Goal: Transaction & Acquisition: Subscribe to service/newsletter

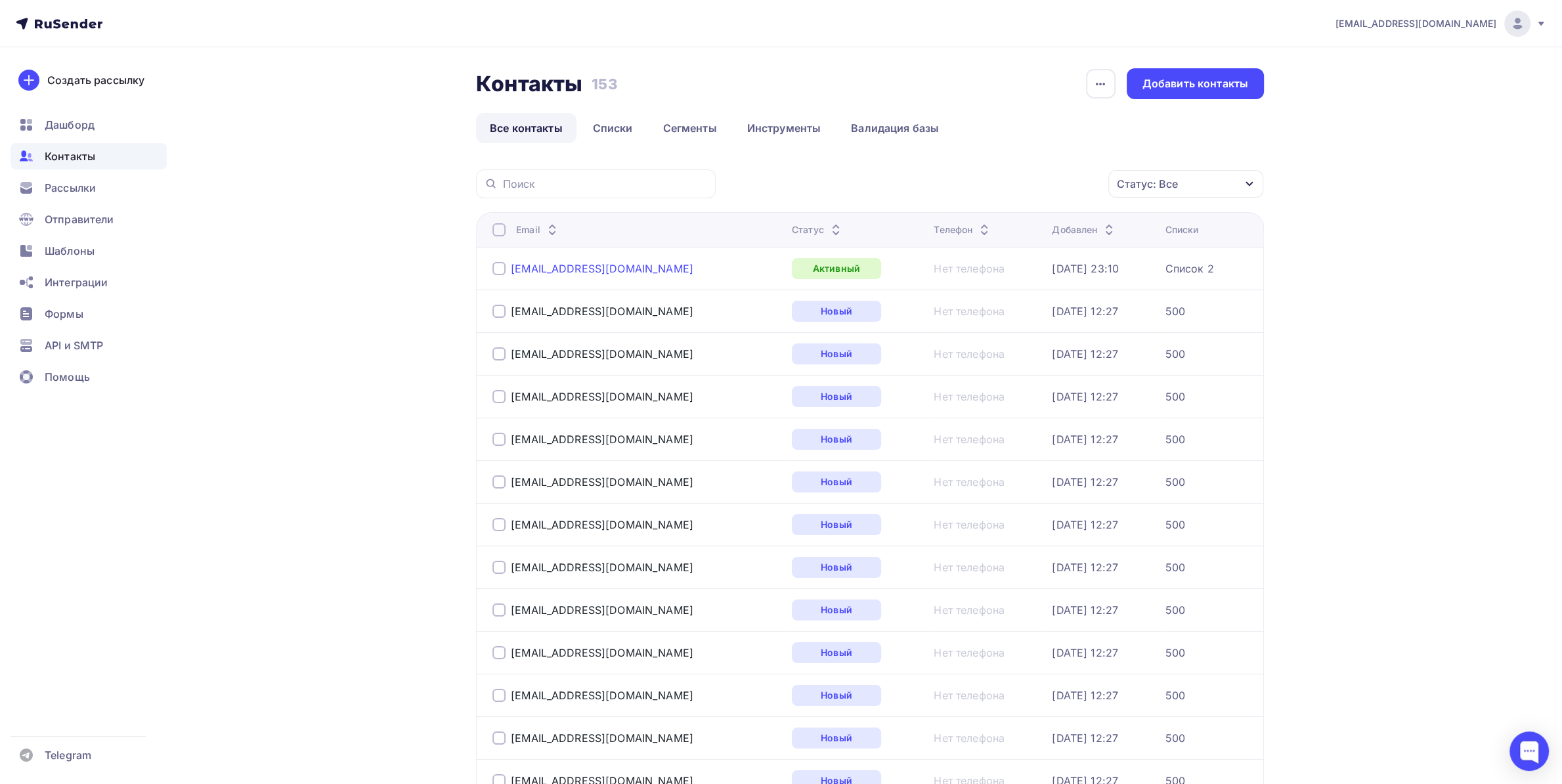
click at [585, 271] on div "[EMAIL_ADDRESS][DOMAIN_NAME]" at bounding box center [602, 268] width 183 height 13
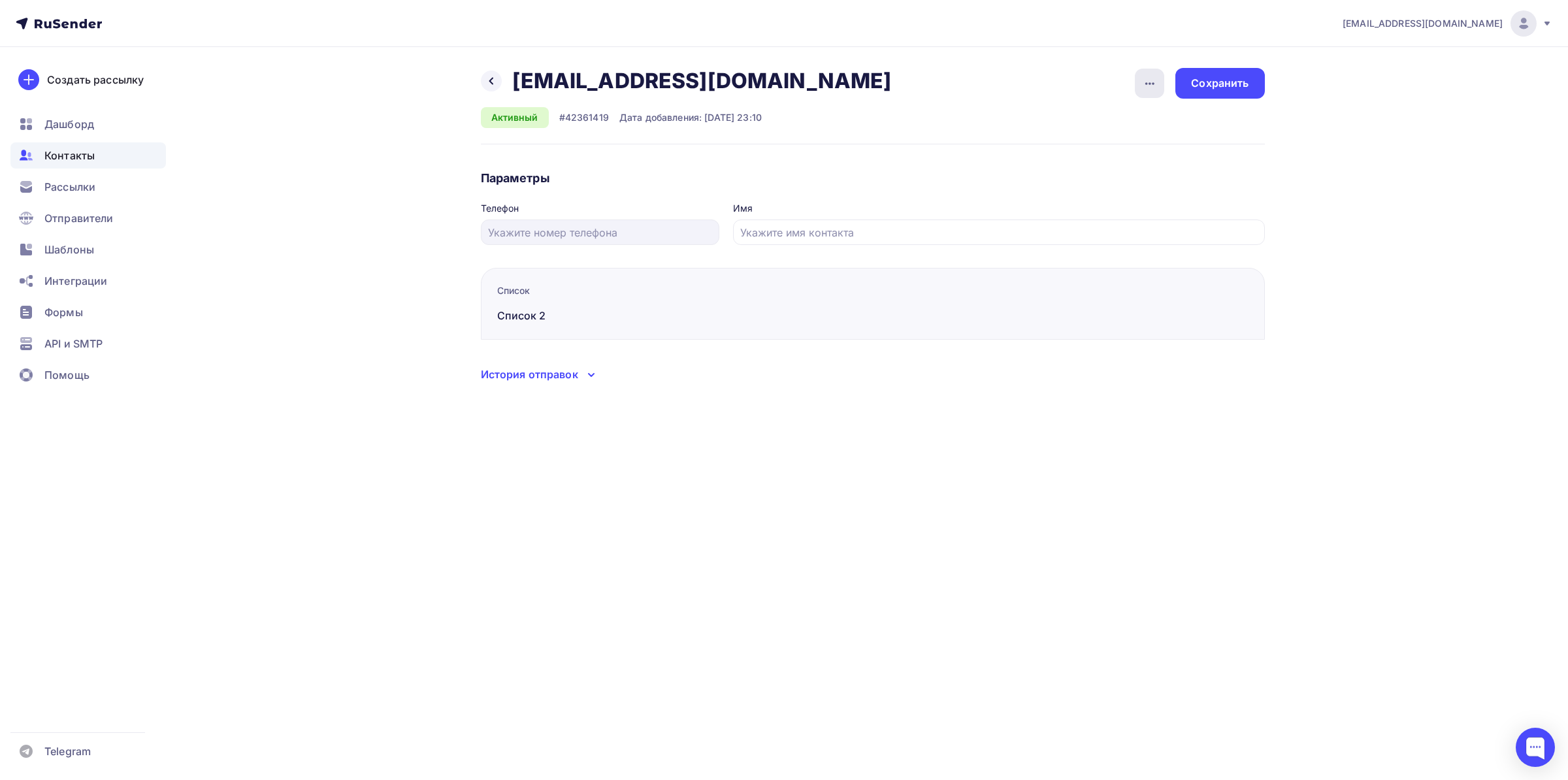
drag, startPoint x: 1139, startPoint y: 100, endPoint x: 1143, endPoint y: 94, distance: 7.2
click at [1139, 99] on div "Назад [EMAIL_ADDRESS][DOMAIN_NAME] [EMAIL_ADDRESS][DOMAIN_NAME] Удалить Отписат…" at bounding box center [872, 106] width 784 height 77
drag, startPoint x: 1143, startPoint y: 94, endPoint x: 1146, endPoint y: 87, distance: 7.6
click at [1145, 90] on div "button" at bounding box center [1149, 83] width 30 height 30
drag, startPoint x: 965, startPoint y: 116, endPoint x: 1104, endPoint y: 98, distance: 140.2
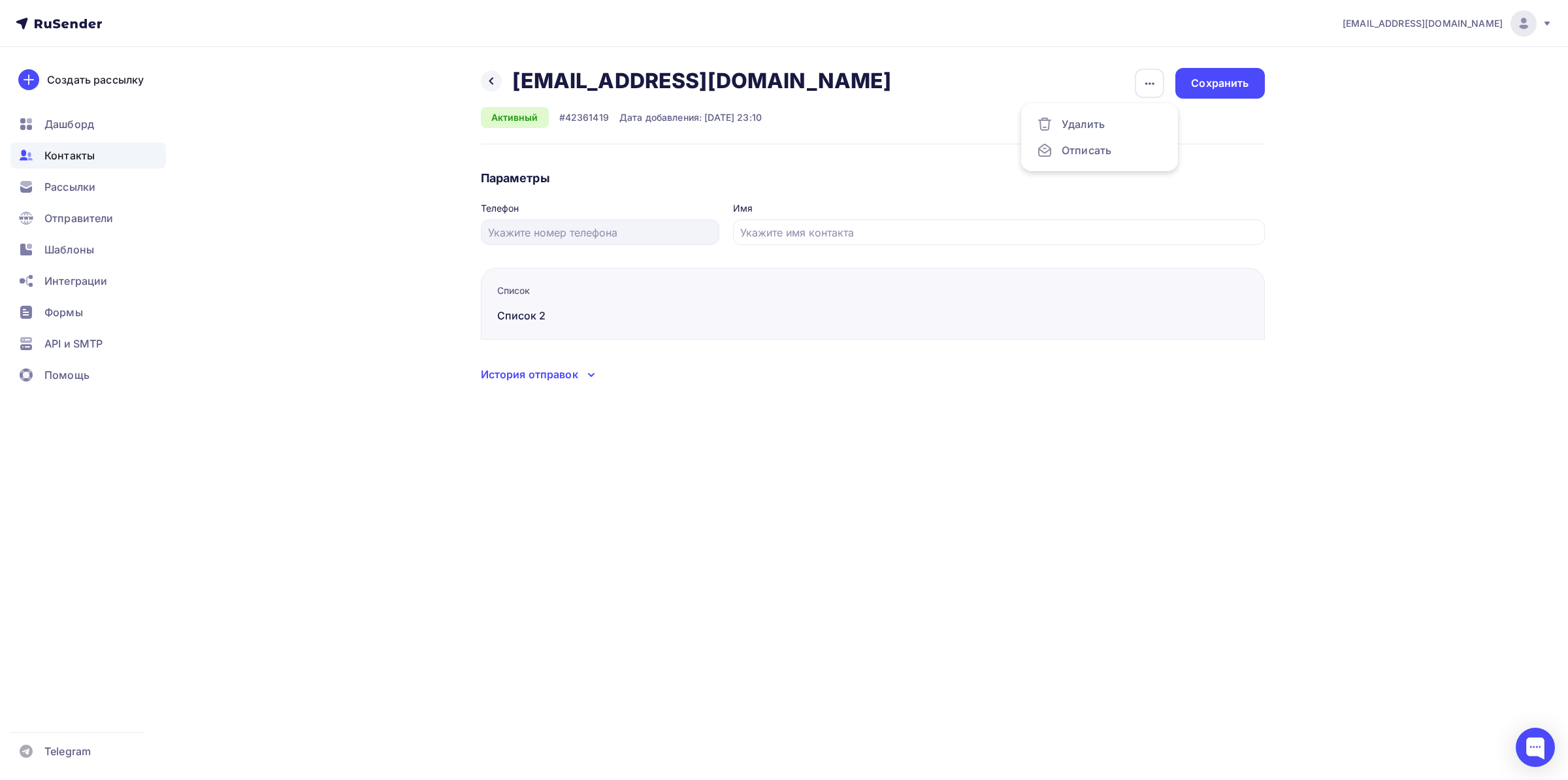
click at [964, 116] on div "Назад [EMAIL_ADDRESS][DOMAIN_NAME] [EMAIL_ADDRESS][DOMAIN_NAME] Удалить Отписат…" at bounding box center [872, 106] width 784 height 77
click at [533, 366] on div "Назад [EMAIL_ADDRESS][DOMAIN_NAME] [EMAIL_ADDRESS][DOMAIN_NAME] Удалить Отписат…" at bounding box center [872, 225] width 784 height 315
drag, startPoint x: 533, startPoint y: 366, endPoint x: 545, endPoint y: 389, distance: 25.9
click at [533, 370] on div "Назад [EMAIL_ADDRESS][DOMAIN_NAME] [EMAIL_ADDRESS][DOMAIN_NAME] Удалить Отписат…" at bounding box center [872, 225] width 784 height 315
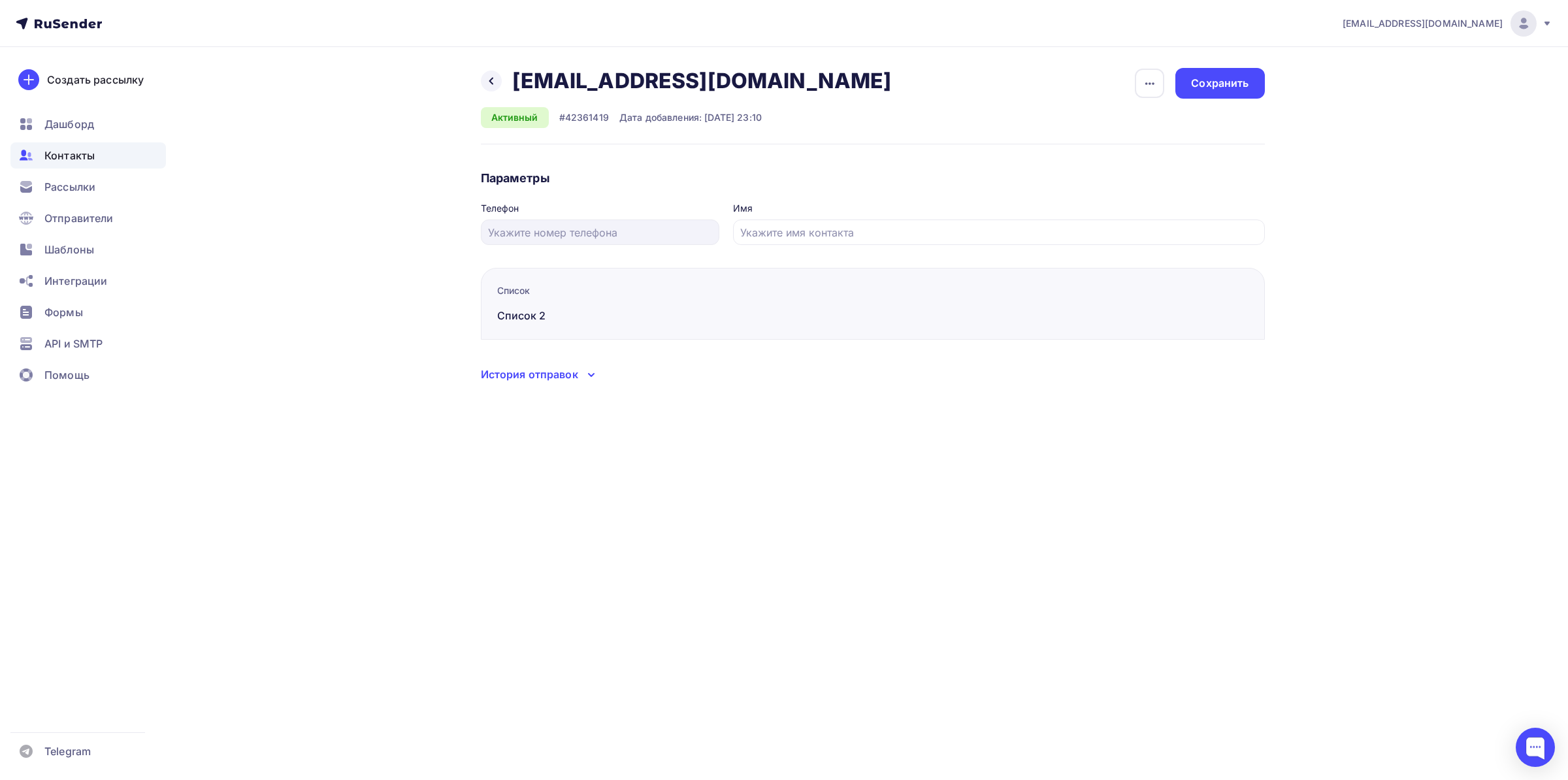
click at [546, 387] on div "Назад [EMAIL_ADDRESS][DOMAIN_NAME] [EMAIL_ADDRESS][DOMAIN_NAME] Удалить Отписат…" at bounding box center [784, 241] width 1071 height 388
click at [484, 85] on div at bounding box center [491, 81] width 21 height 21
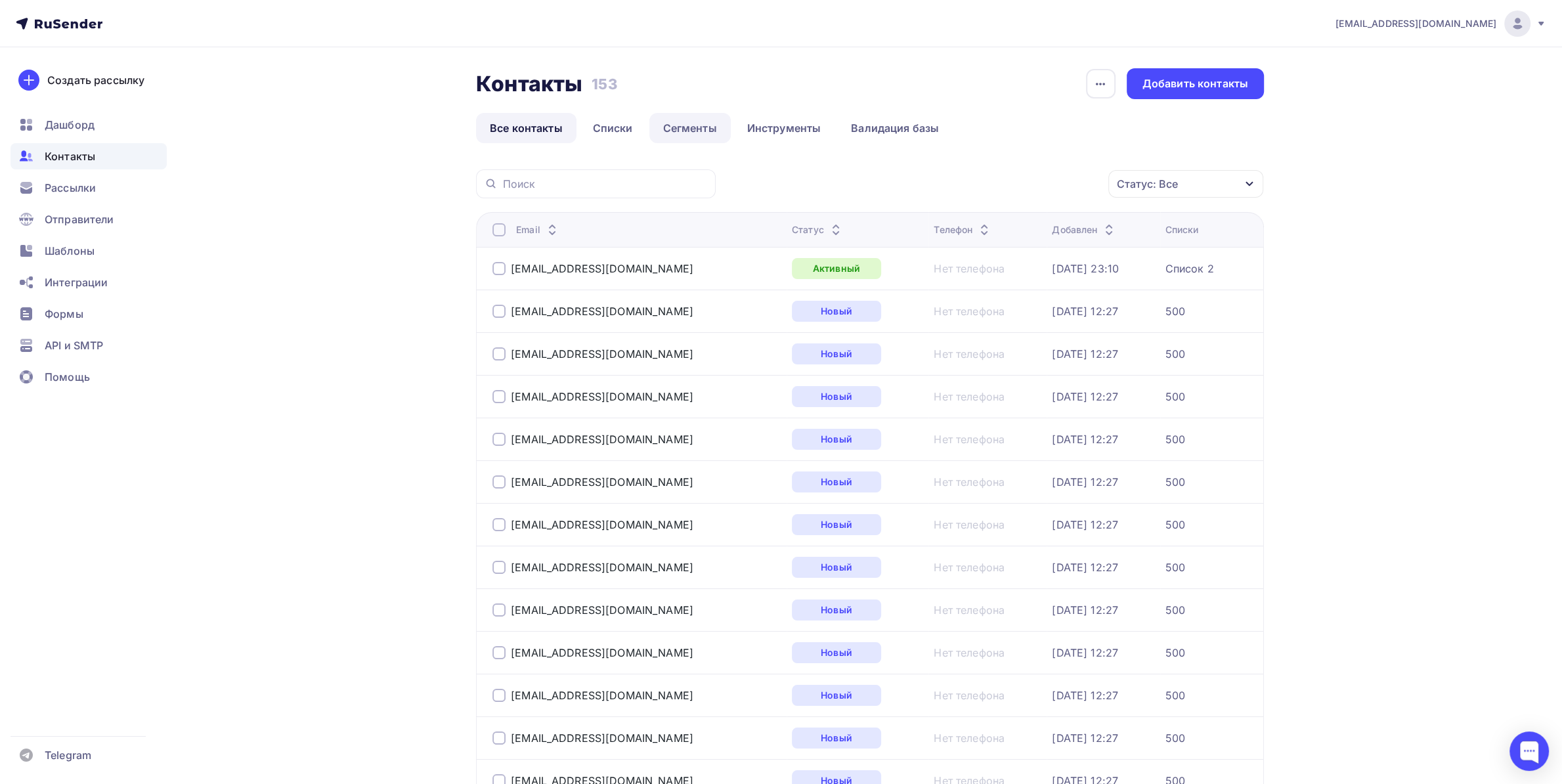
click at [716, 127] on link "Сегменты" at bounding box center [690, 128] width 81 height 30
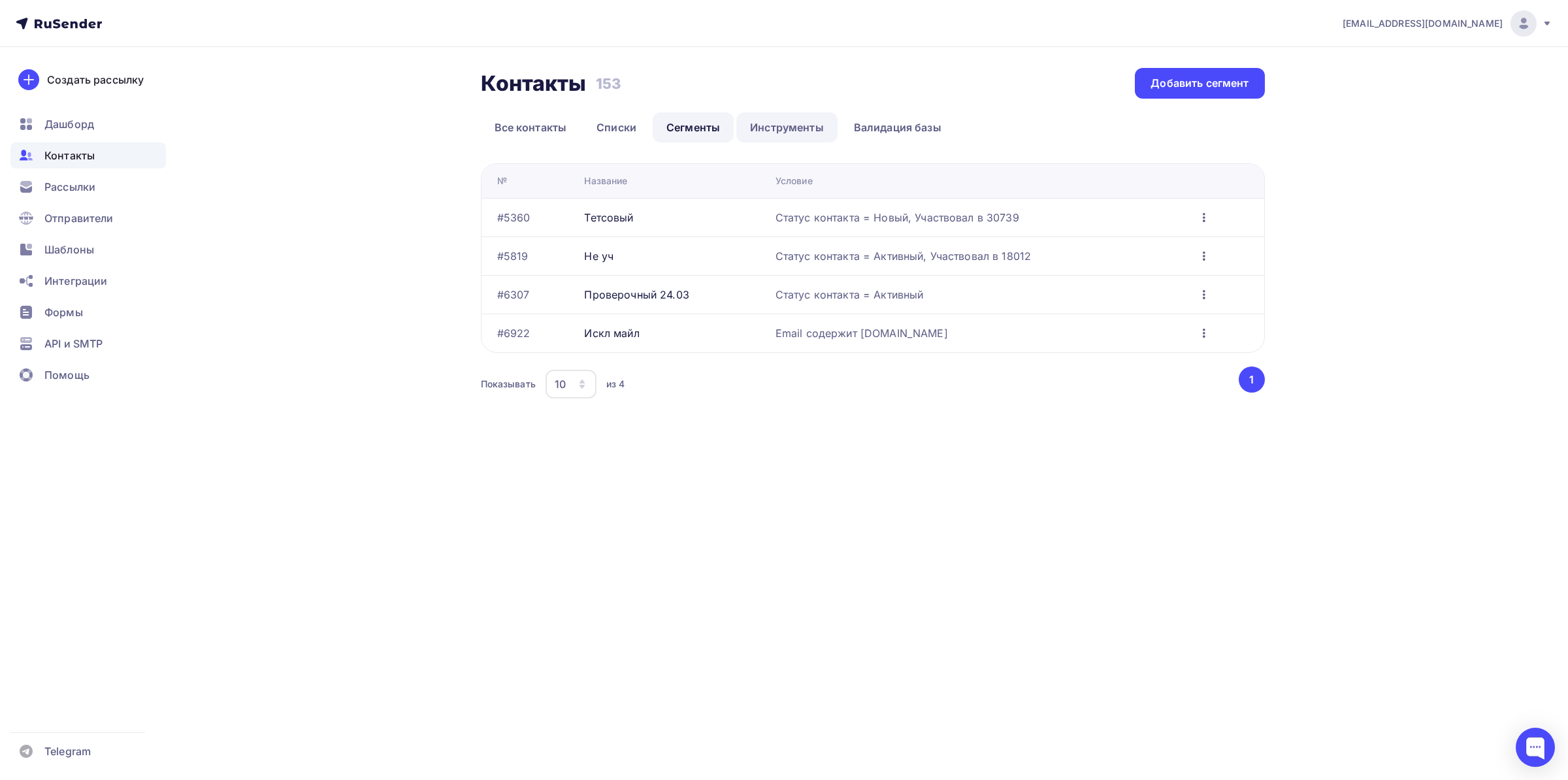
click at [770, 121] on link "Инструменты" at bounding box center [787, 127] width 101 height 30
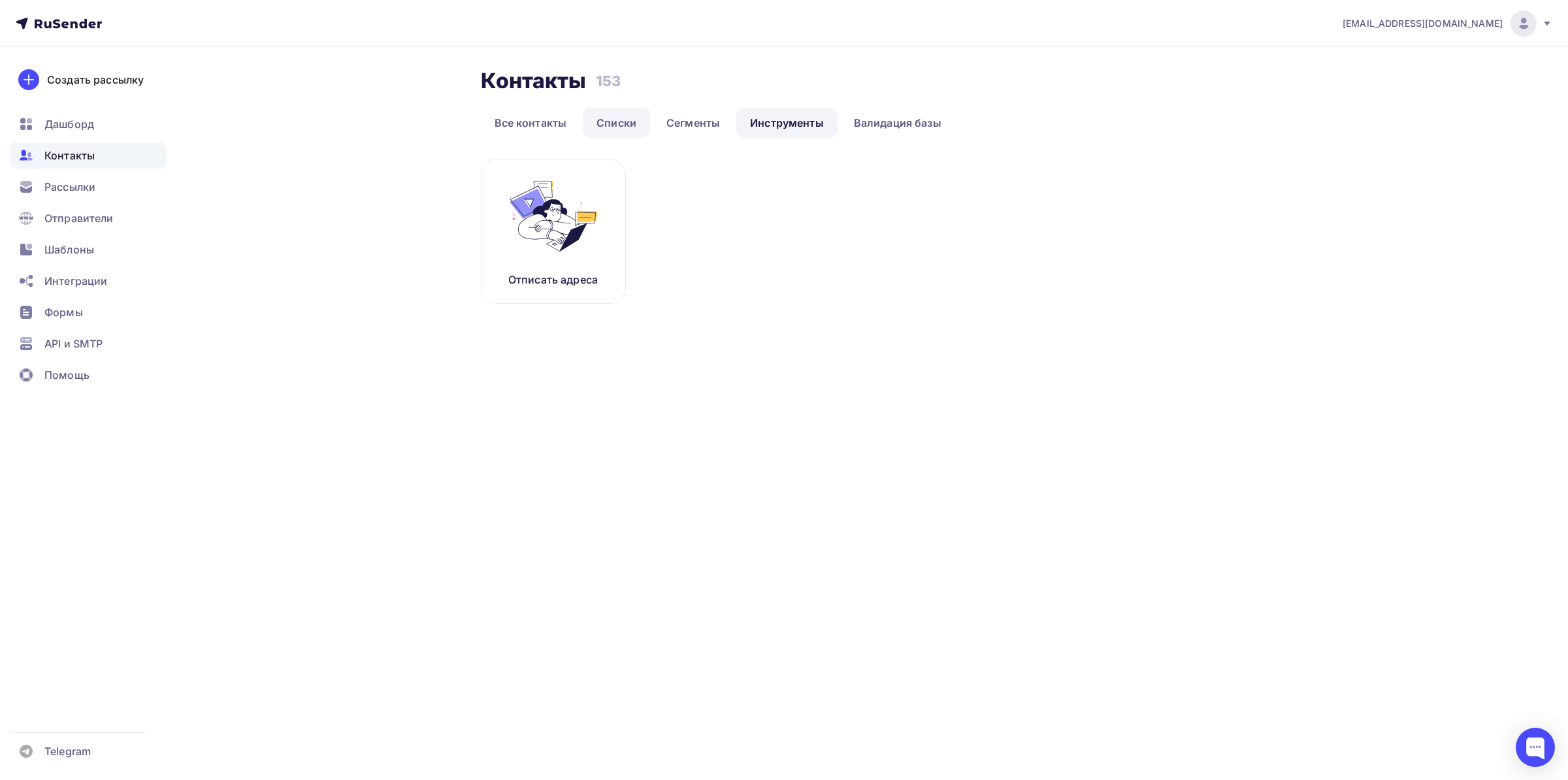
click at [615, 124] on link "Списки" at bounding box center [617, 122] width 68 height 30
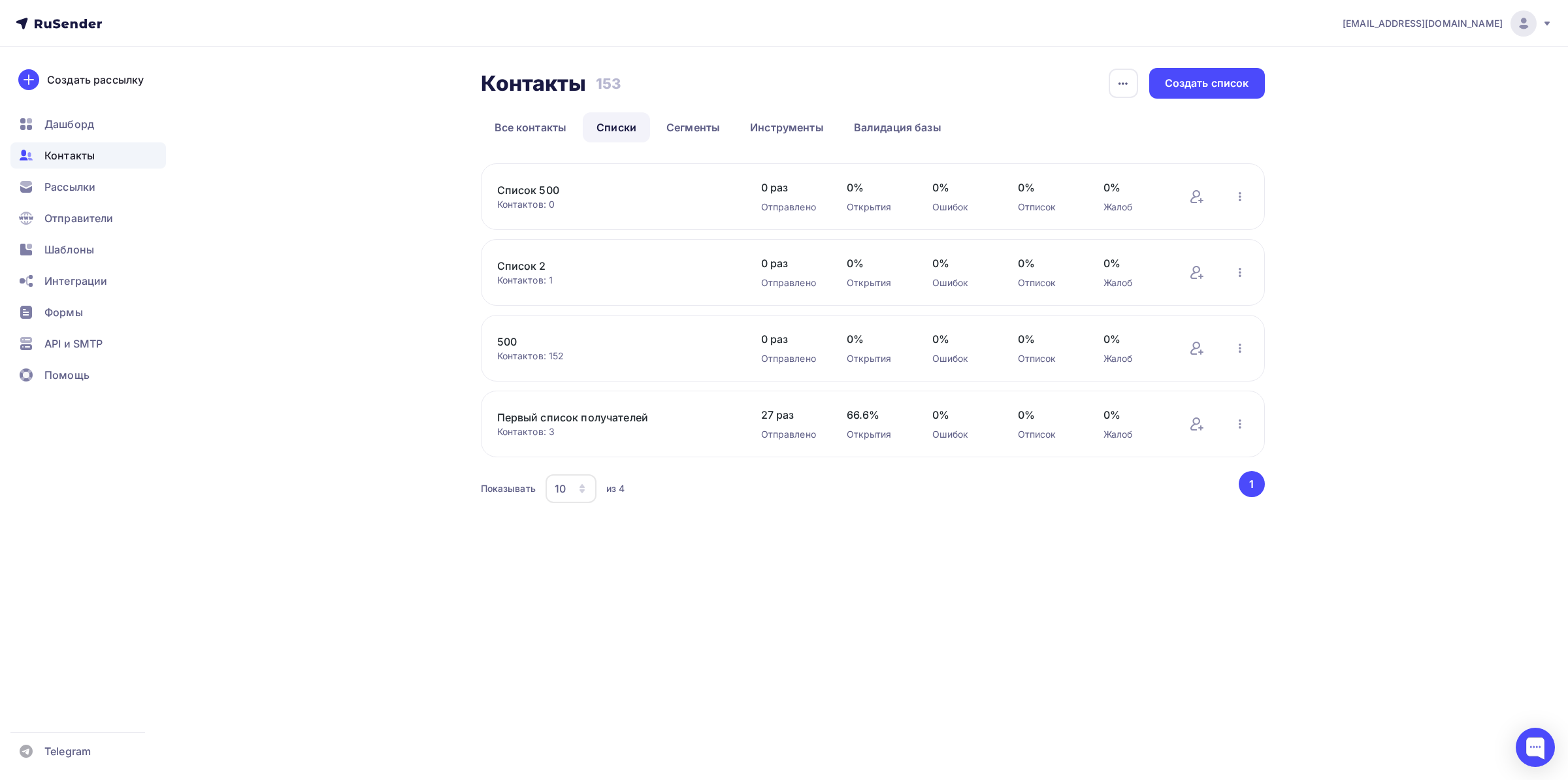
click at [603, 185] on link "Список 500" at bounding box center [608, 190] width 222 height 15
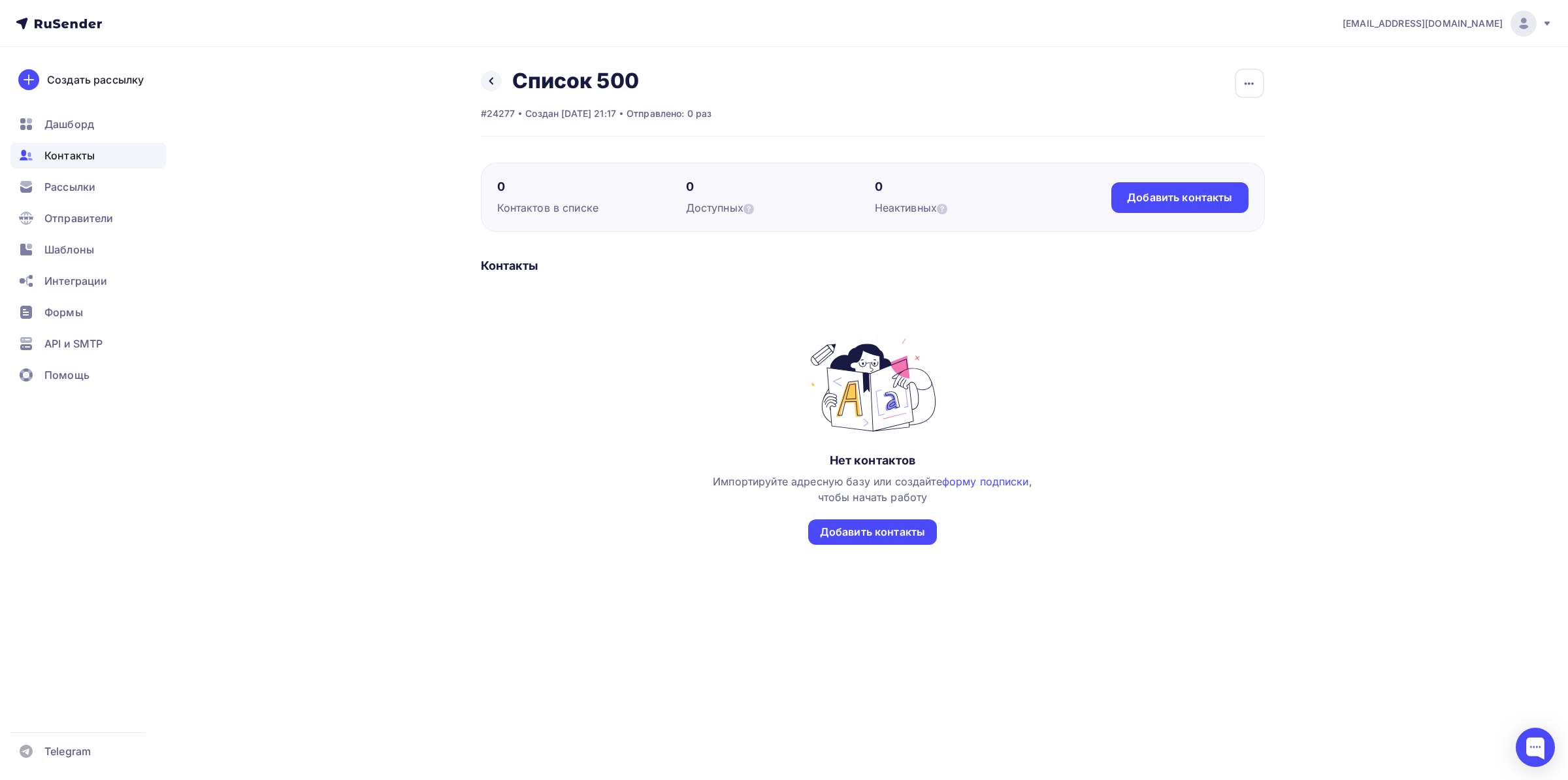
click at [491, 92] on div "Назад Список 500 Переименовать список Скачать список Отписать адреса Настроить …" at bounding box center [596, 80] width 231 height 26
click at [491, 76] on icon at bounding box center [491, 81] width 11 height 11
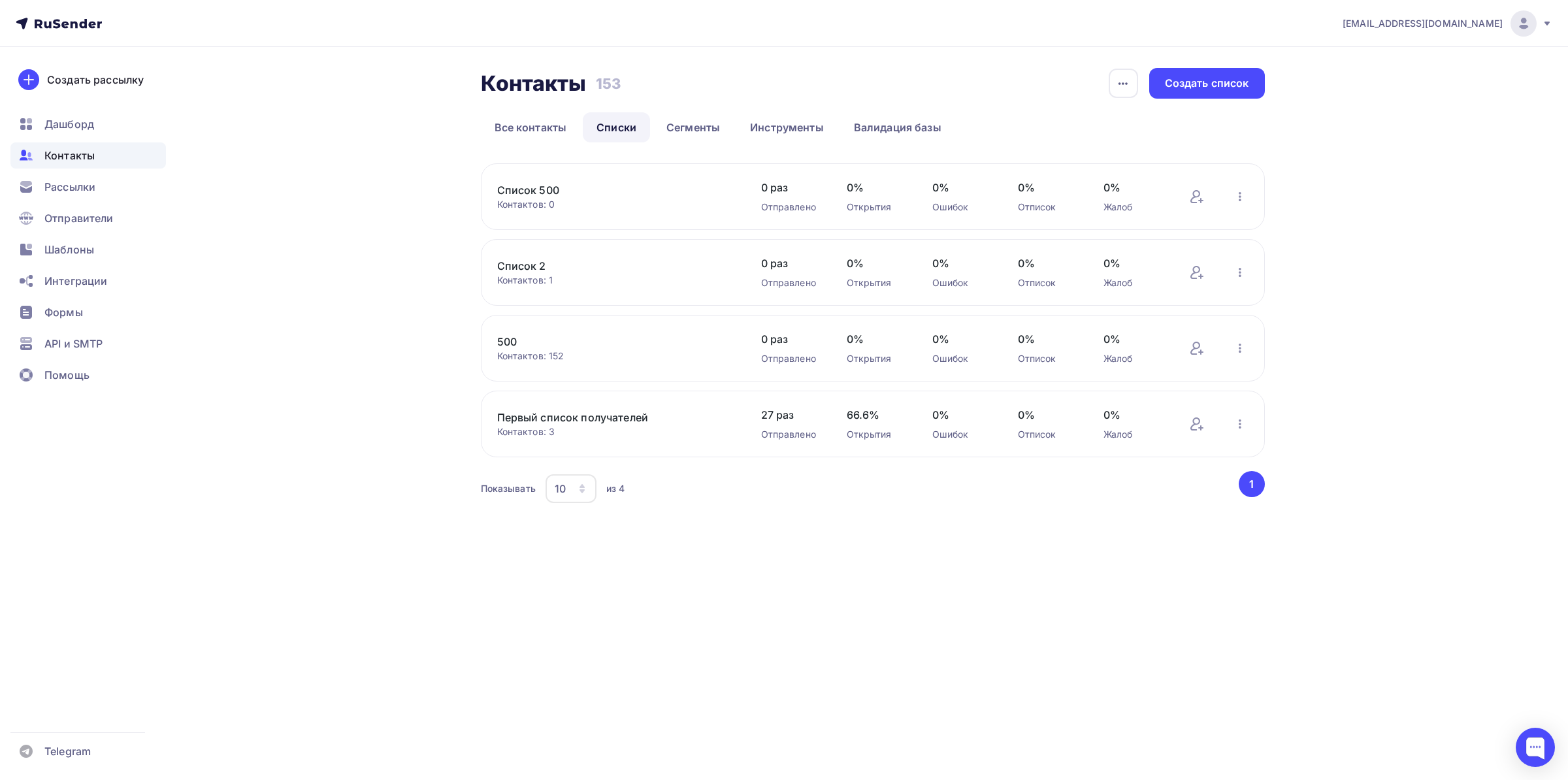
click at [515, 343] on link "500" at bounding box center [608, 341] width 222 height 15
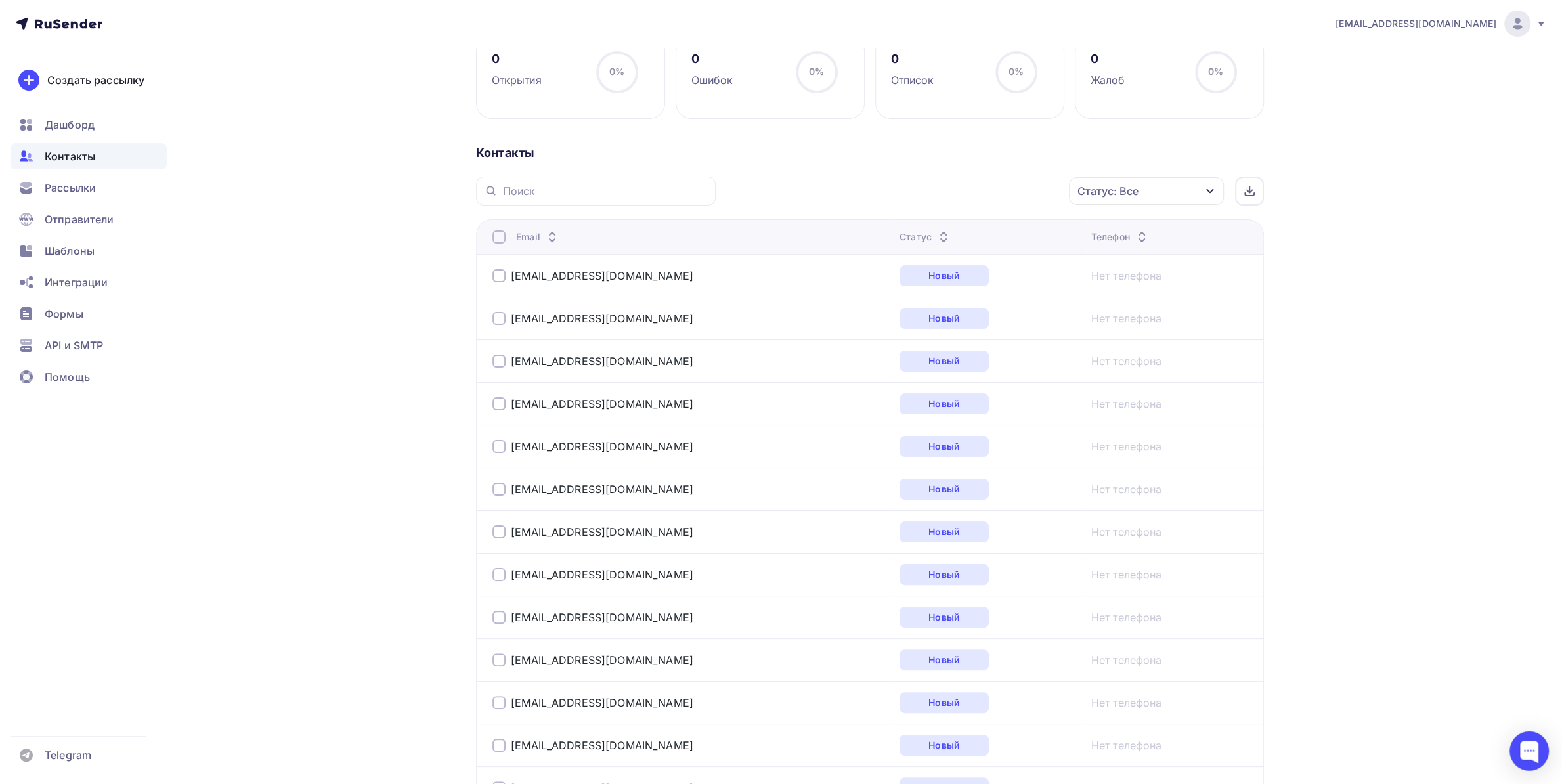
scroll to position [207, 0]
click at [574, 271] on div "[EMAIL_ADDRESS][DOMAIN_NAME]" at bounding box center [657, 277] width 328 height 21
click at [565, 283] on link "[EMAIL_ADDRESS][DOMAIN_NAME]" at bounding box center [602, 277] width 183 height 13
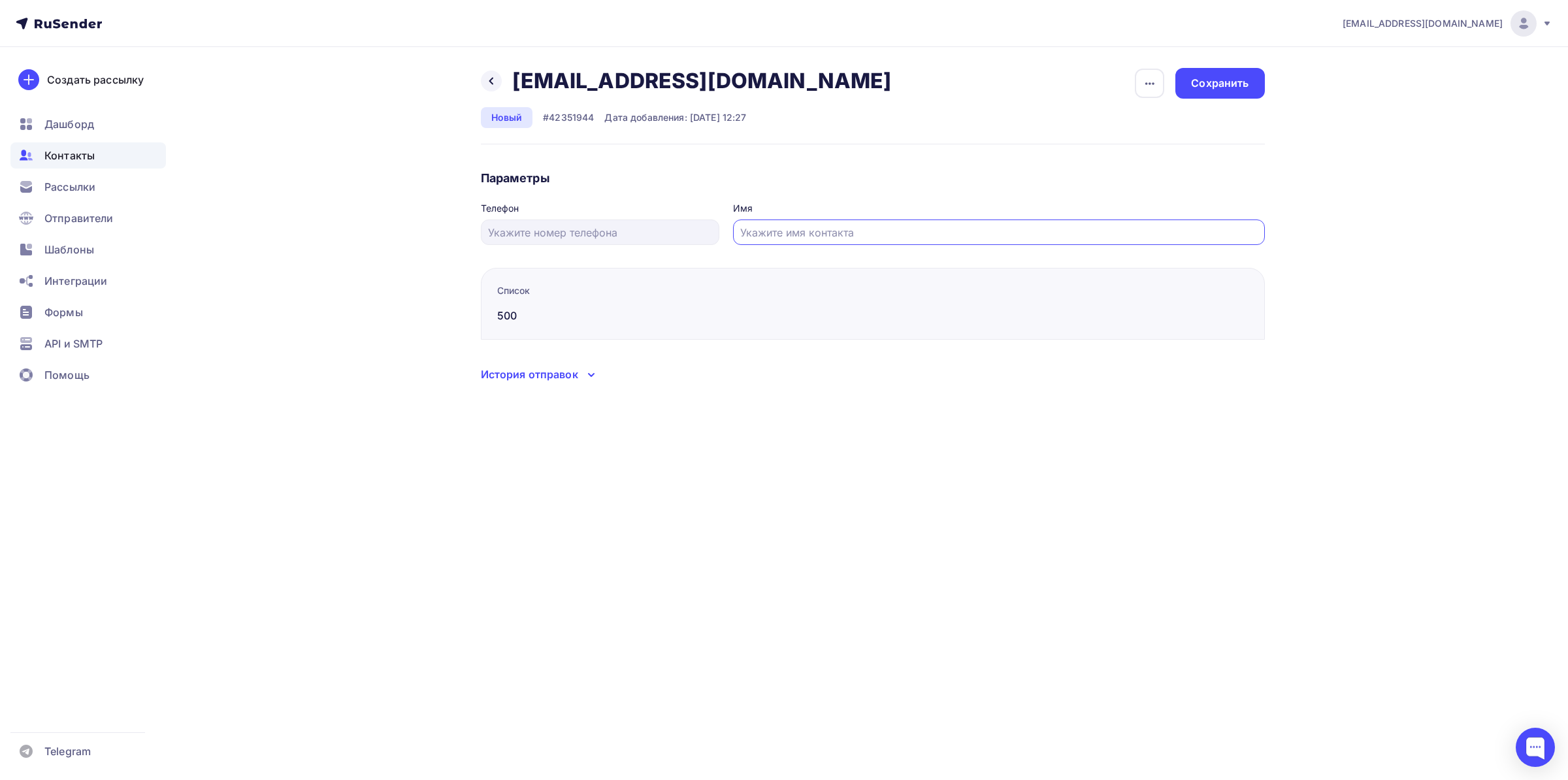
click at [774, 234] on input "text" at bounding box center [998, 232] width 517 height 15
type input "[PERSON_NAME]"
click at [975, 457] on div "[EMAIL_ADDRESS][DOMAIN_NAME] Аккаунт Тарифы Выйти Создать рассылку [GEOGRAPHIC_…" at bounding box center [784, 390] width 1568 height 780
click at [796, 239] on input "[PERSON_NAME]" at bounding box center [998, 232] width 517 height 15
click at [1193, 77] on div "Сохранить" at bounding box center [1219, 83] width 58 height 15
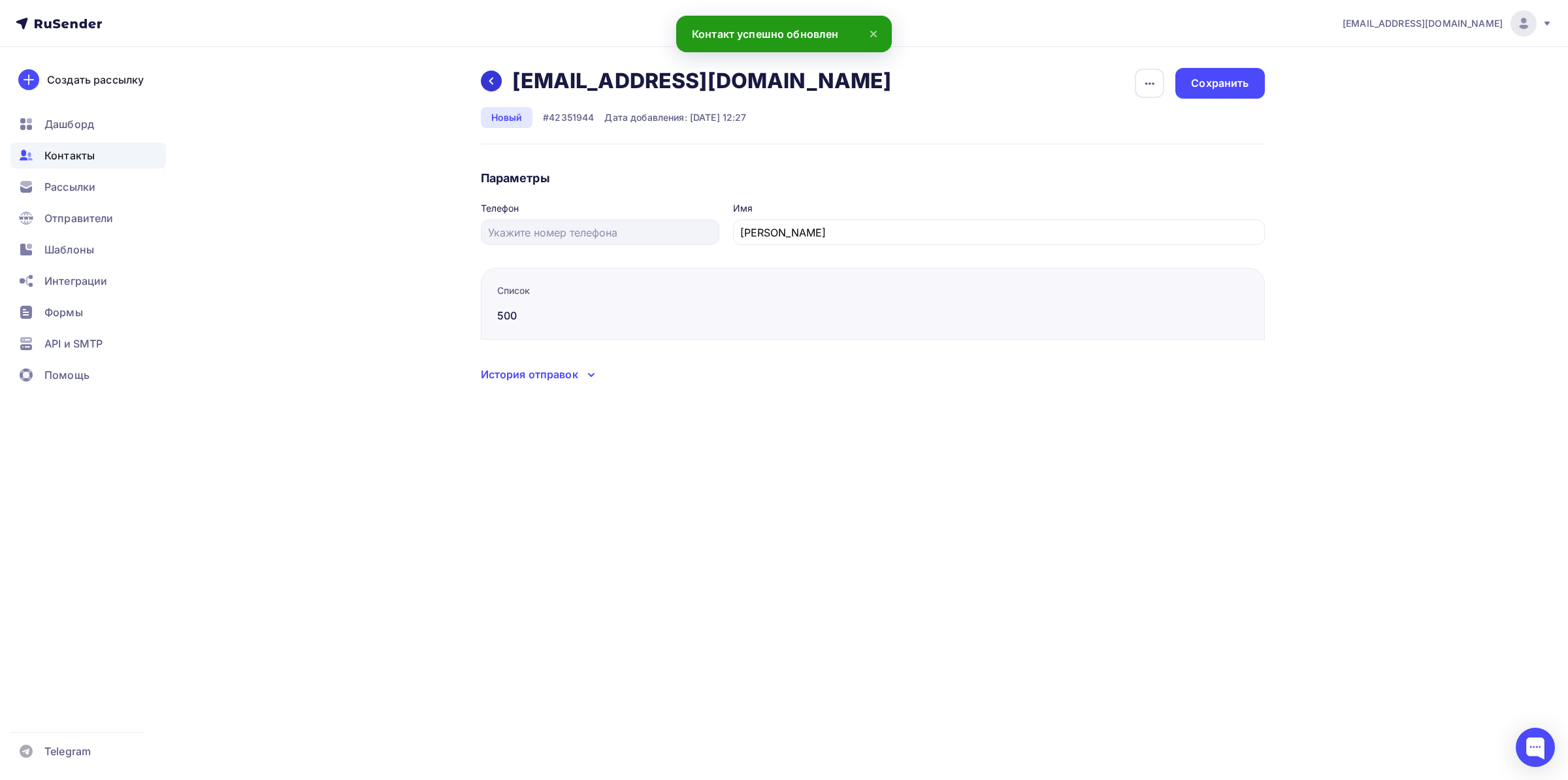
click at [487, 80] on icon at bounding box center [491, 81] width 11 height 11
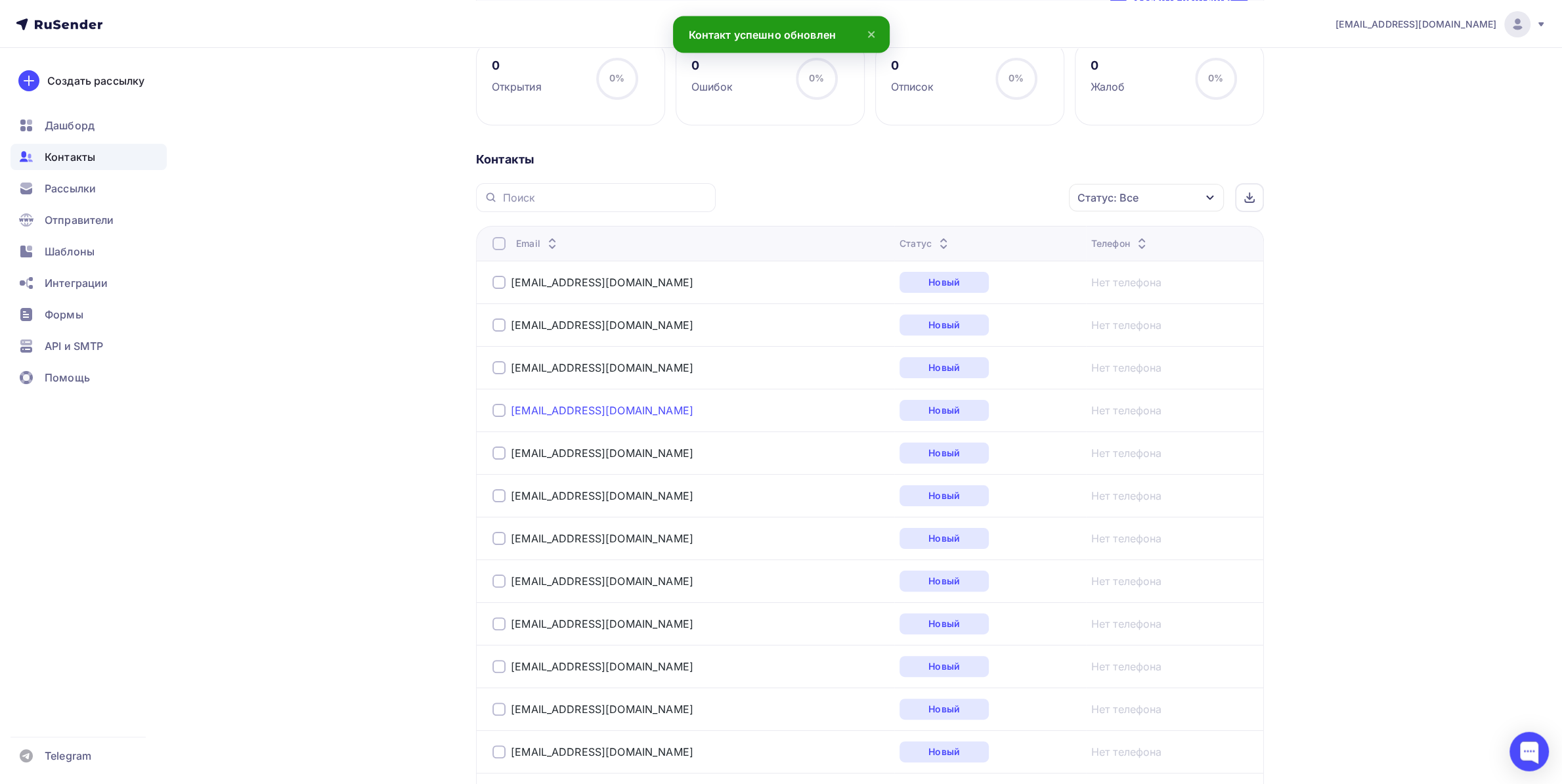
scroll to position [207, 0]
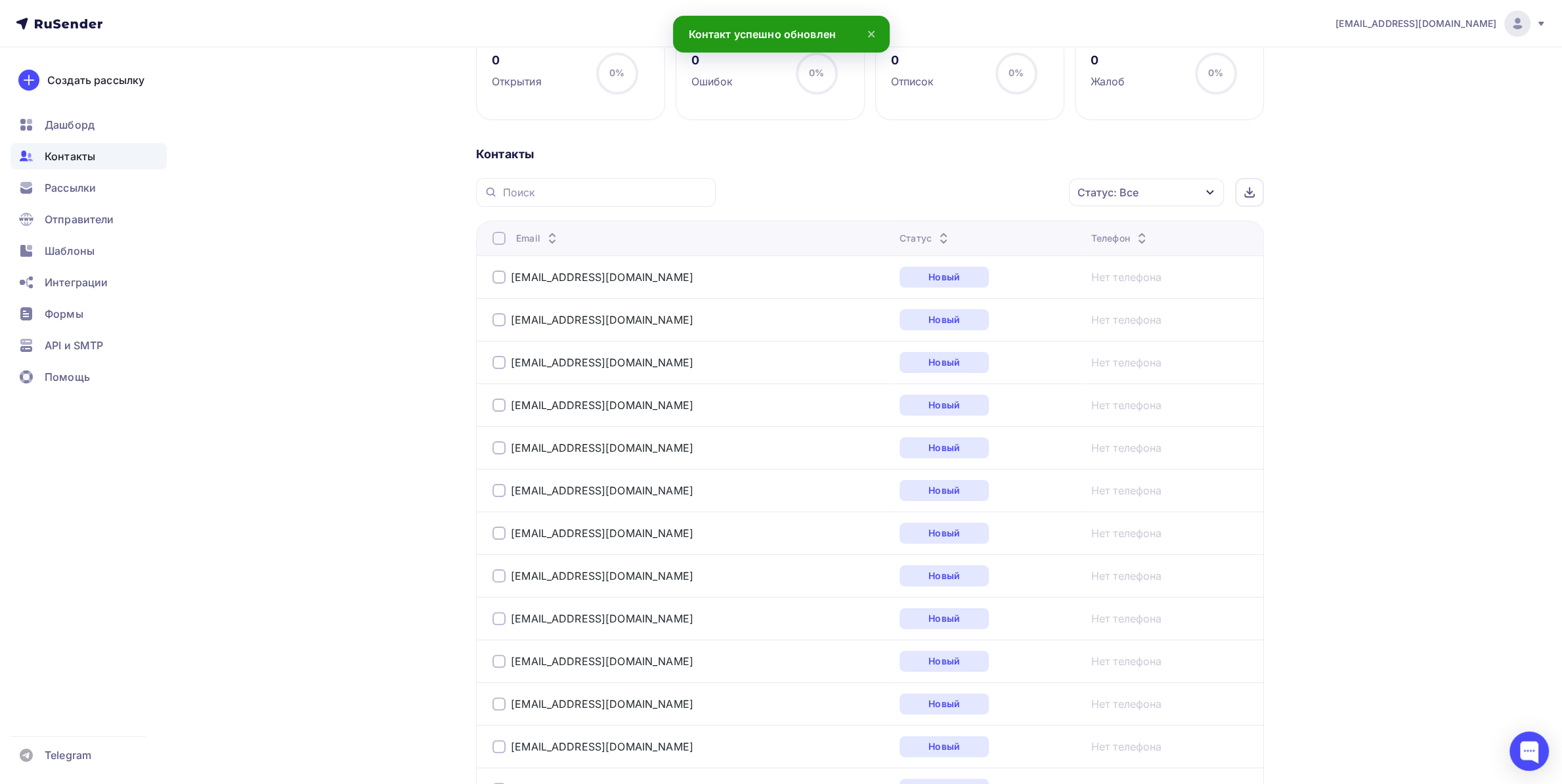
click at [567, 375] on td "[EMAIL_ADDRESS][DOMAIN_NAME]" at bounding box center [685, 362] width 418 height 42
click at [568, 363] on link "[EMAIL_ADDRESS][DOMAIN_NAME]" at bounding box center [602, 362] width 183 height 13
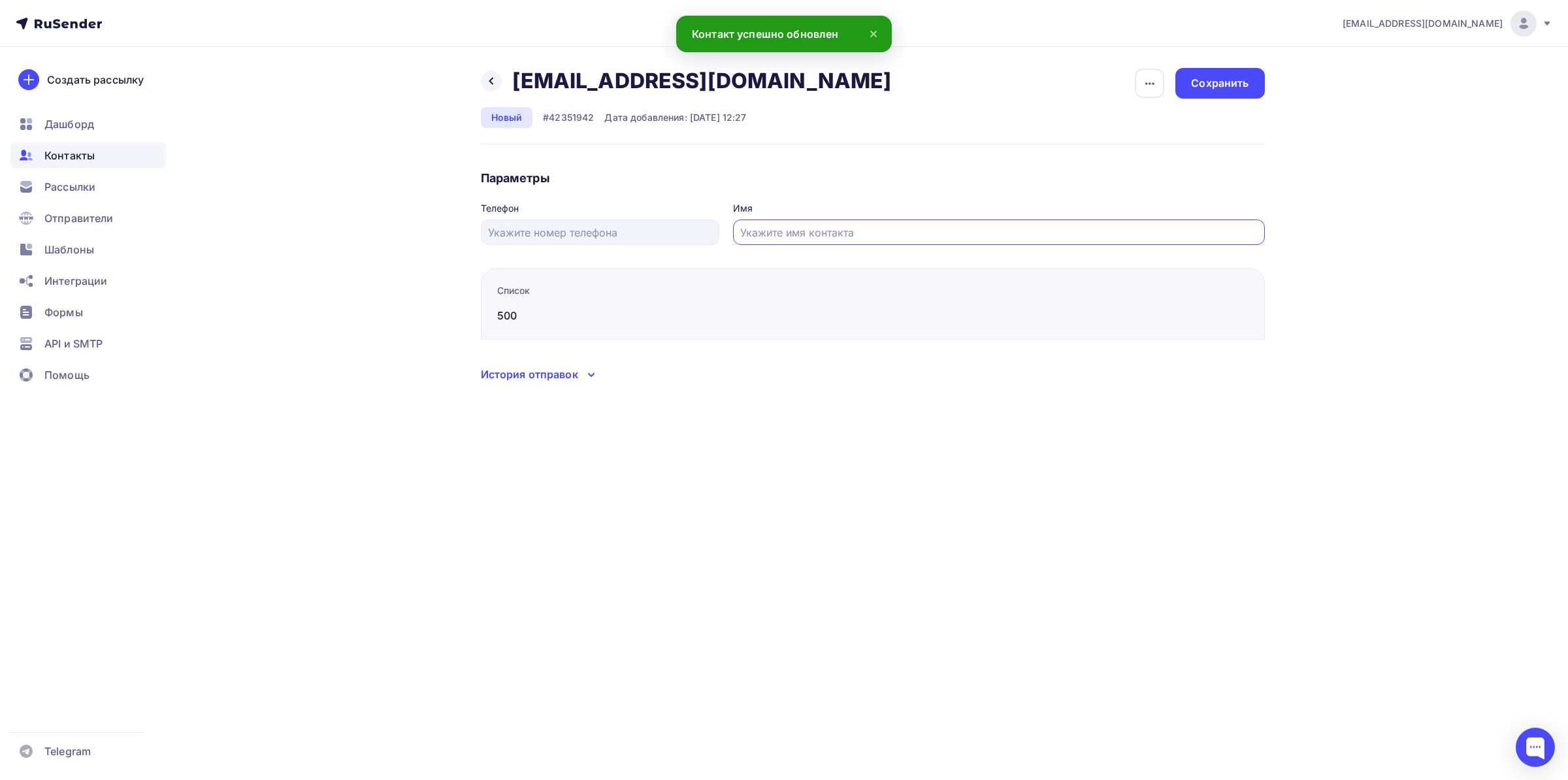
click at [817, 232] on input "text" at bounding box center [998, 232] width 517 height 15
type input "[PERSON_NAME]"
click at [1248, 99] on div "Удалить Отписать Сохранить" at bounding box center [1199, 83] width 130 height 31
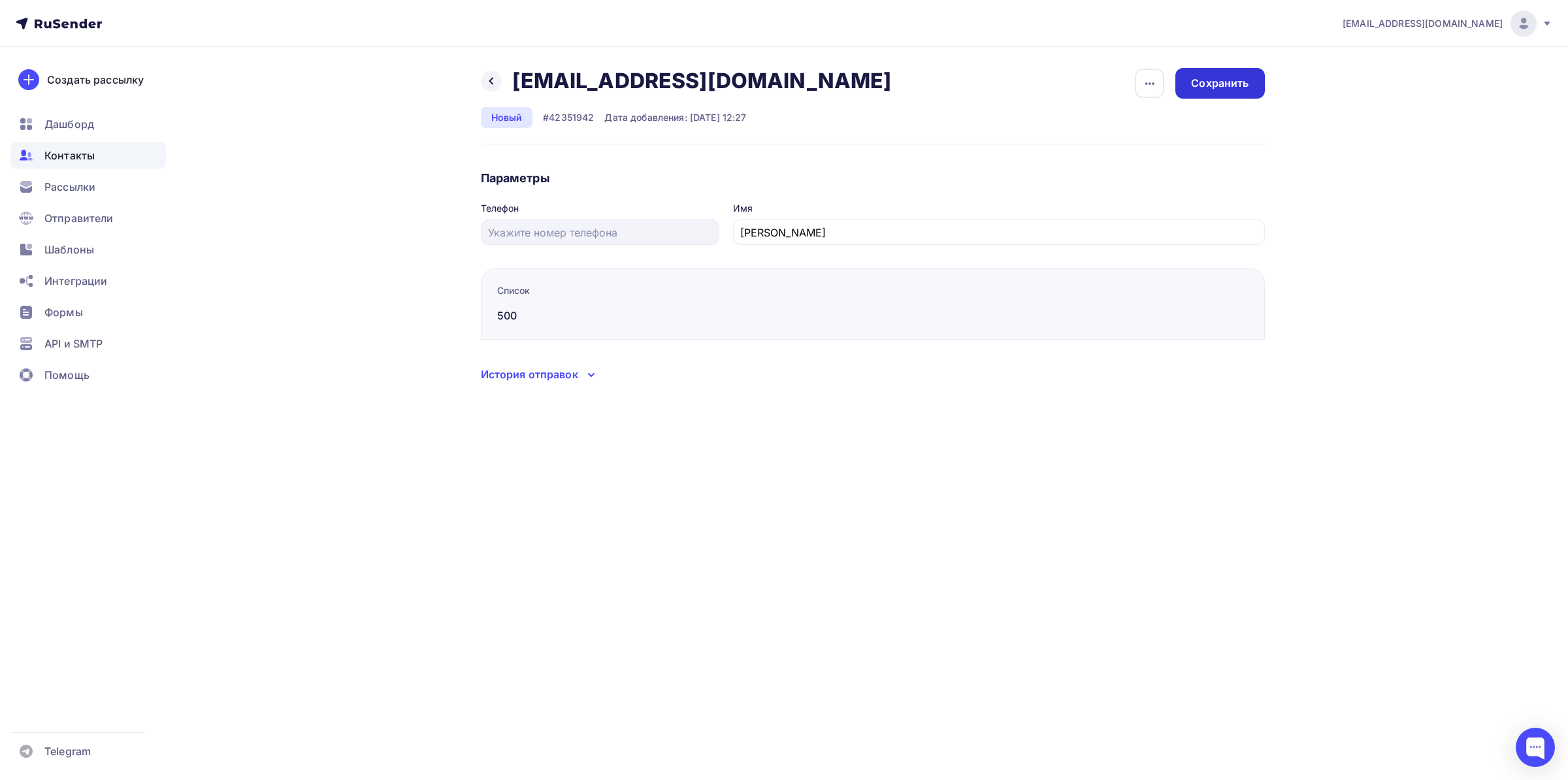
click at [1237, 92] on div "Сохранить" at bounding box center [1219, 83] width 89 height 31
click at [475, 77] on div "Назад [EMAIL_ADDRESS][DOMAIN_NAME] [EMAIL_ADDRESS][DOMAIN_NAME] Удалить Отписат…" at bounding box center [784, 241] width 1071 height 388
click at [480, 80] on div "Назад [EMAIL_ADDRESS][DOMAIN_NAME] [EMAIL_ADDRESS][DOMAIN_NAME] Удалить Отписат…" at bounding box center [784, 241] width 1071 height 388
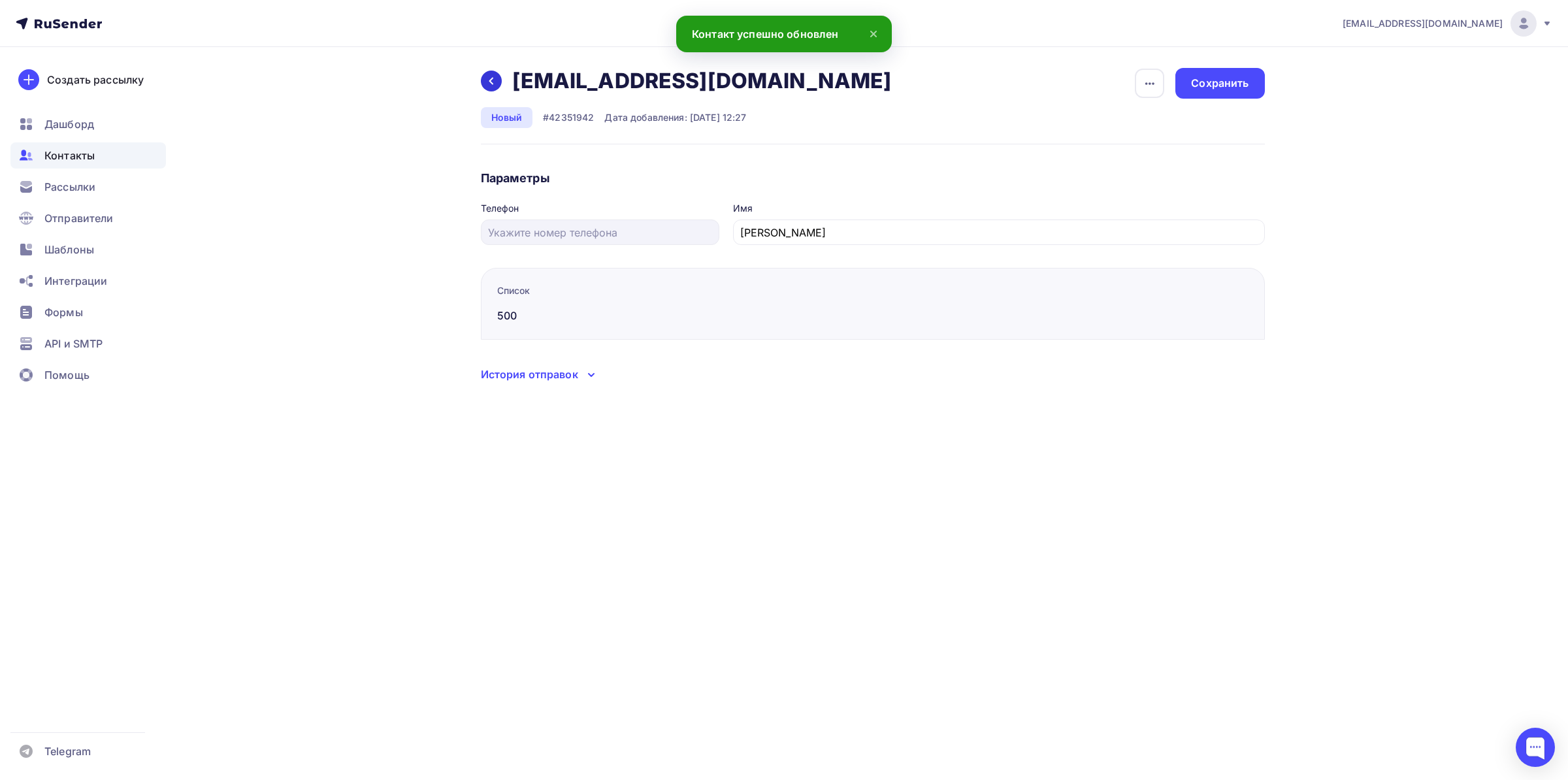
click at [483, 82] on div at bounding box center [491, 81] width 21 height 21
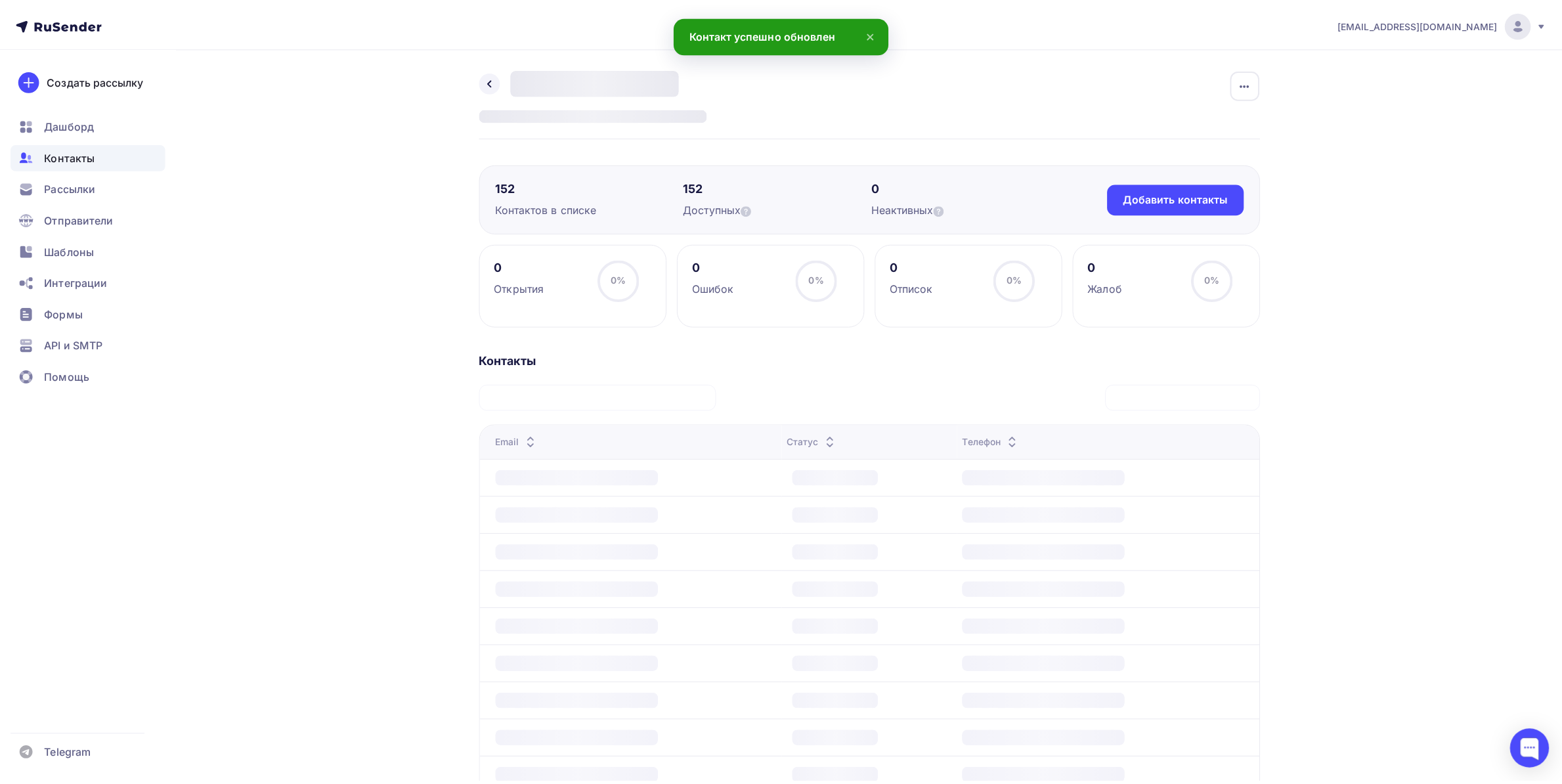
scroll to position [138, 0]
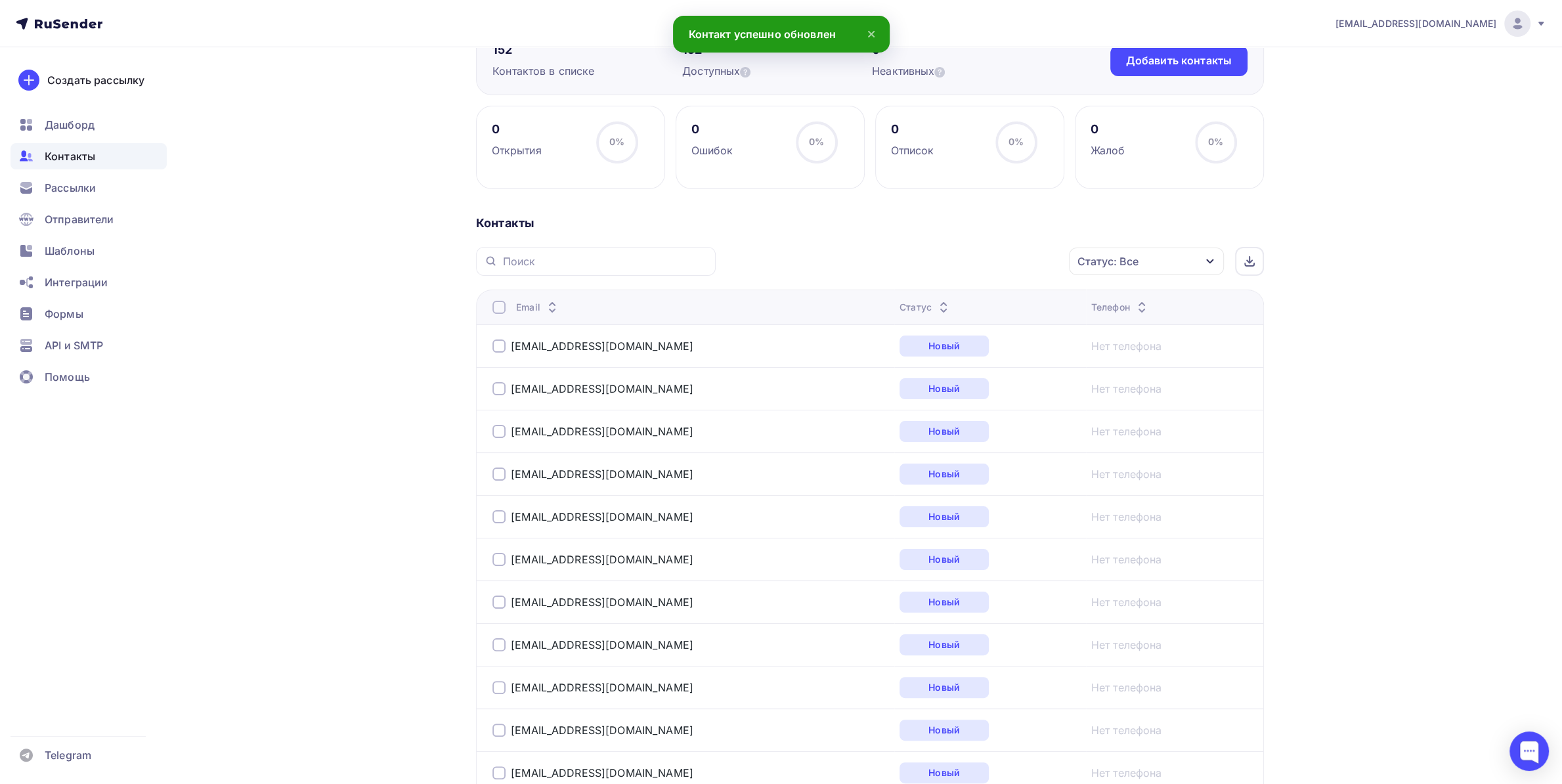
click at [621, 341] on div "[EMAIL_ADDRESS][DOMAIN_NAME]" at bounding box center [657, 346] width 328 height 21
click at [572, 345] on link "[EMAIL_ADDRESS][DOMAIN_NAME]" at bounding box center [602, 346] width 183 height 13
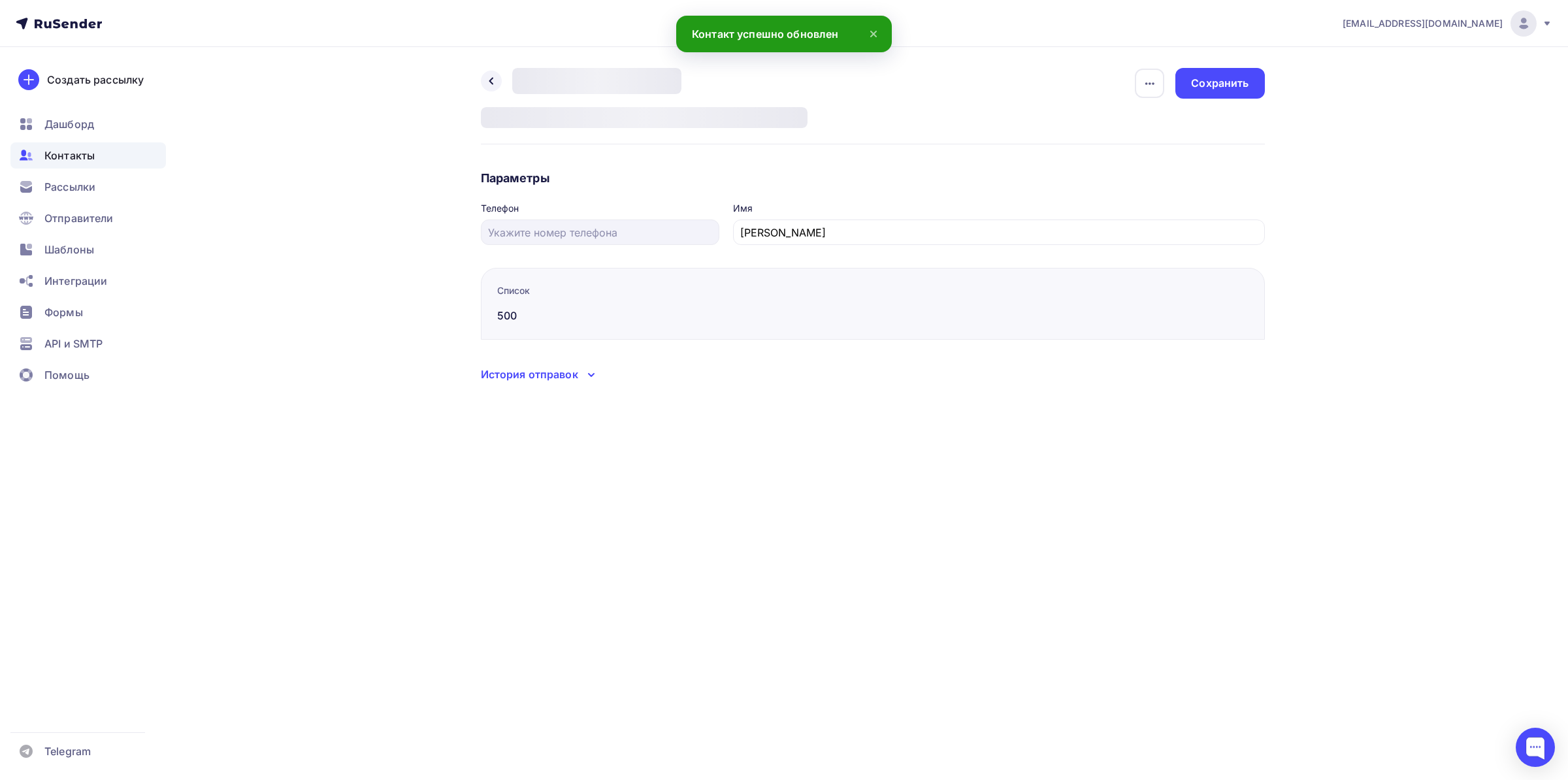
type input "[PERSON_NAME]"
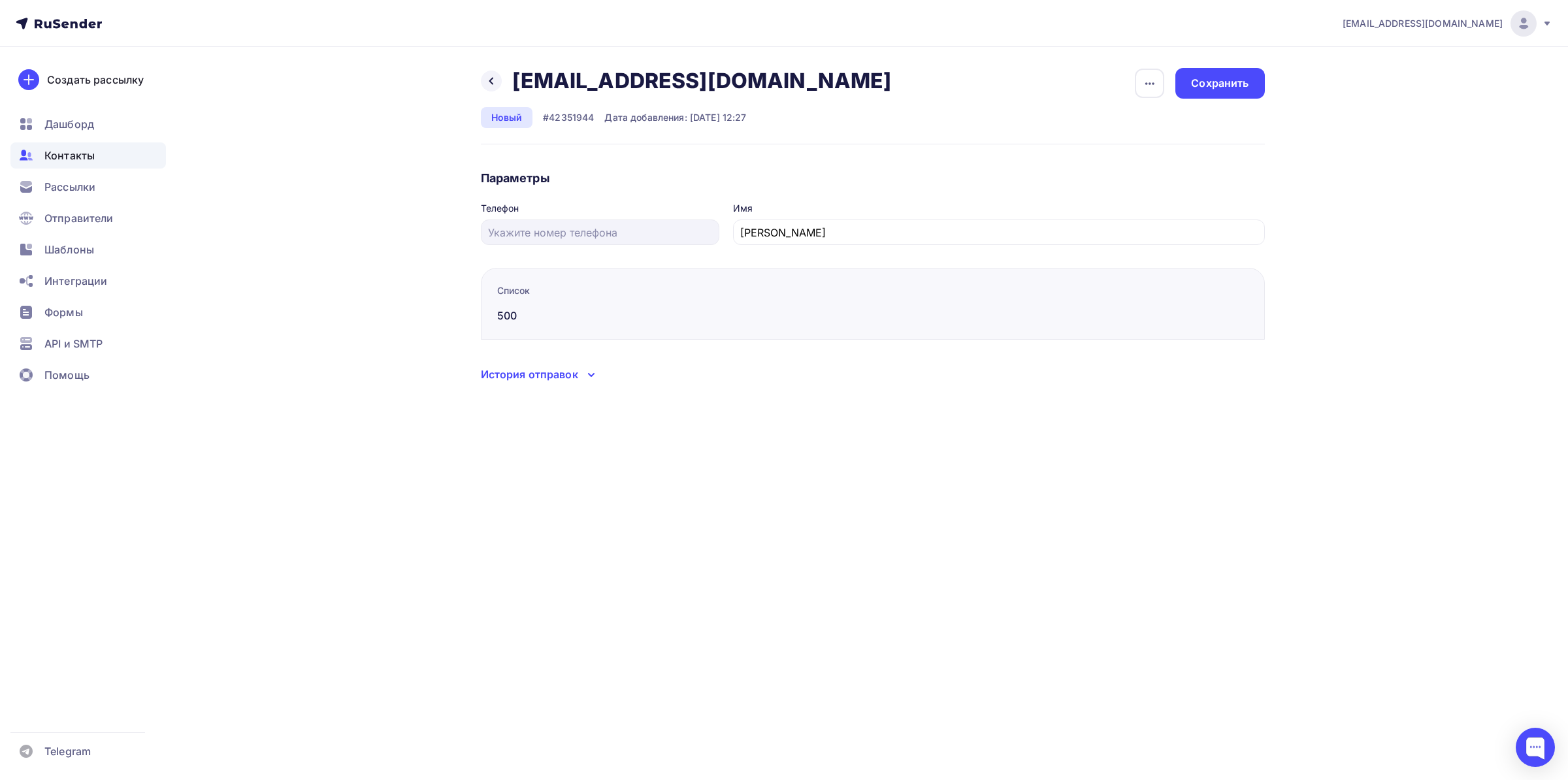
drag, startPoint x: 696, startPoint y: 82, endPoint x: 515, endPoint y: 82, distance: 181.0
click at [515, 82] on h2 "[EMAIL_ADDRESS][DOMAIN_NAME]" at bounding box center [701, 80] width 380 height 26
copy h2 "[EMAIL_ADDRESS][DOMAIN_NAME]"
click at [489, 82] on icon at bounding box center [491, 81] width 11 height 11
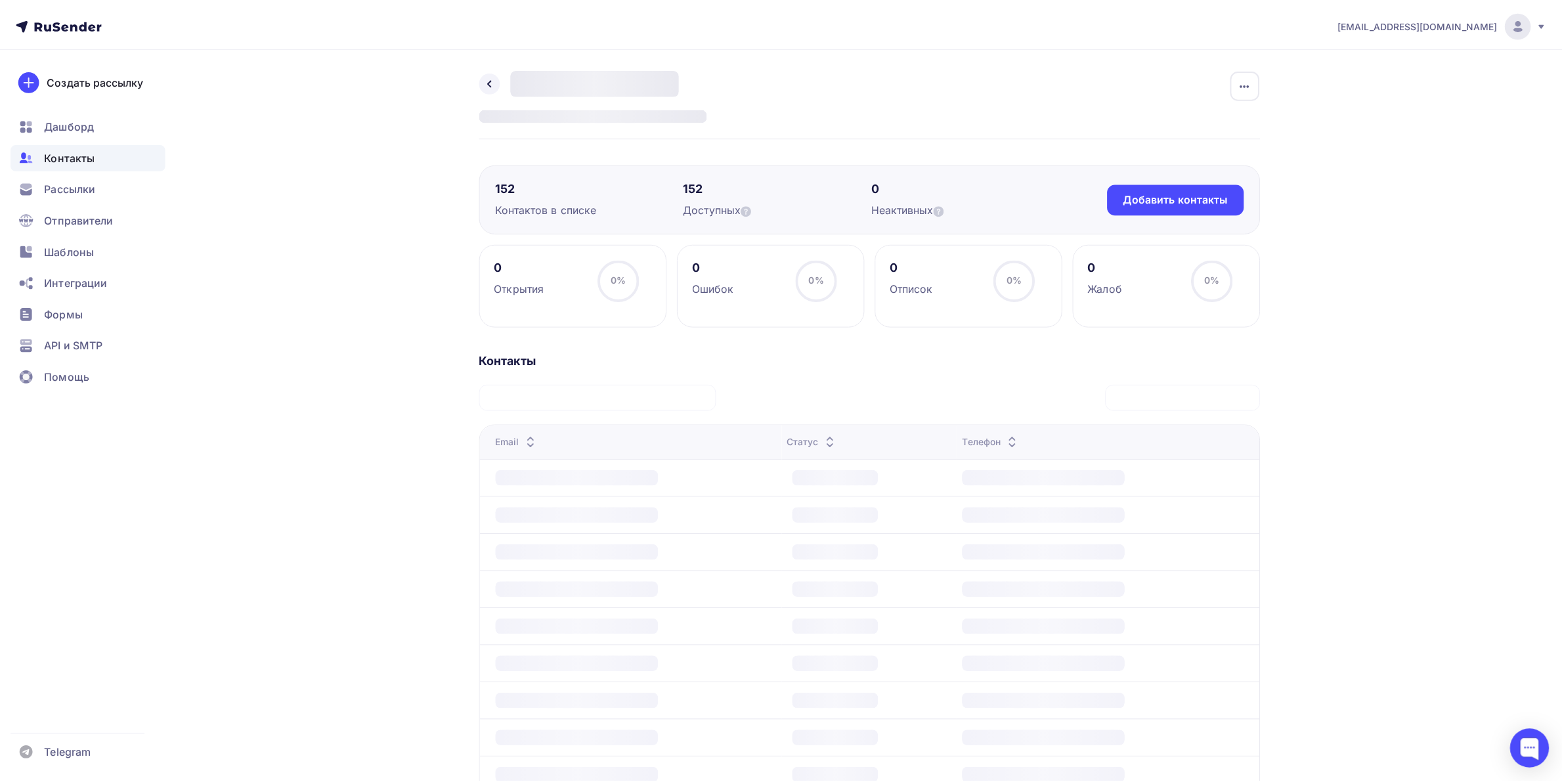
scroll to position [138, 0]
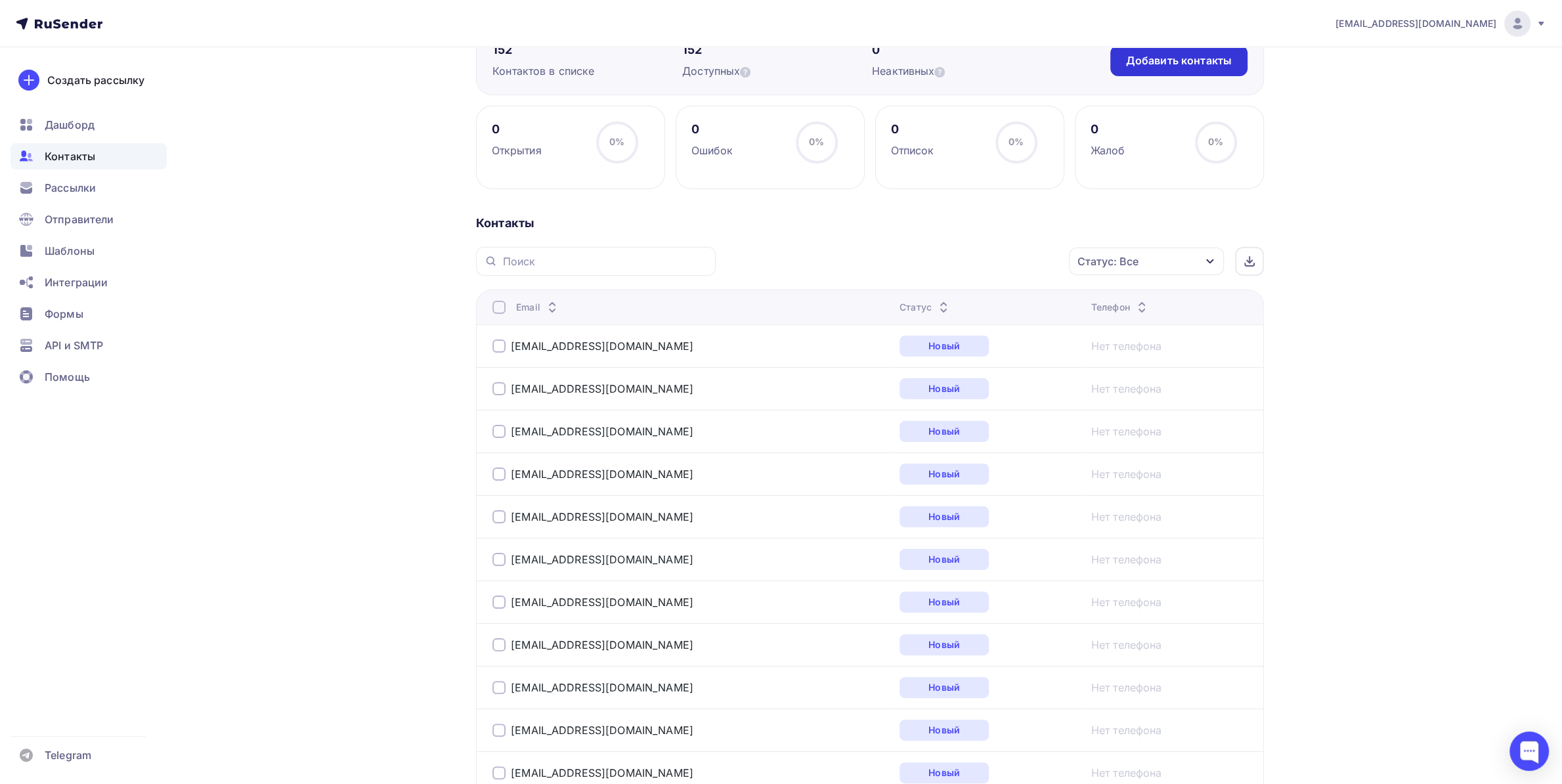
click at [1164, 69] on div "Добавить контакты" at bounding box center [1179, 61] width 137 height 31
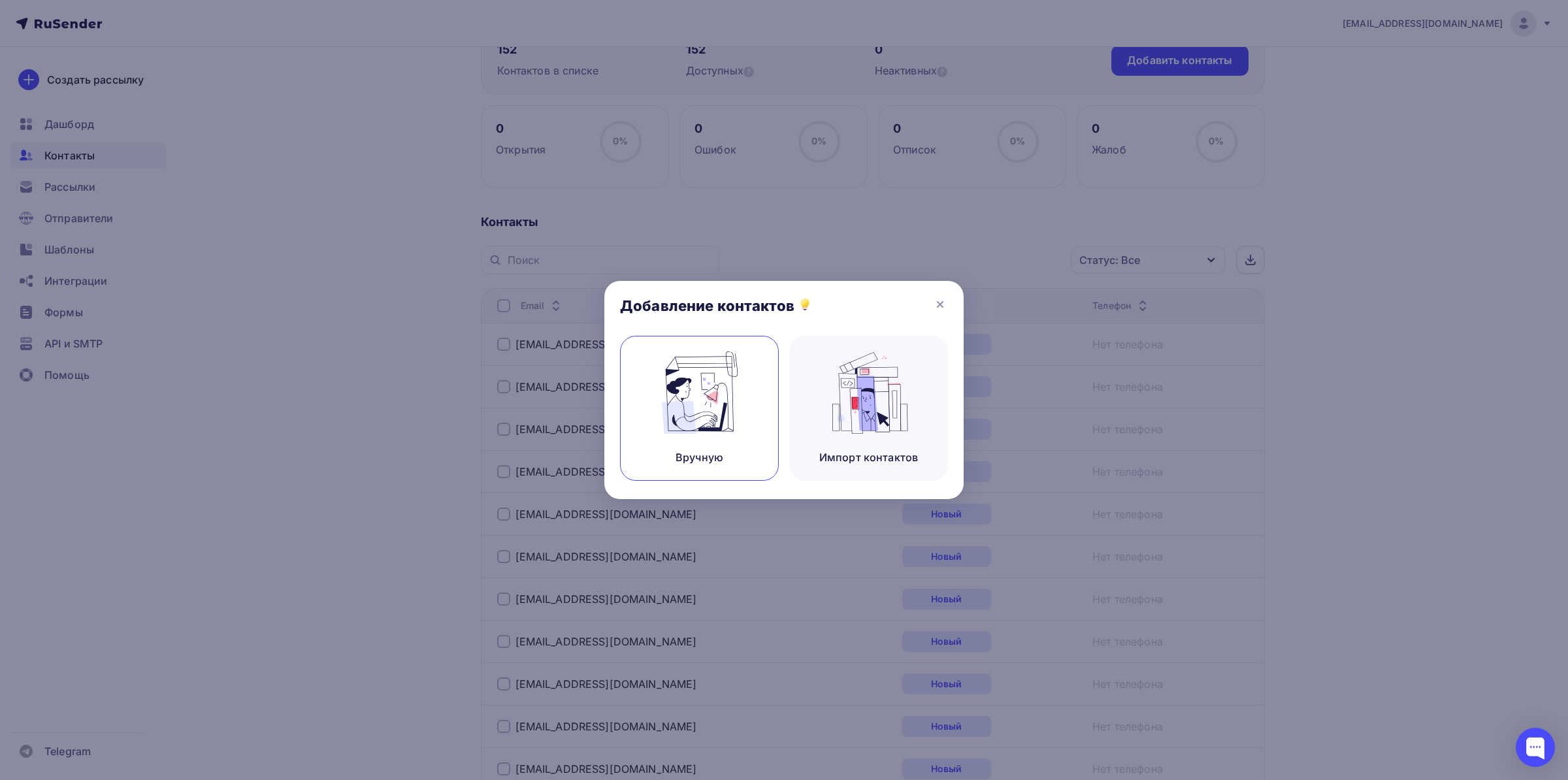
click at [673, 429] on img at bounding box center [699, 392] width 87 height 82
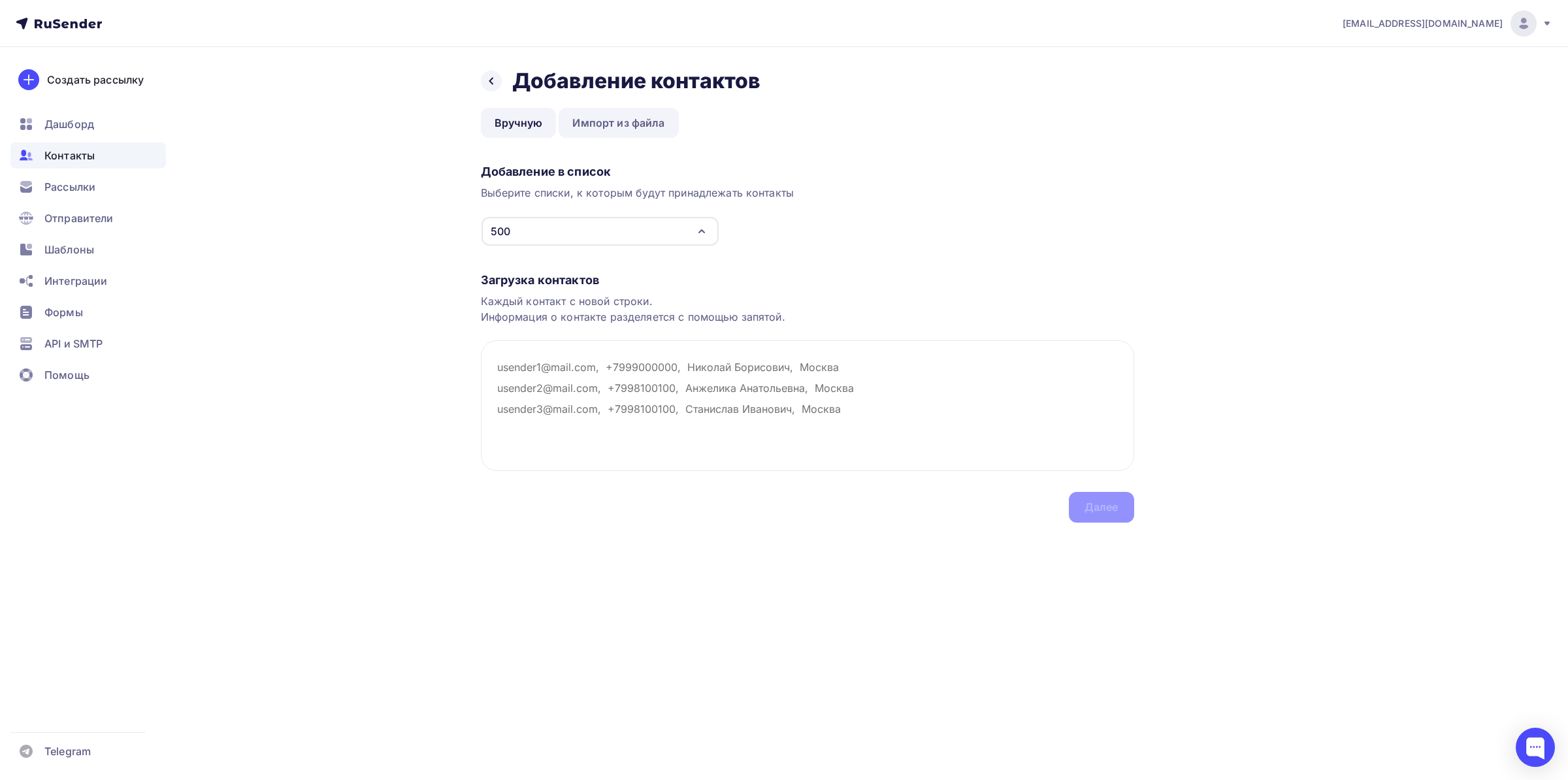
click at [613, 127] on link "Импорт из файла" at bounding box center [618, 122] width 120 height 30
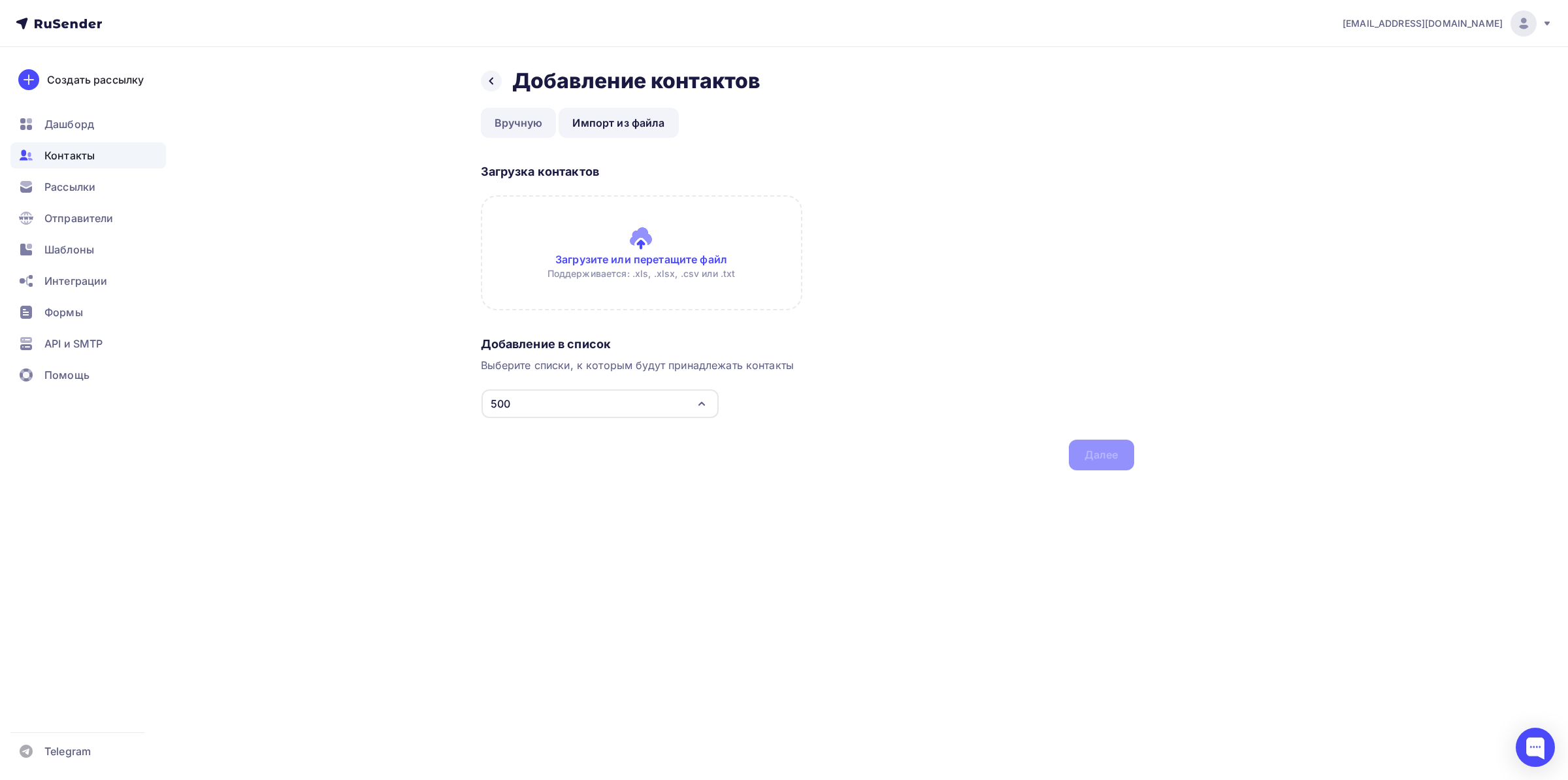
click at [510, 123] on link "Вручную" at bounding box center [519, 122] width 76 height 30
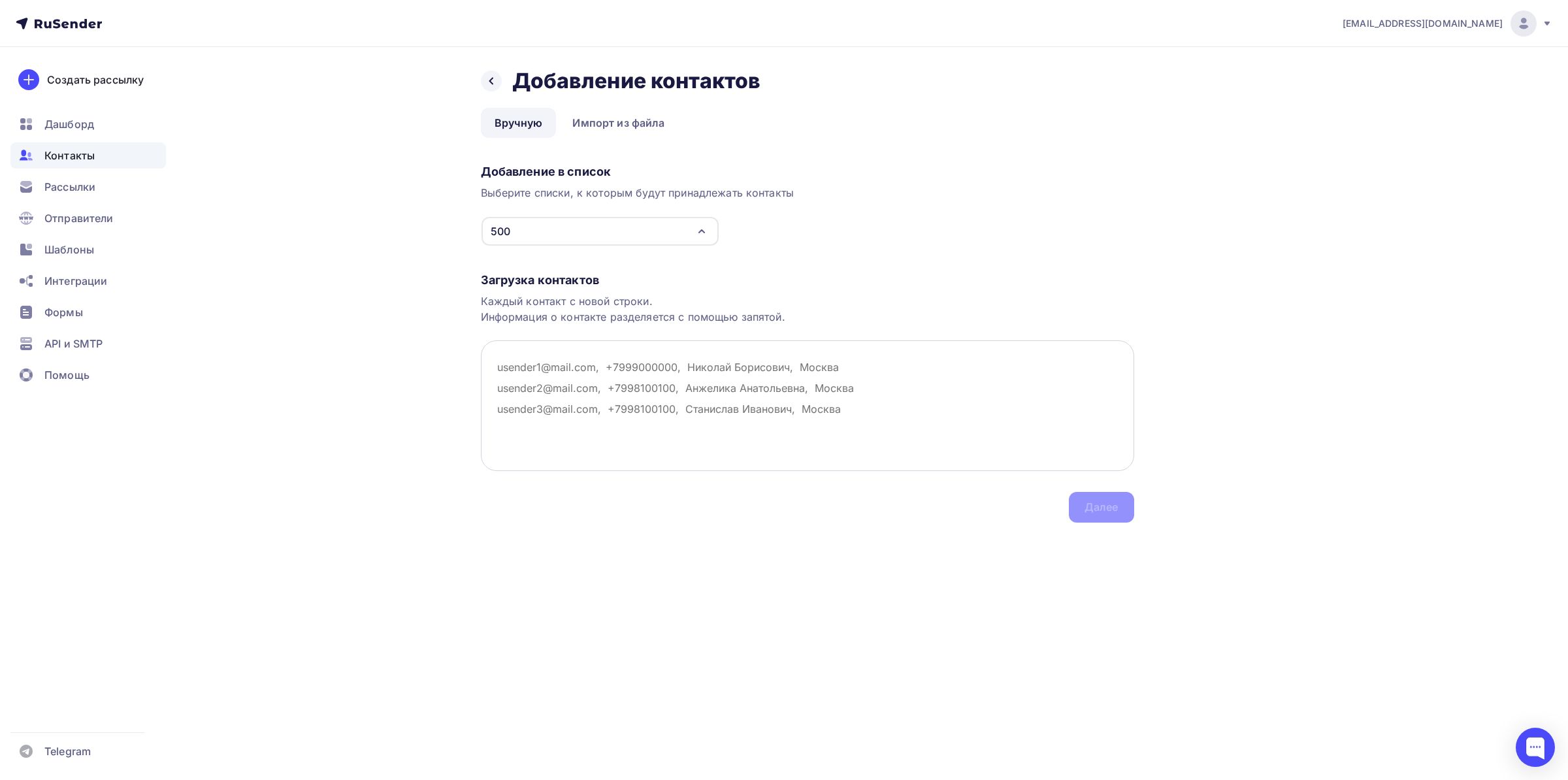
click at [598, 363] on textarea at bounding box center [808, 405] width 653 height 131
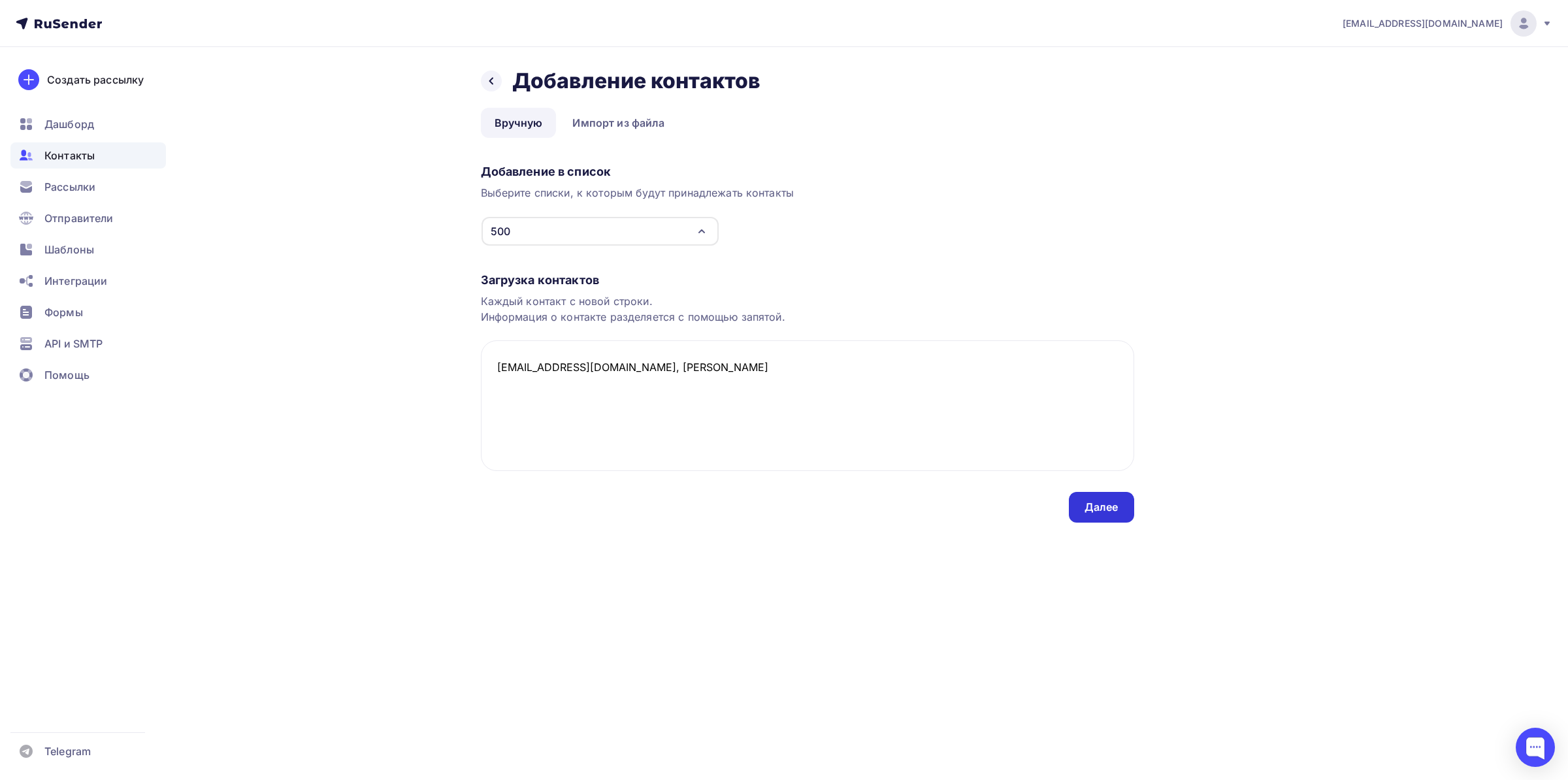
type textarea "[EMAIL_ADDRESS][DOMAIN_NAME], [PERSON_NAME]"
click at [1081, 501] on div "Далее" at bounding box center [1101, 508] width 65 height 31
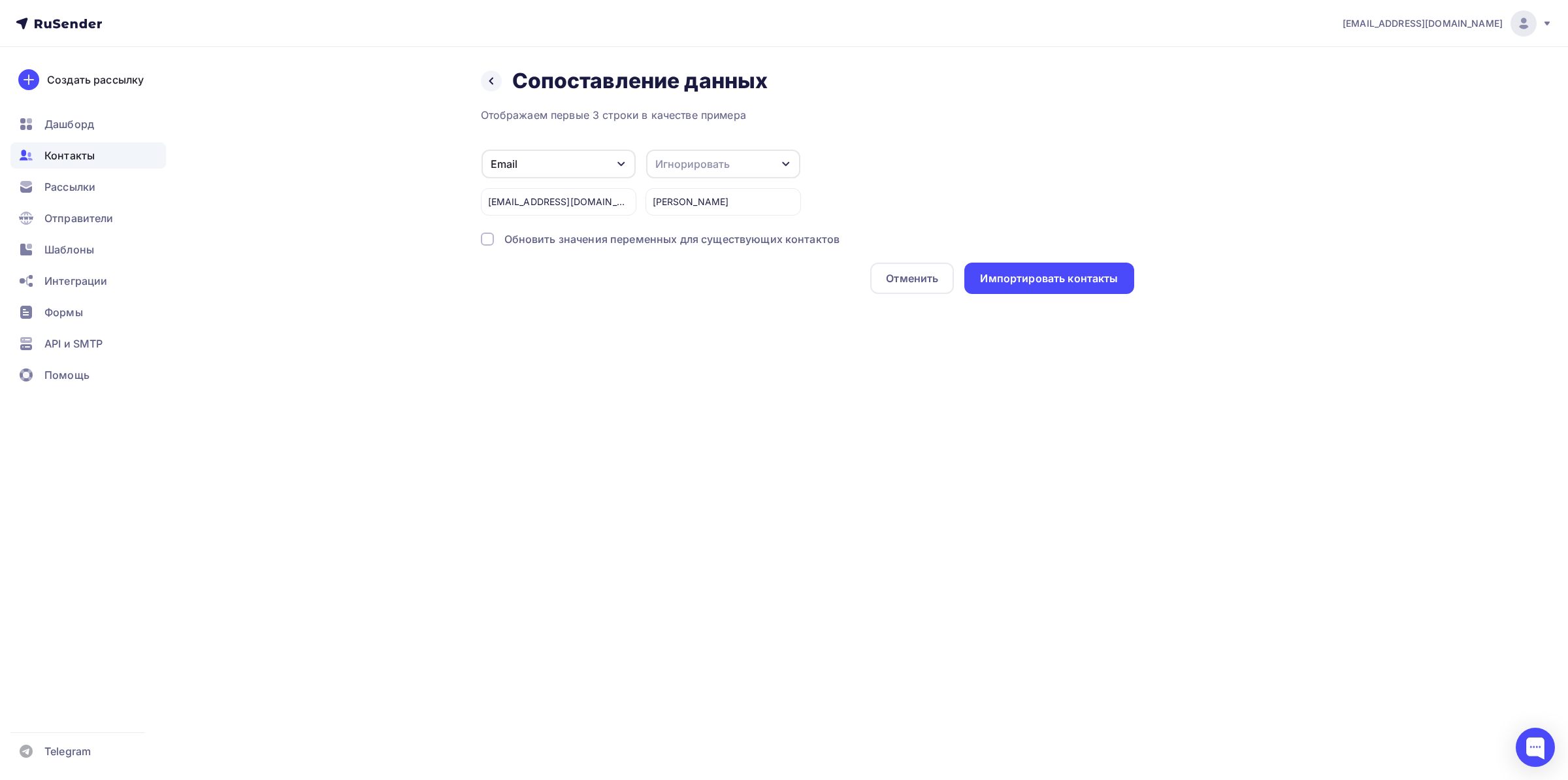
click at [709, 160] on div "Игнорировать" at bounding box center [693, 164] width 75 height 15
click at [693, 158] on div "Имя" at bounding box center [699, 154] width 76 height 15
click at [1021, 278] on div "Импортировать контакты" at bounding box center [1049, 278] width 138 height 15
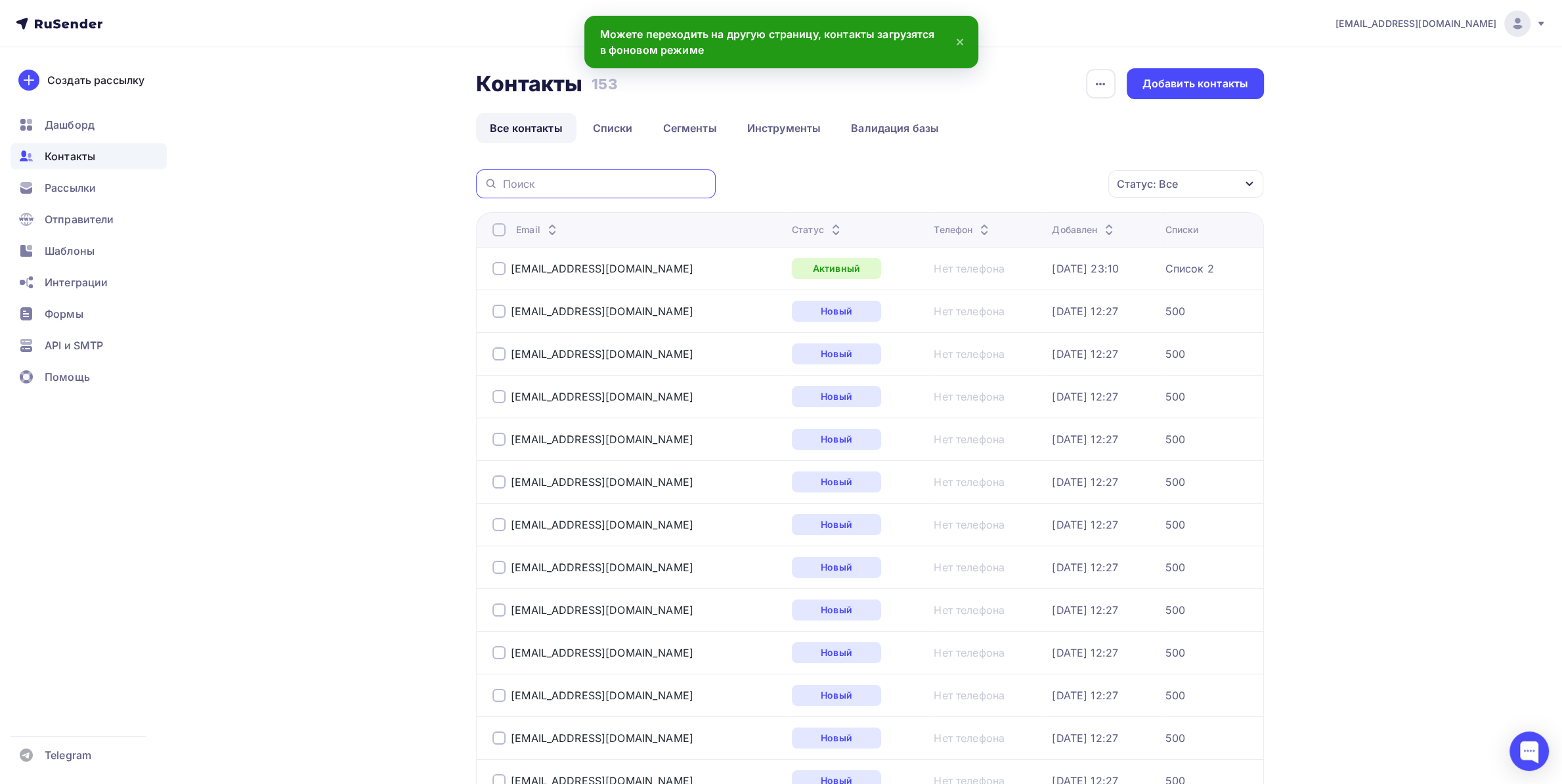
click at [568, 180] on input "text" at bounding box center [605, 184] width 205 height 14
paste input "[EMAIL_ADDRESS][DOMAIN_NAME]"
type input "[EMAIL_ADDRESS][DOMAIN_NAME]"
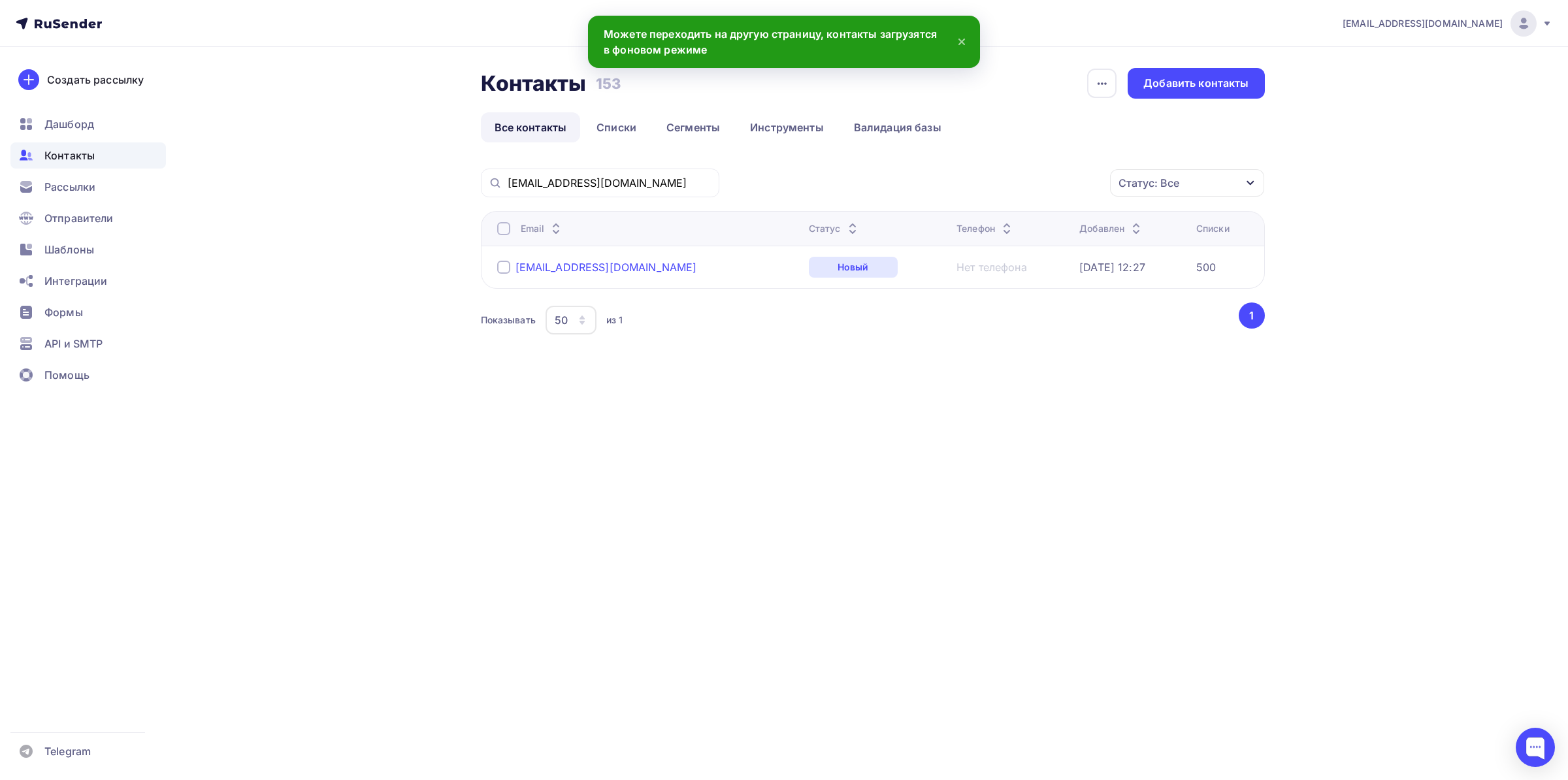
click at [595, 270] on div "[EMAIL_ADDRESS][DOMAIN_NAME]" at bounding box center [606, 267] width 182 height 13
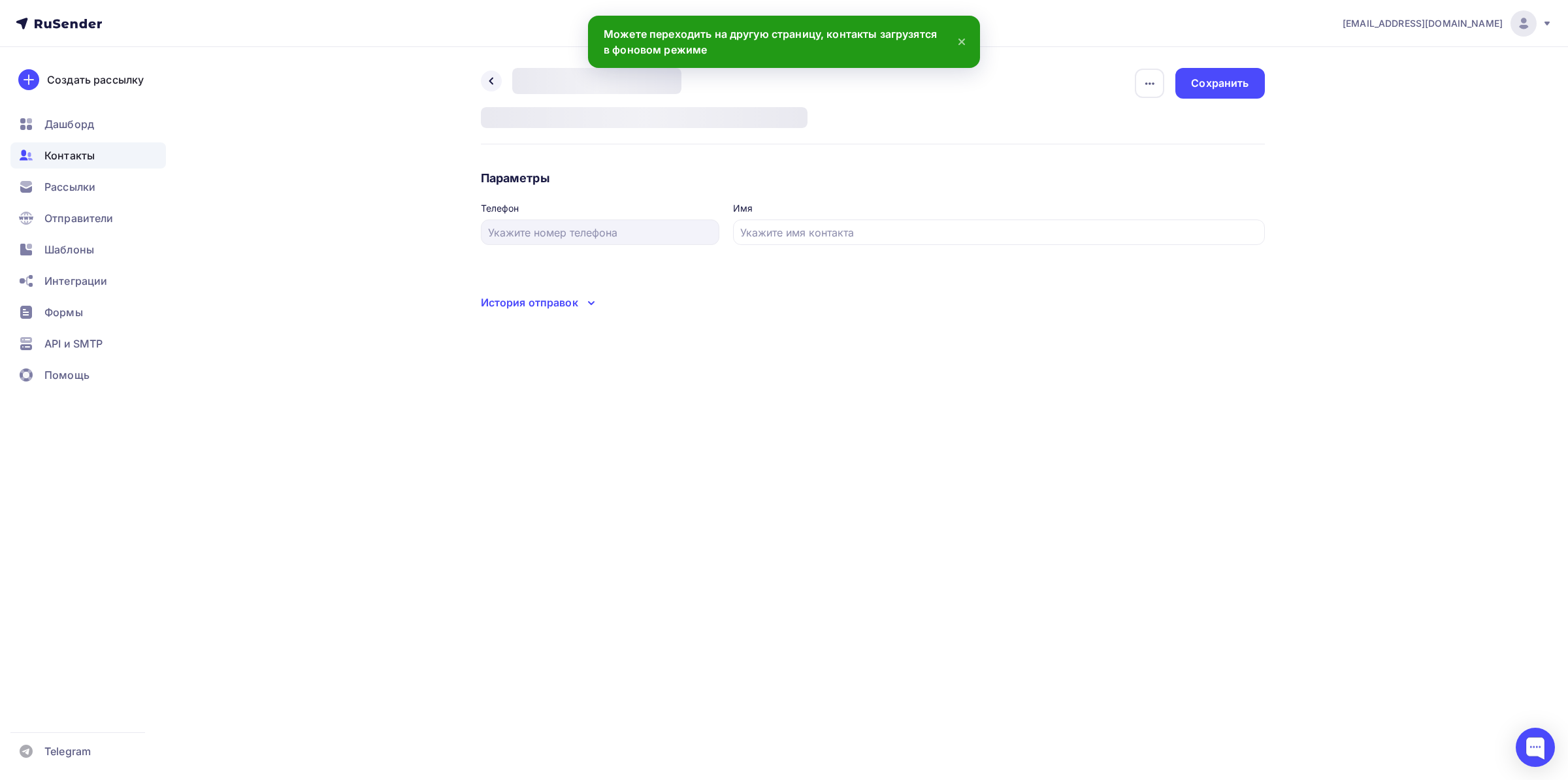
type input "[PERSON_NAME]"
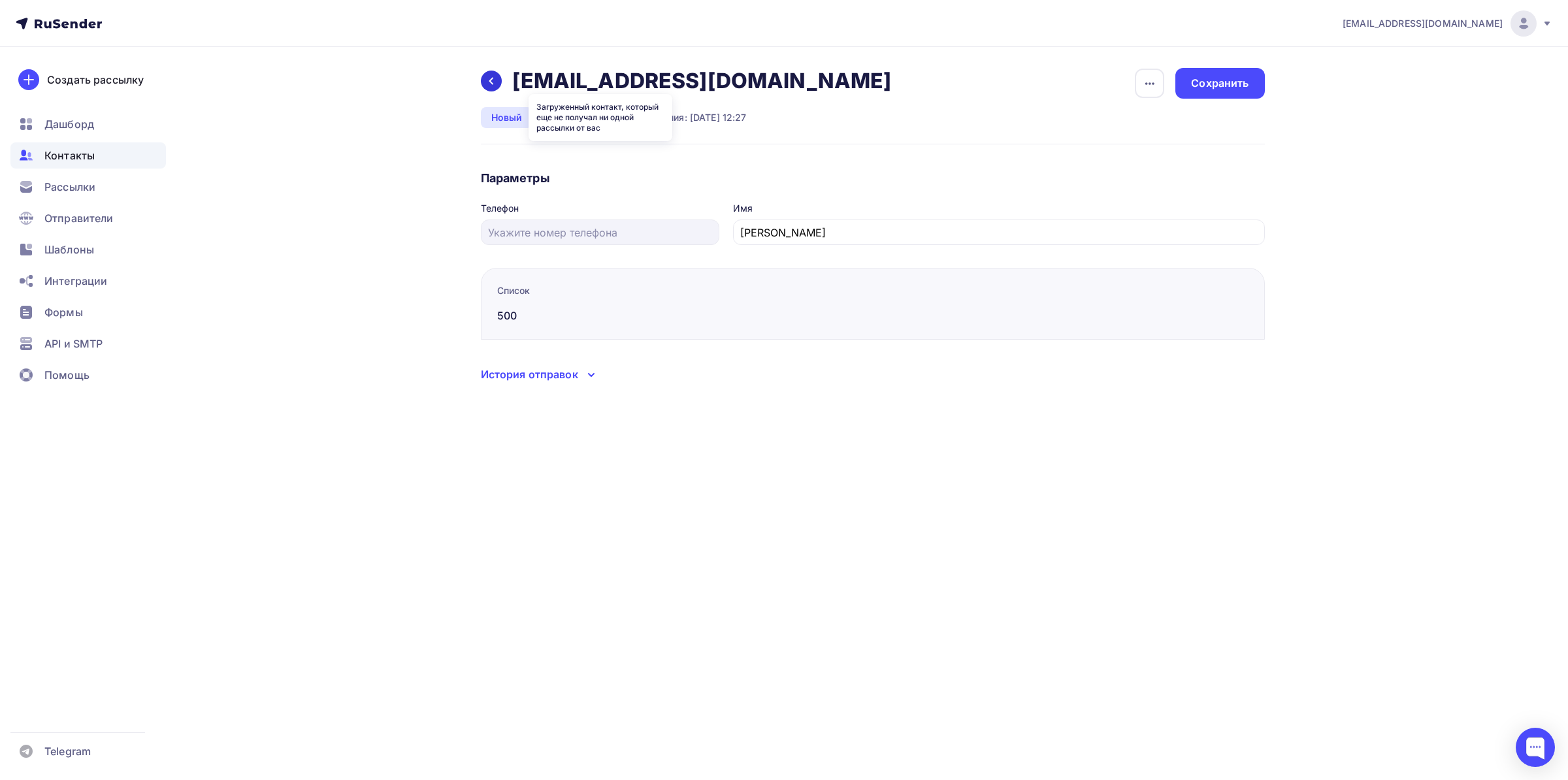
click at [491, 85] on icon at bounding box center [491, 81] width 11 height 11
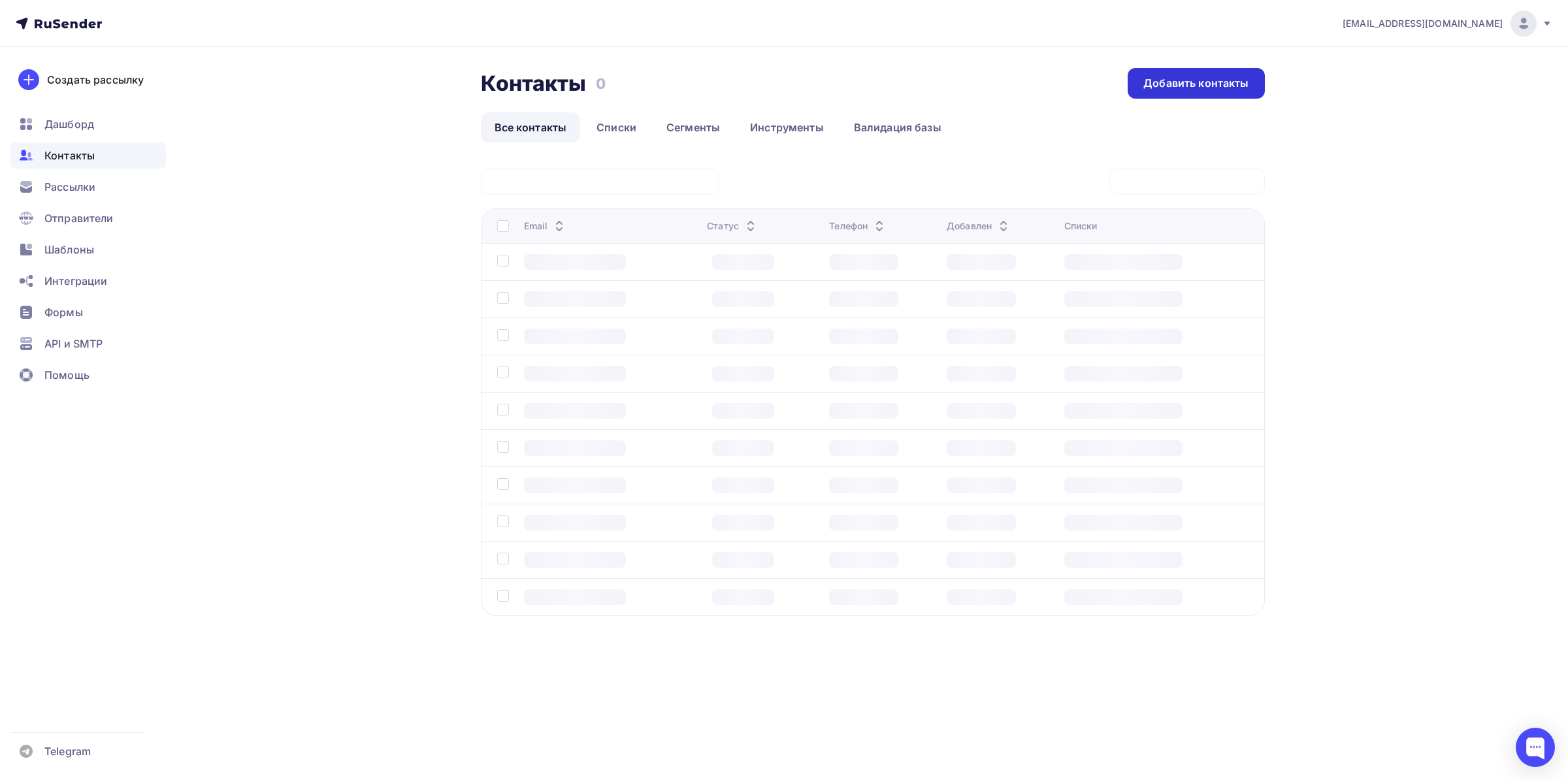
click at [1169, 75] on div "Добавить контакты" at bounding box center [1196, 83] width 137 height 31
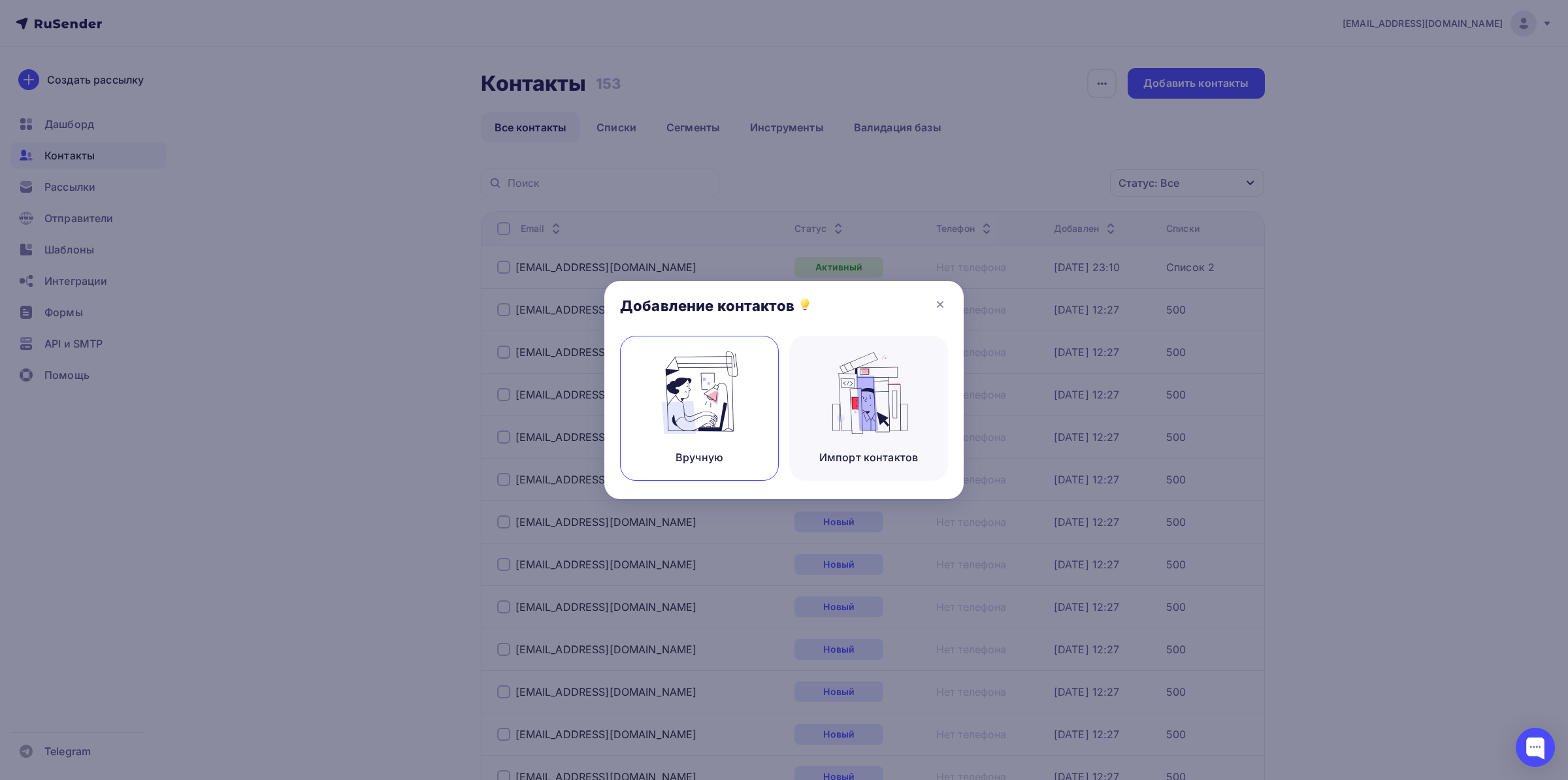
click at [732, 408] on img at bounding box center [699, 392] width 87 height 82
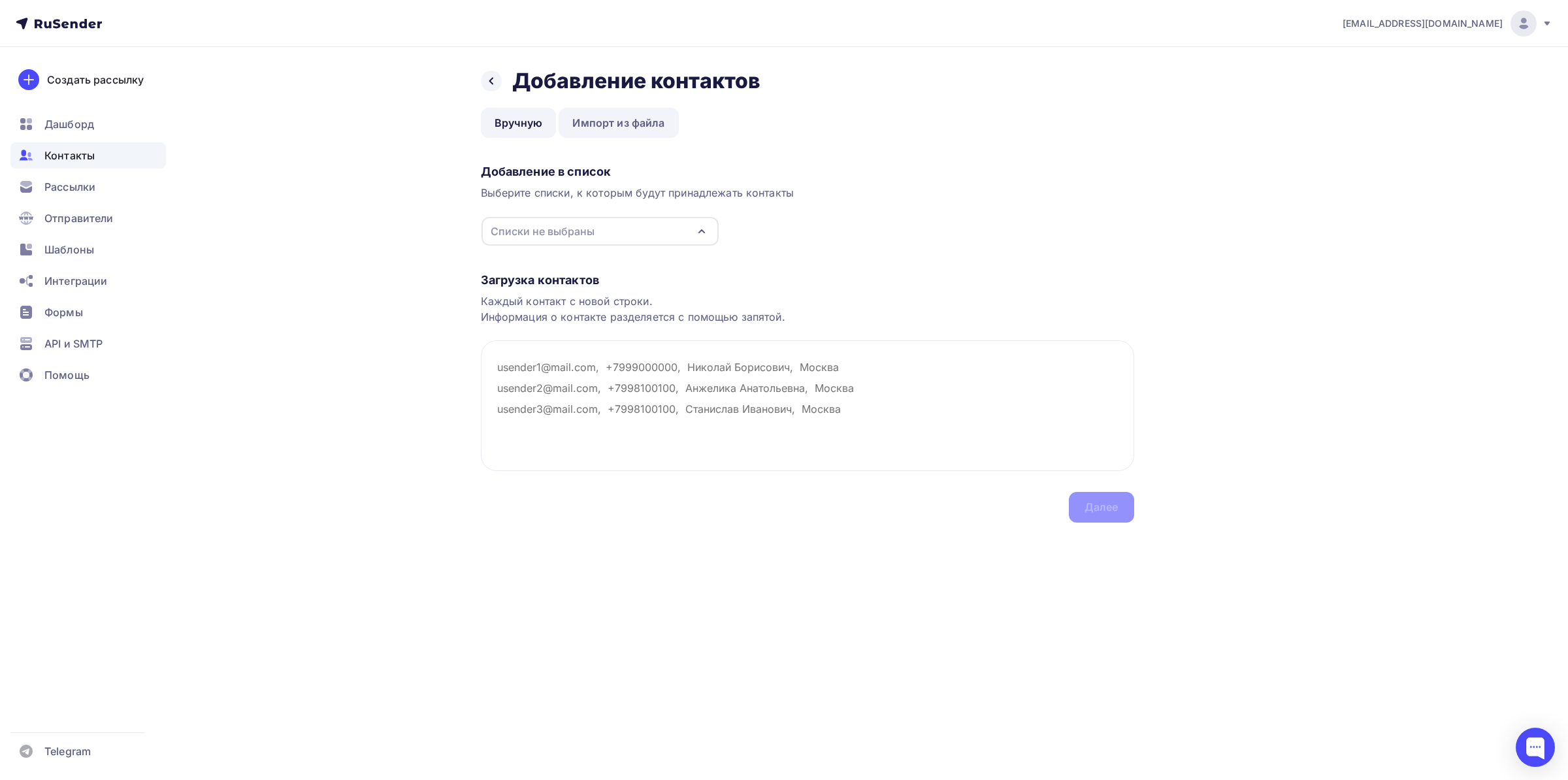
click at [605, 122] on link "Импорт из файла" at bounding box center [618, 122] width 120 height 30
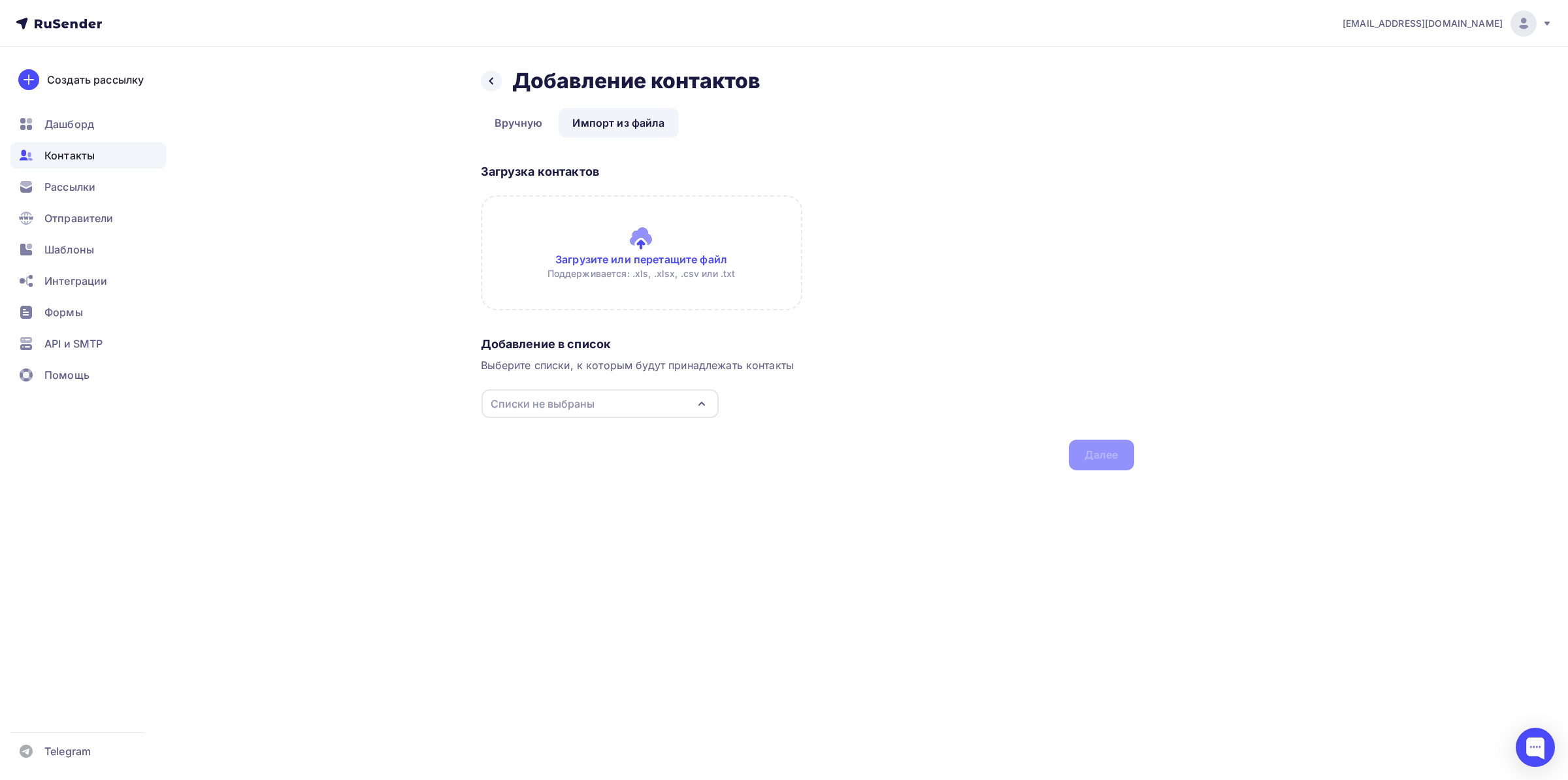
click at [513, 122] on link "Вручную" at bounding box center [519, 122] width 76 height 30
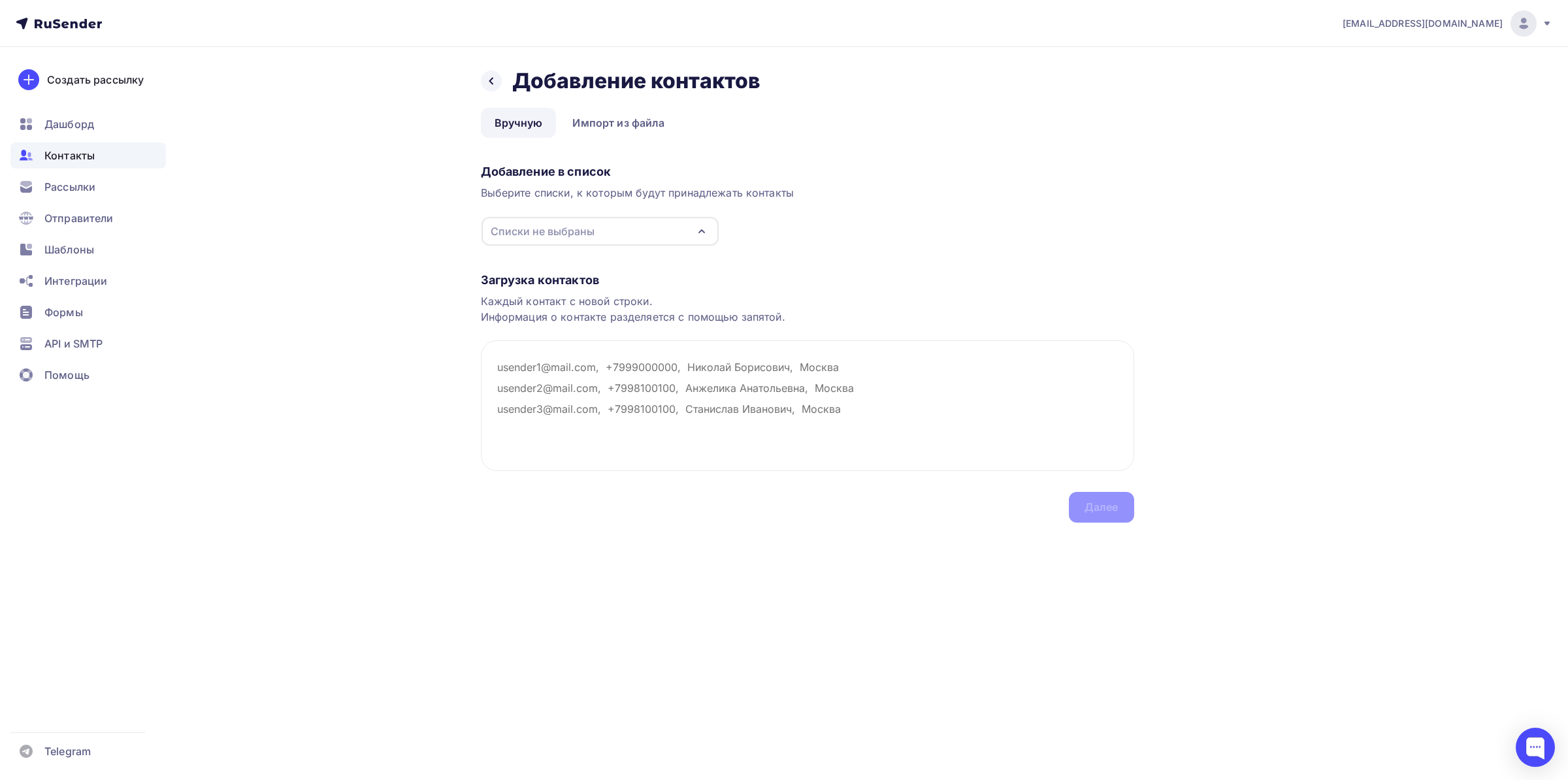
click at [601, 229] on div "Списки не выбраны" at bounding box center [600, 231] width 237 height 29
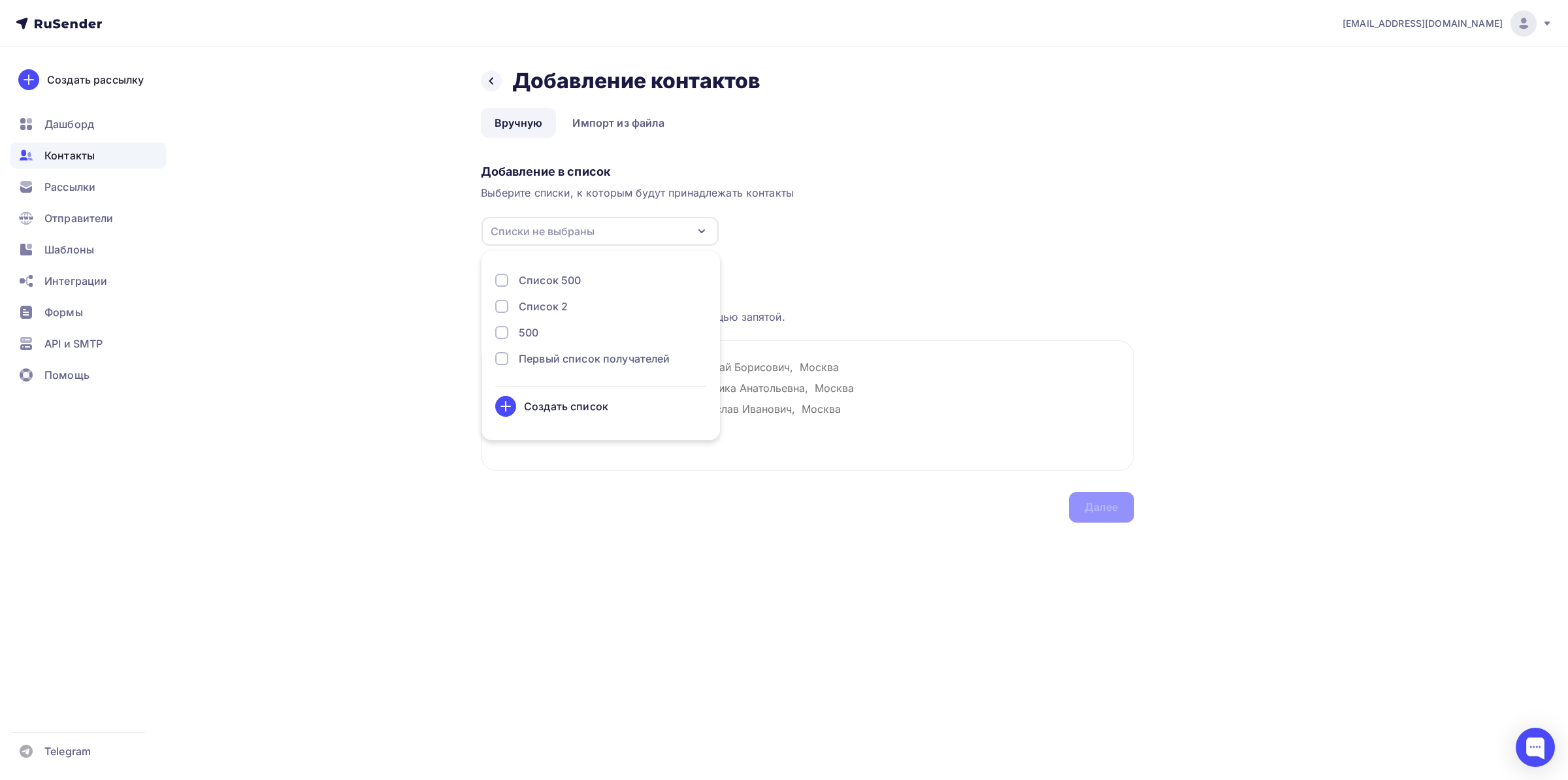
click at [613, 225] on div "Списки не выбраны" at bounding box center [600, 231] width 237 height 29
click at [694, 378] on textarea at bounding box center [808, 405] width 653 height 131
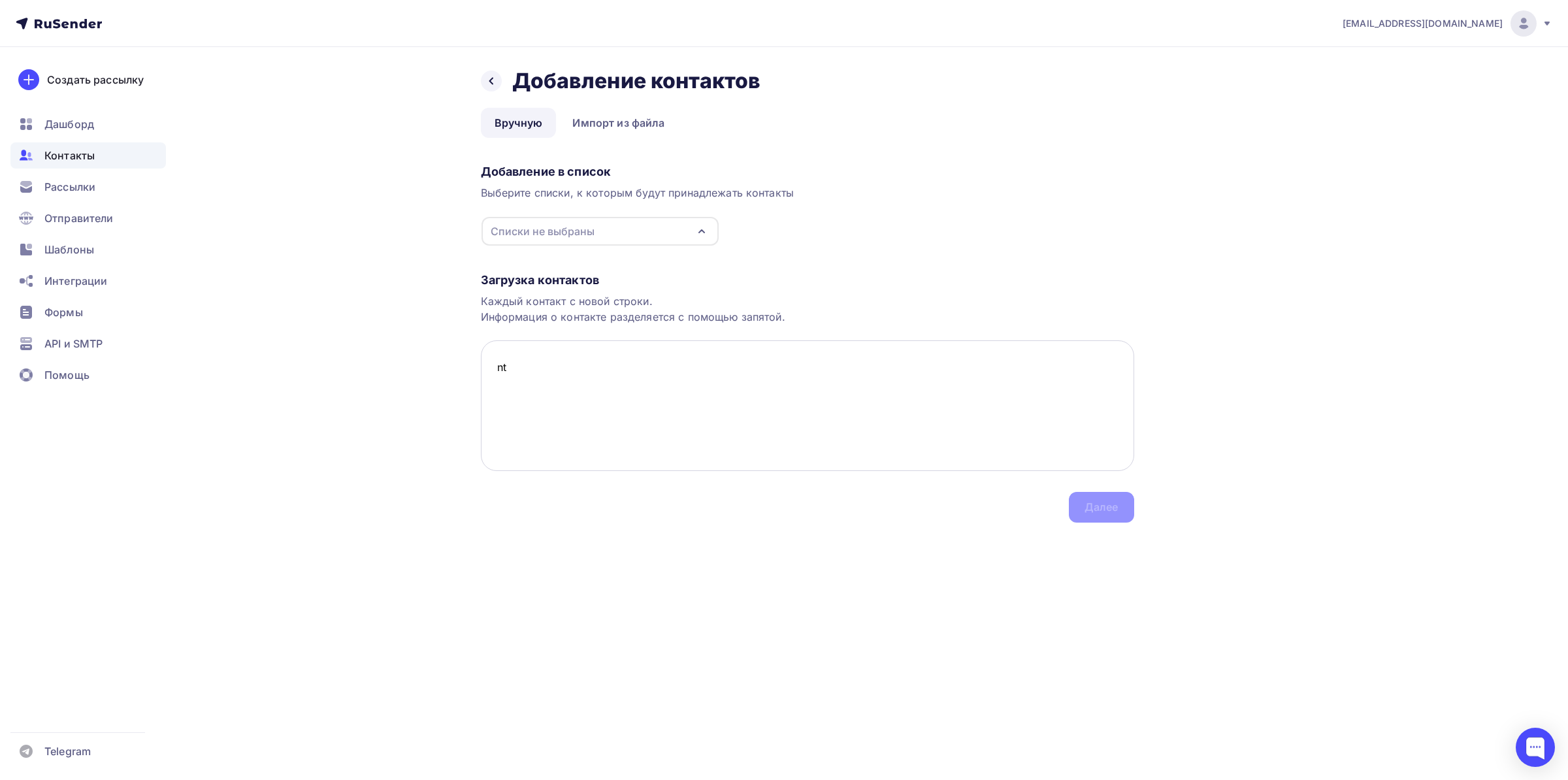
type textarea "n"
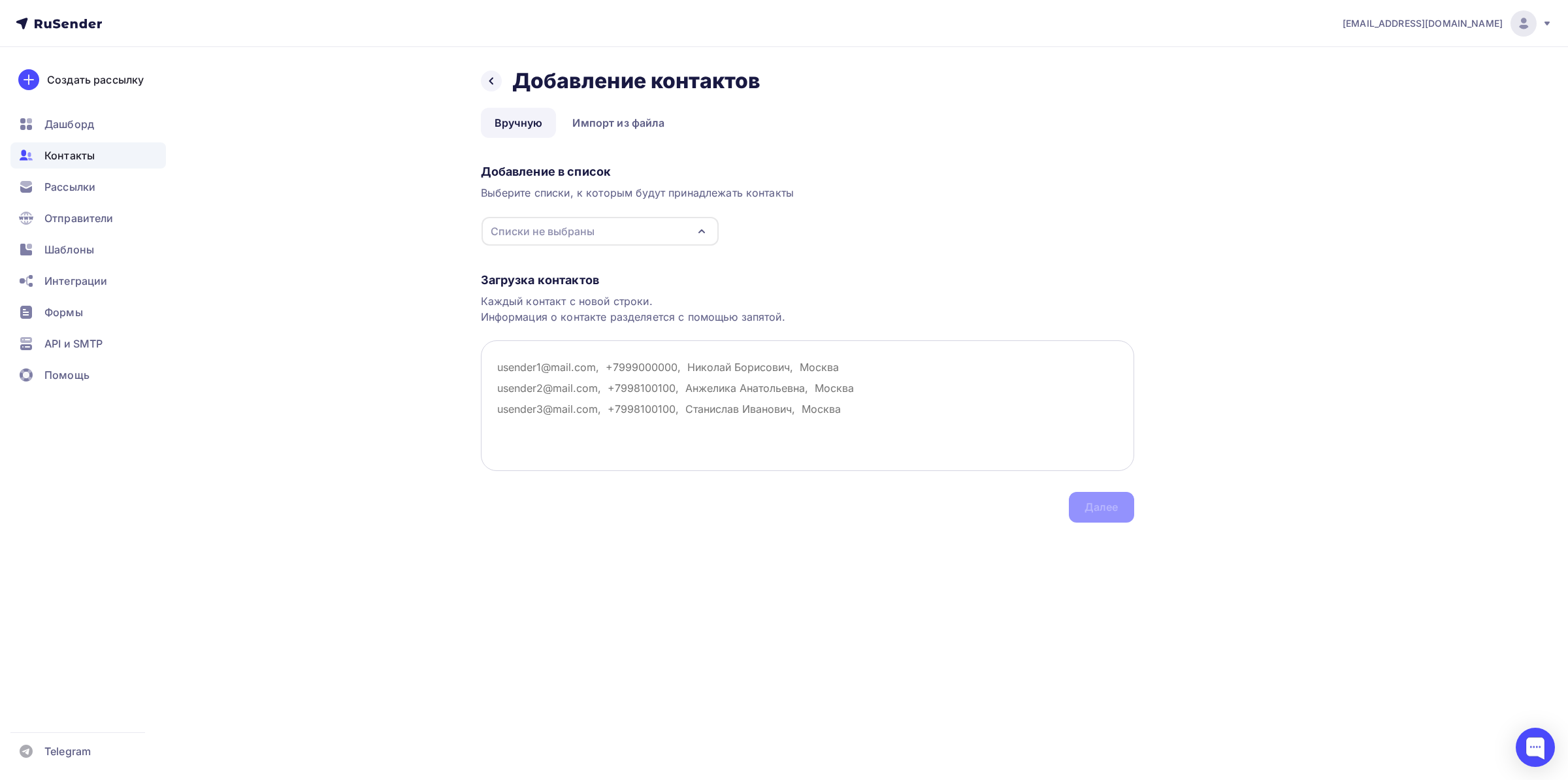
paste textarea "Здравствуйте! Для обновления базы с именами в RuSender рекомендуется сначала уд…"
type textarea "Здравствуйте! Для обновления базы с именами в RuSender рекомендуется сначала уд…"
type textarea "н"
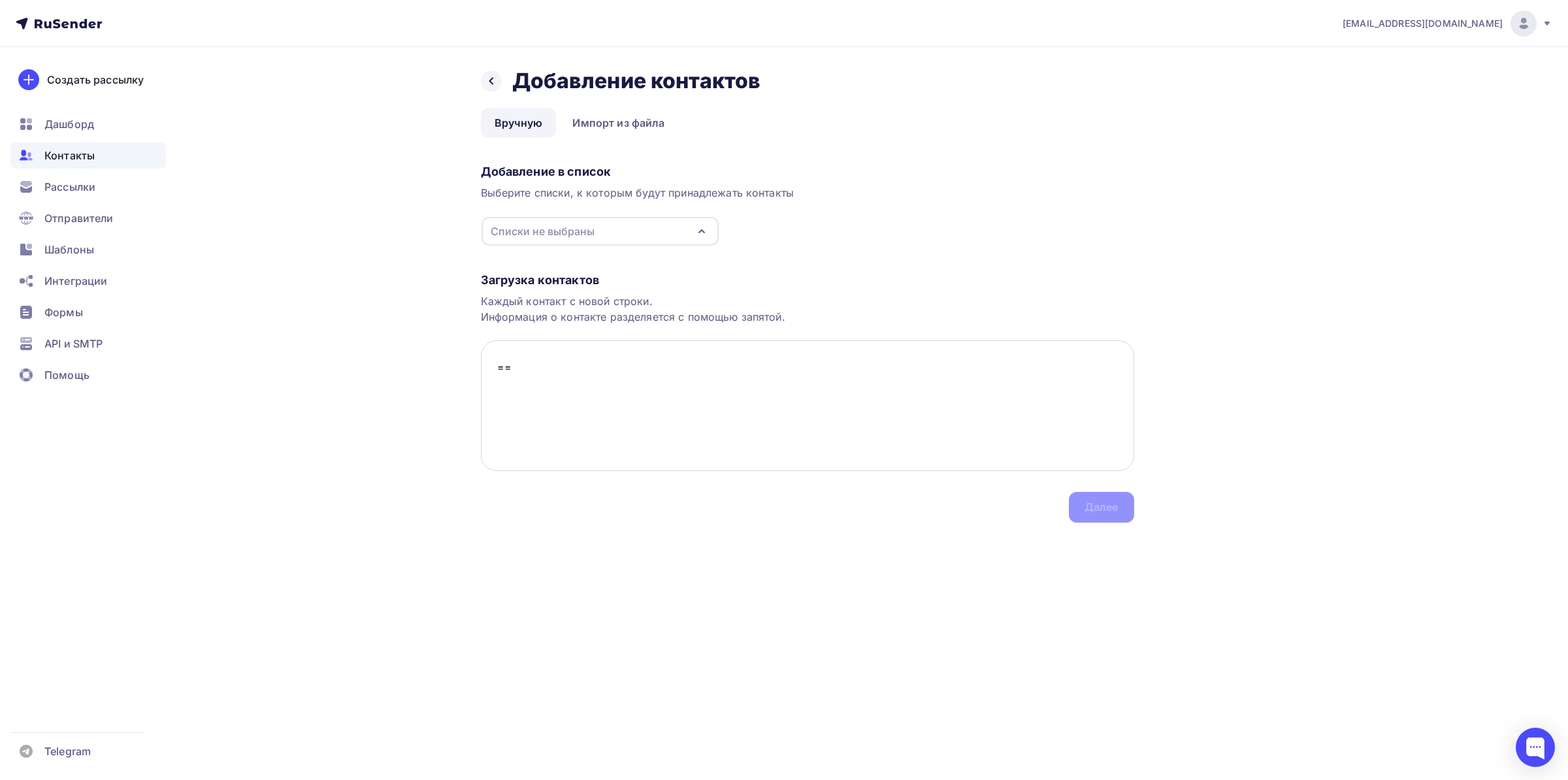
type textarea "="
click at [701, 384] on textarea "[EMAIL_ADDRESS][DOMAIN_NAME]" at bounding box center [808, 405] width 653 height 131
click at [698, 389] on textarea "[EMAIL_ADDRESS][DOMAIN_NAME], [PERSON_NAME]" at bounding box center [808, 405] width 653 height 131
click at [623, 239] on div "Списки не выбраны" at bounding box center [600, 231] width 237 height 29
type textarea "[EMAIL_ADDRESS][DOMAIN_NAME], [PERSON_NAME]"
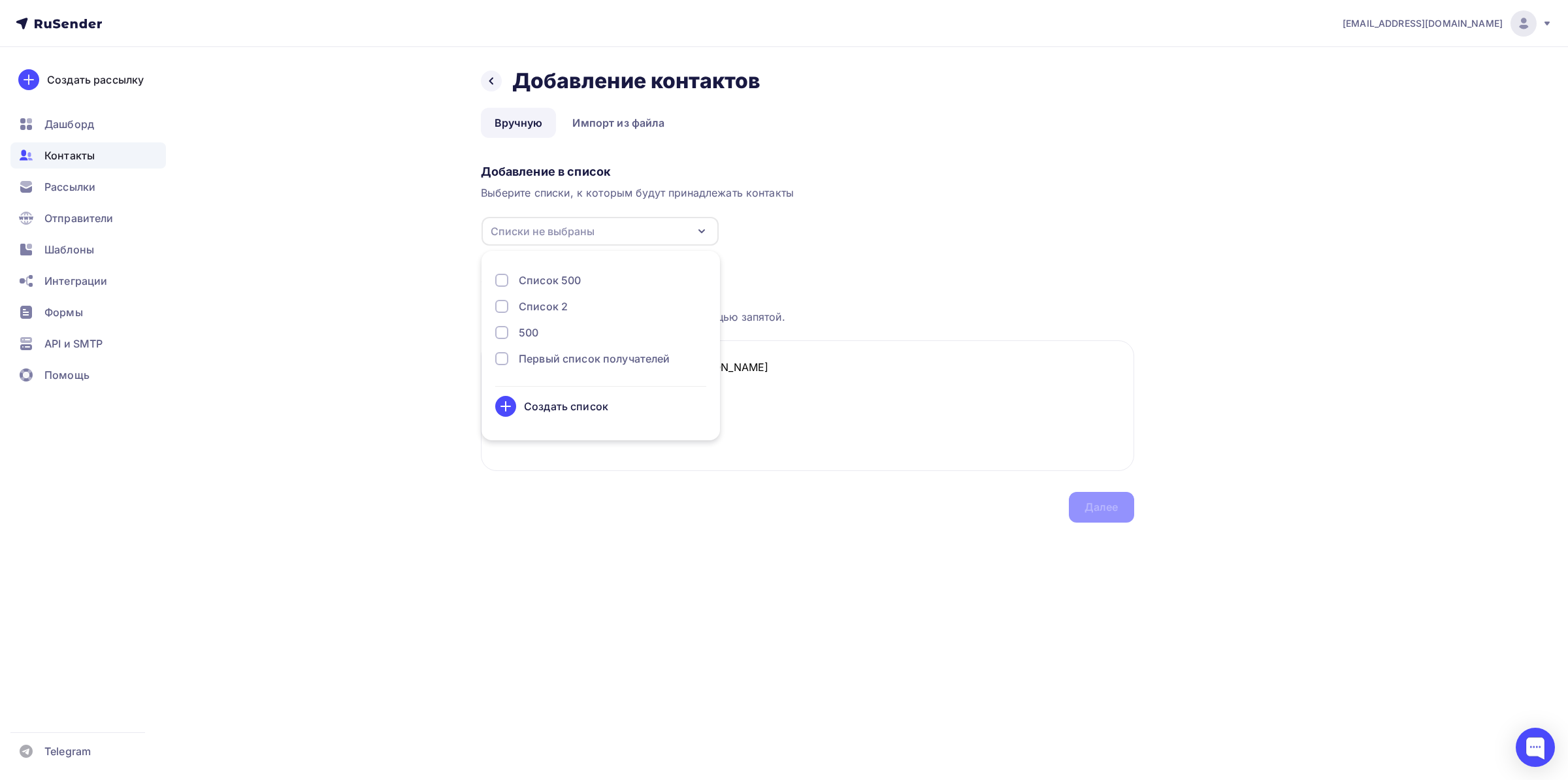
click at [572, 301] on div "Список 2" at bounding box center [601, 306] width 211 height 15
click at [577, 283] on div "Список 500" at bounding box center [550, 280] width 62 height 15
click at [572, 303] on div "Список 2" at bounding box center [601, 306] width 211 height 15
click at [1091, 497] on div "Далее" at bounding box center [1101, 508] width 65 height 31
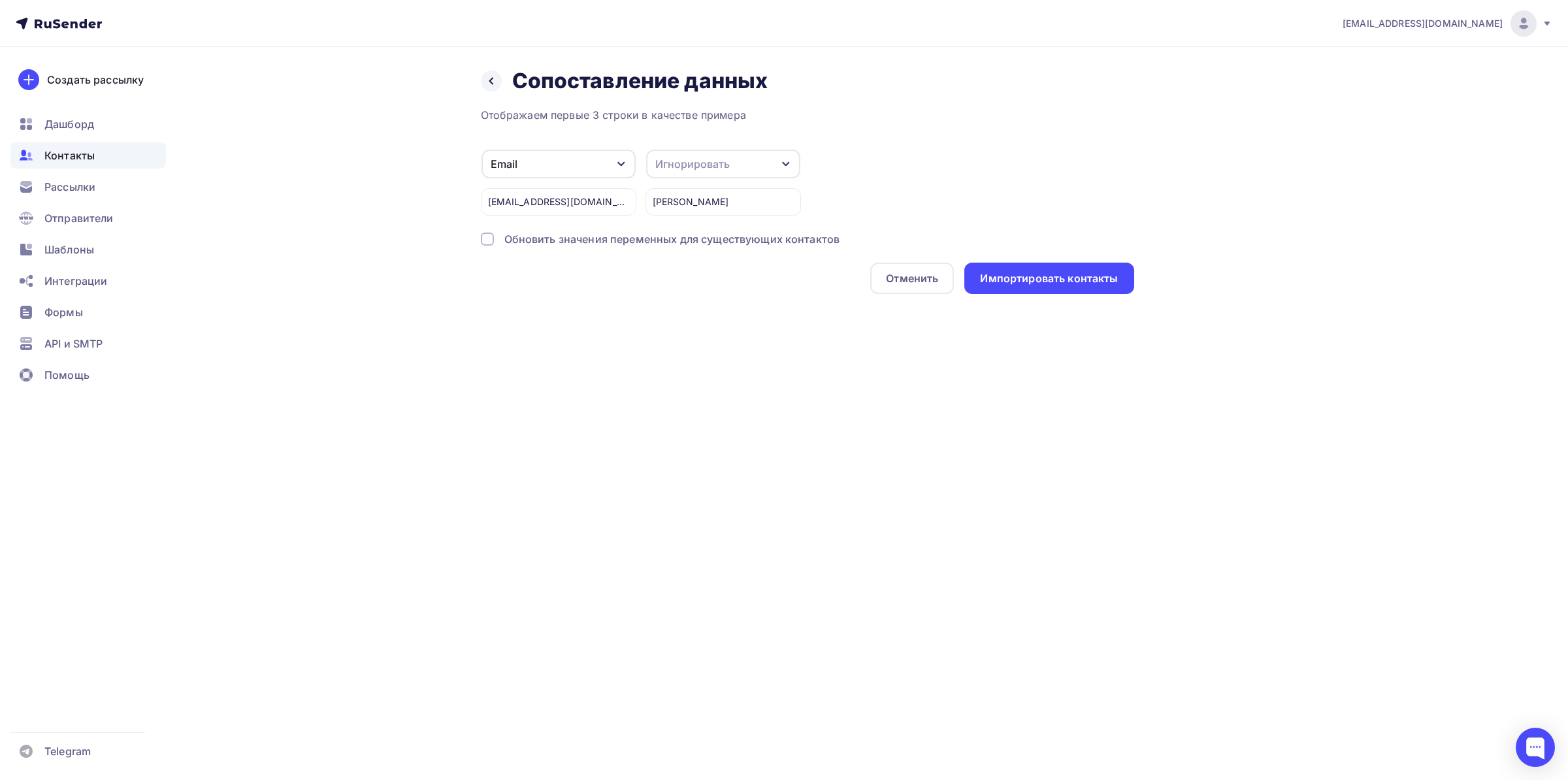
click at [712, 160] on div "Игнорировать" at bounding box center [693, 164] width 75 height 15
click at [700, 158] on div "Имя" at bounding box center [699, 154] width 76 height 15
click at [705, 153] on div "Имя" at bounding box center [723, 163] width 154 height 29
click at [886, 132] on div "Отображаем первые 3 строки в качестве примера Email Игнорировать Телефон Создат…" at bounding box center [808, 200] width 653 height 187
click at [684, 149] on button "Имя" at bounding box center [723, 164] width 156 height 30
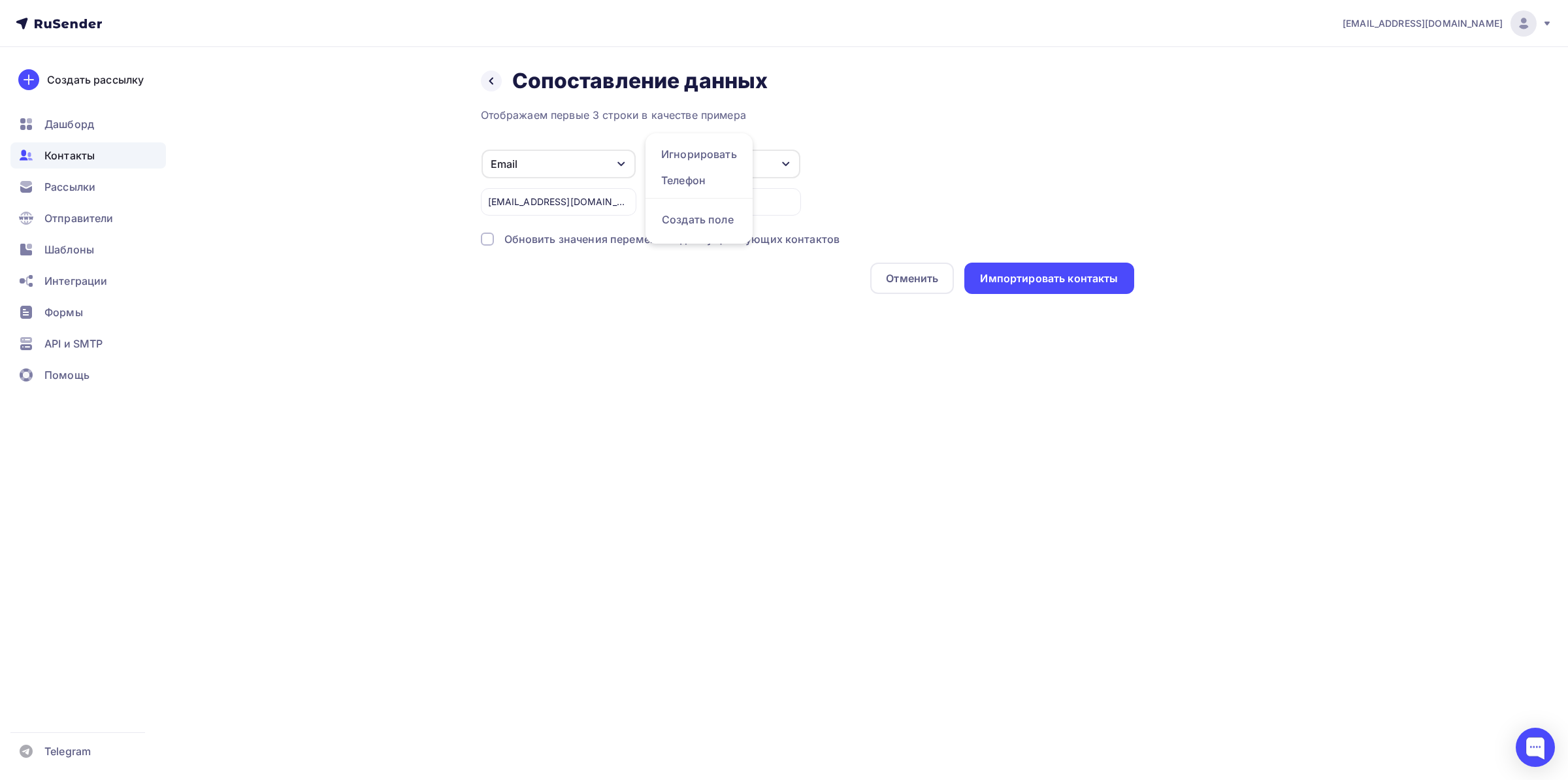
drag, startPoint x: 773, startPoint y: 158, endPoint x: 786, endPoint y: 159, distance: 13.0
click at [777, 158] on div "Имя" at bounding box center [723, 163] width 154 height 29
click at [760, 163] on div "Имя" at bounding box center [723, 163] width 154 height 29
click at [701, 159] on div "Игнорировать" at bounding box center [699, 154] width 76 height 15
click at [766, 167] on div "Игнорировать" at bounding box center [723, 163] width 154 height 29
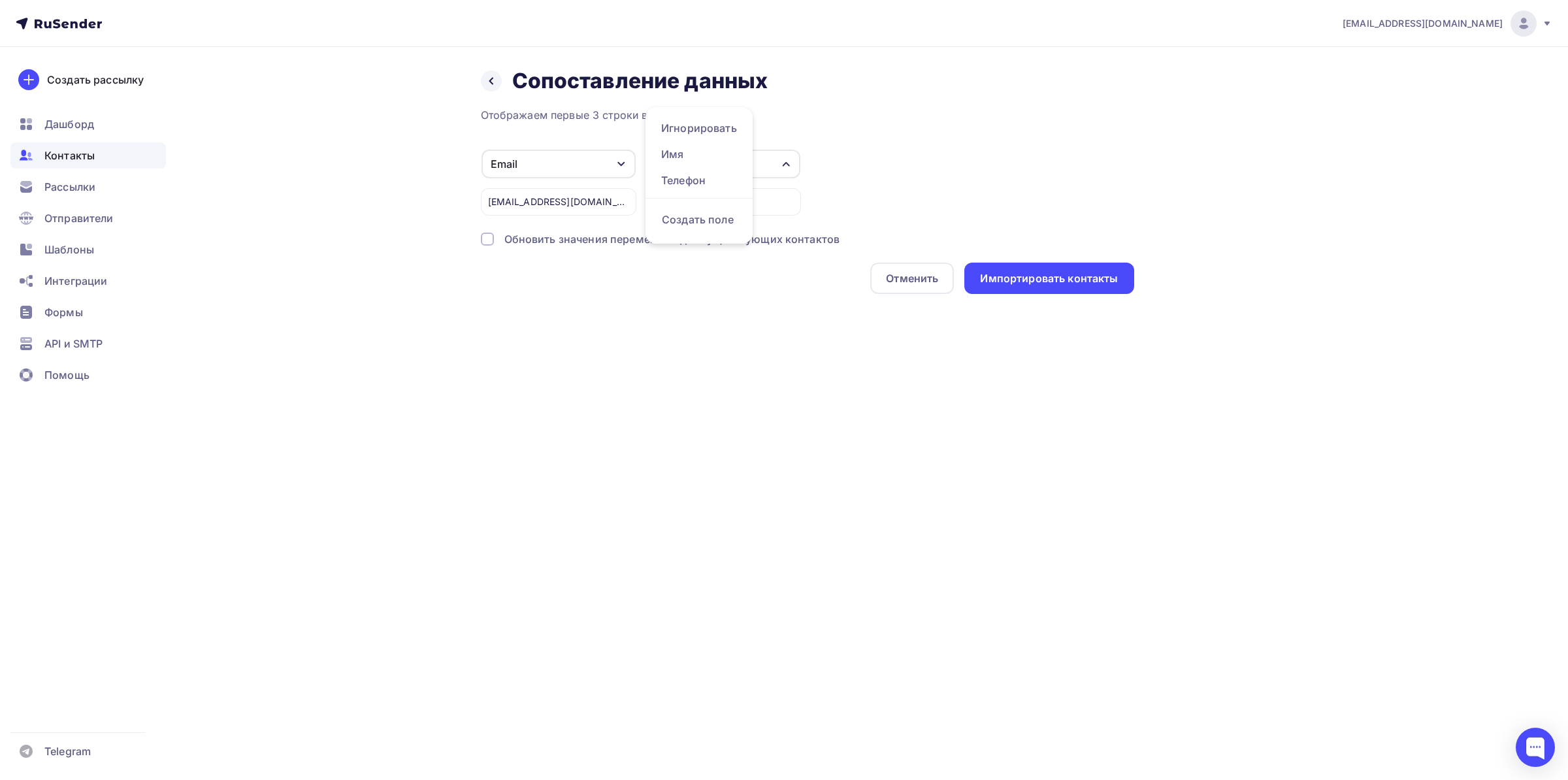
click at [782, 163] on icon "button" at bounding box center [786, 163] width 11 height 11
click at [721, 165] on div "Игнорировать" at bounding box center [693, 164] width 75 height 15
click at [715, 160] on div "Имя" at bounding box center [699, 154] width 76 height 15
click at [105, 196] on div "Рассылки" at bounding box center [88, 187] width 156 height 26
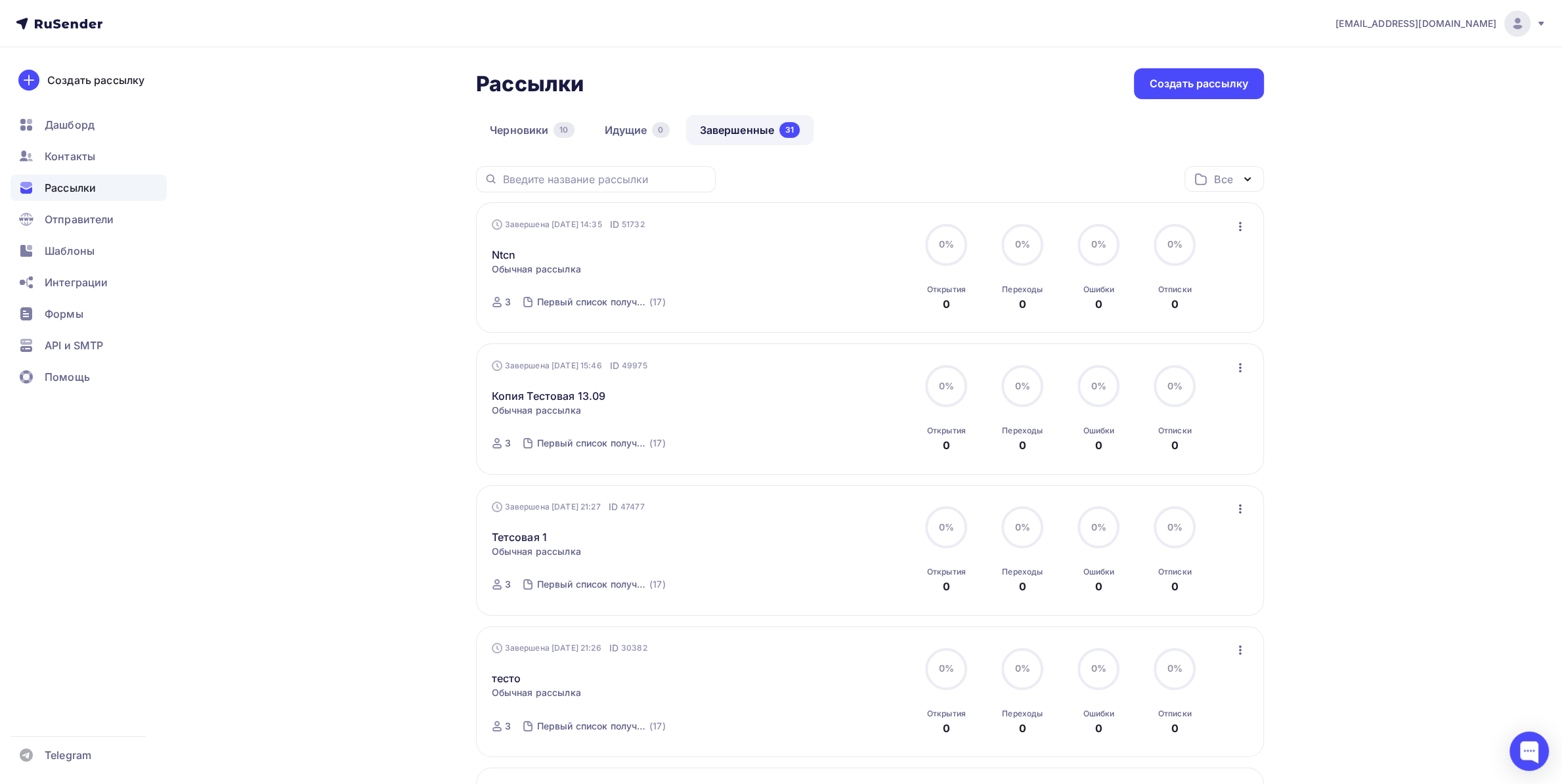
click at [1234, 225] on icon "button" at bounding box center [1240, 226] width 16 height 16
click at [1178, 86] on div "Создать рассылку" at bounding box center [1198, 83] width 98 height 15
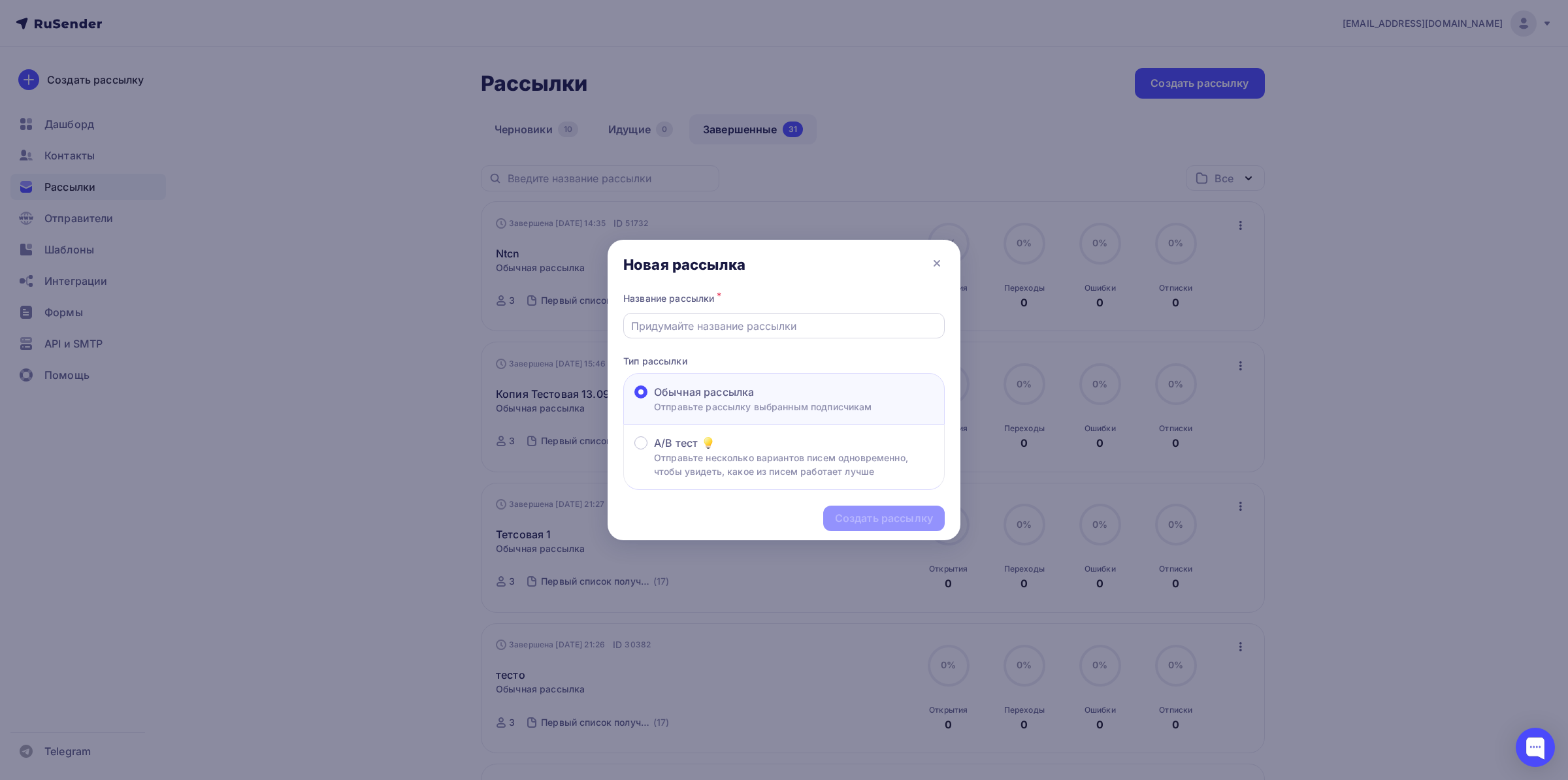
click at [744, 332] on input "text" at bounding box center [784, 326] width 306 height 15
type input "12345"
click at [865, 521] on div "Создать рассылку" at bounding box center [884, 517] width 98 height 15
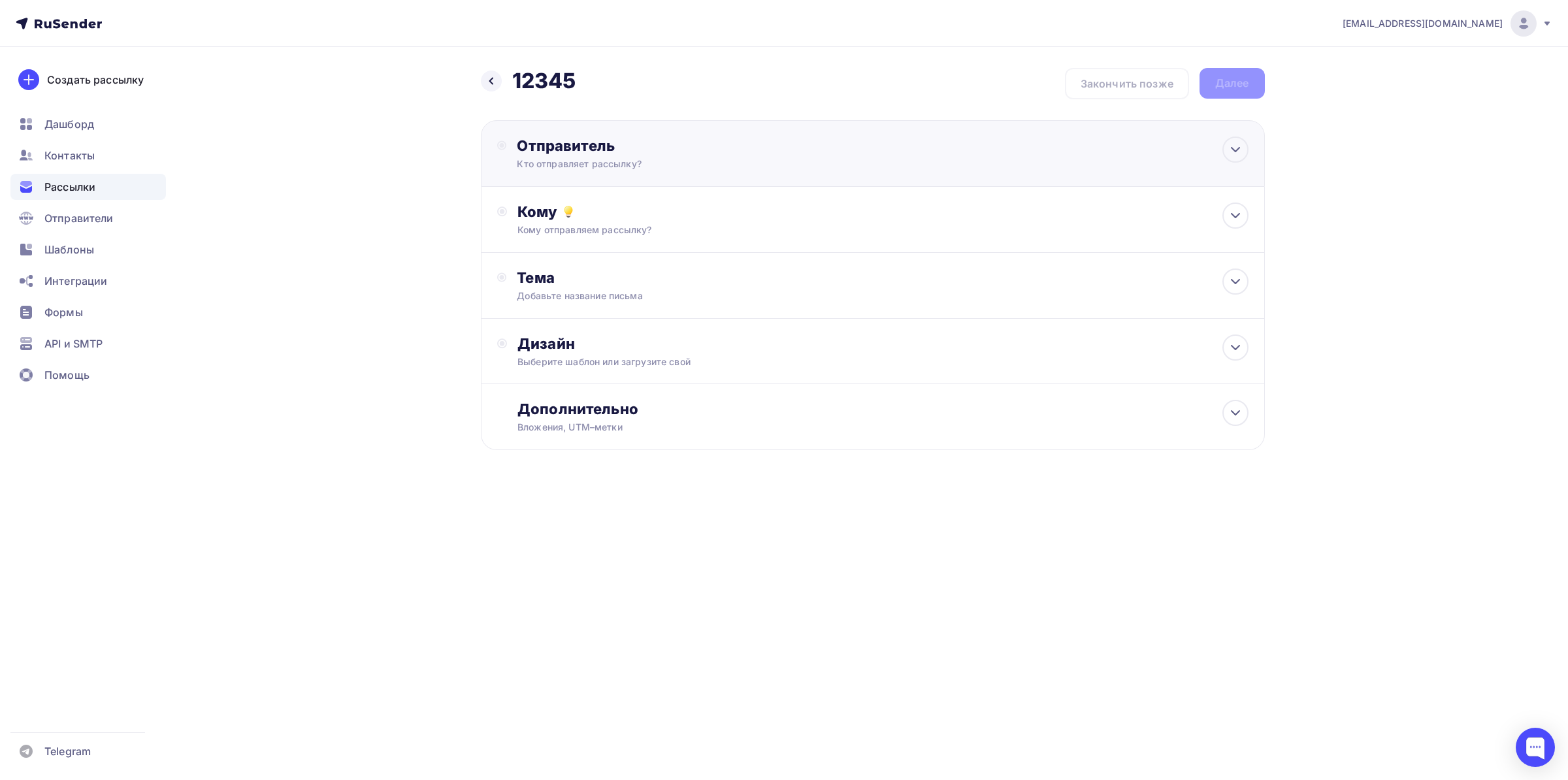
click at [735, 165] on div "Кто отправляет рассылку?" at bounding box center [644, 164] width 255 height 13
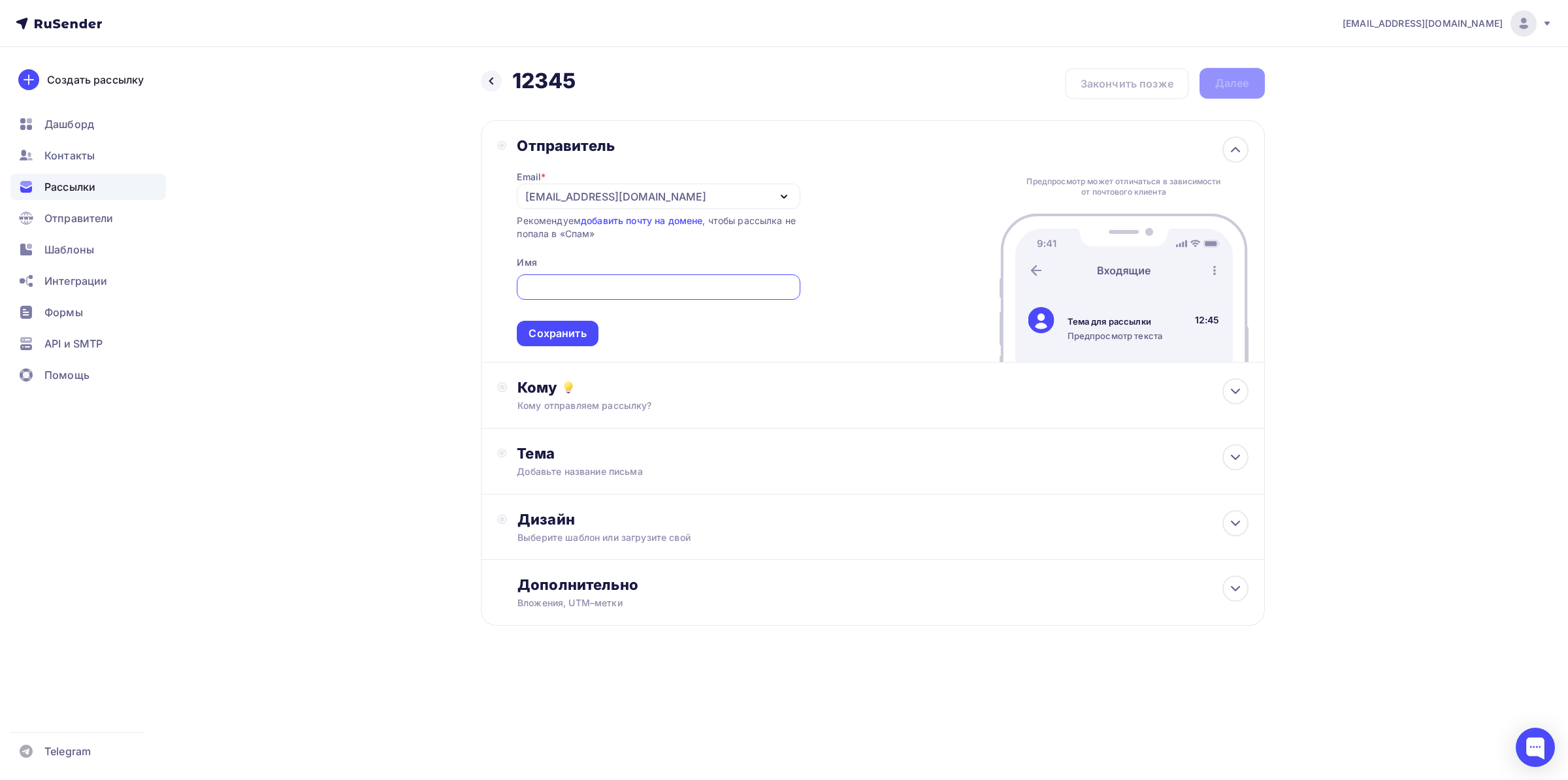
click at [571, 291] on input "text" at bounding box center [658, 287] width 268 height 15
type input "1"
click at [554, 323] on div "Сохранить" at bounding box center [557, 334] width 81 height 25
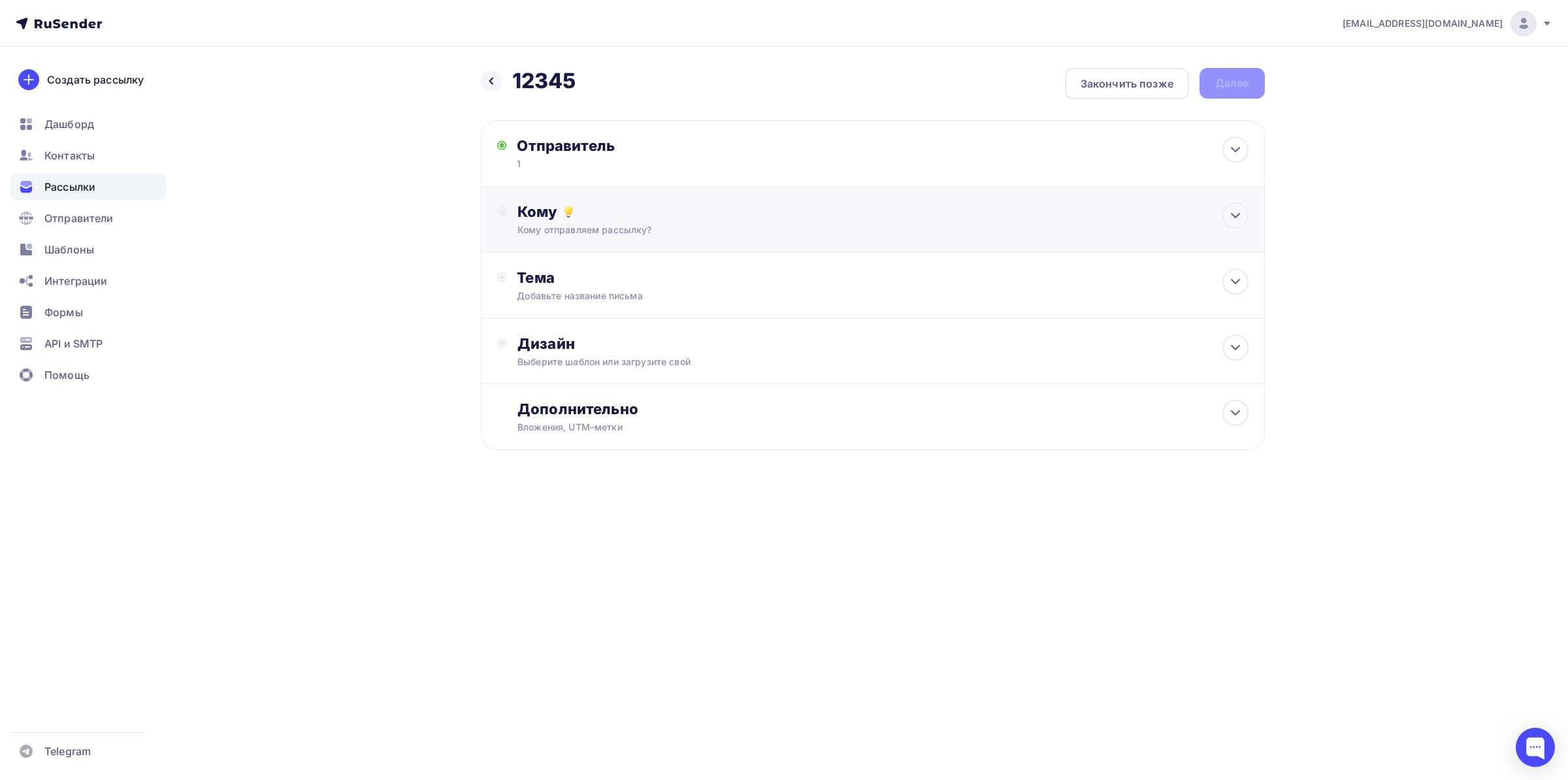
click at [633, 205] on div "Кому" at bounding box center [882, 212] width 730 height 18
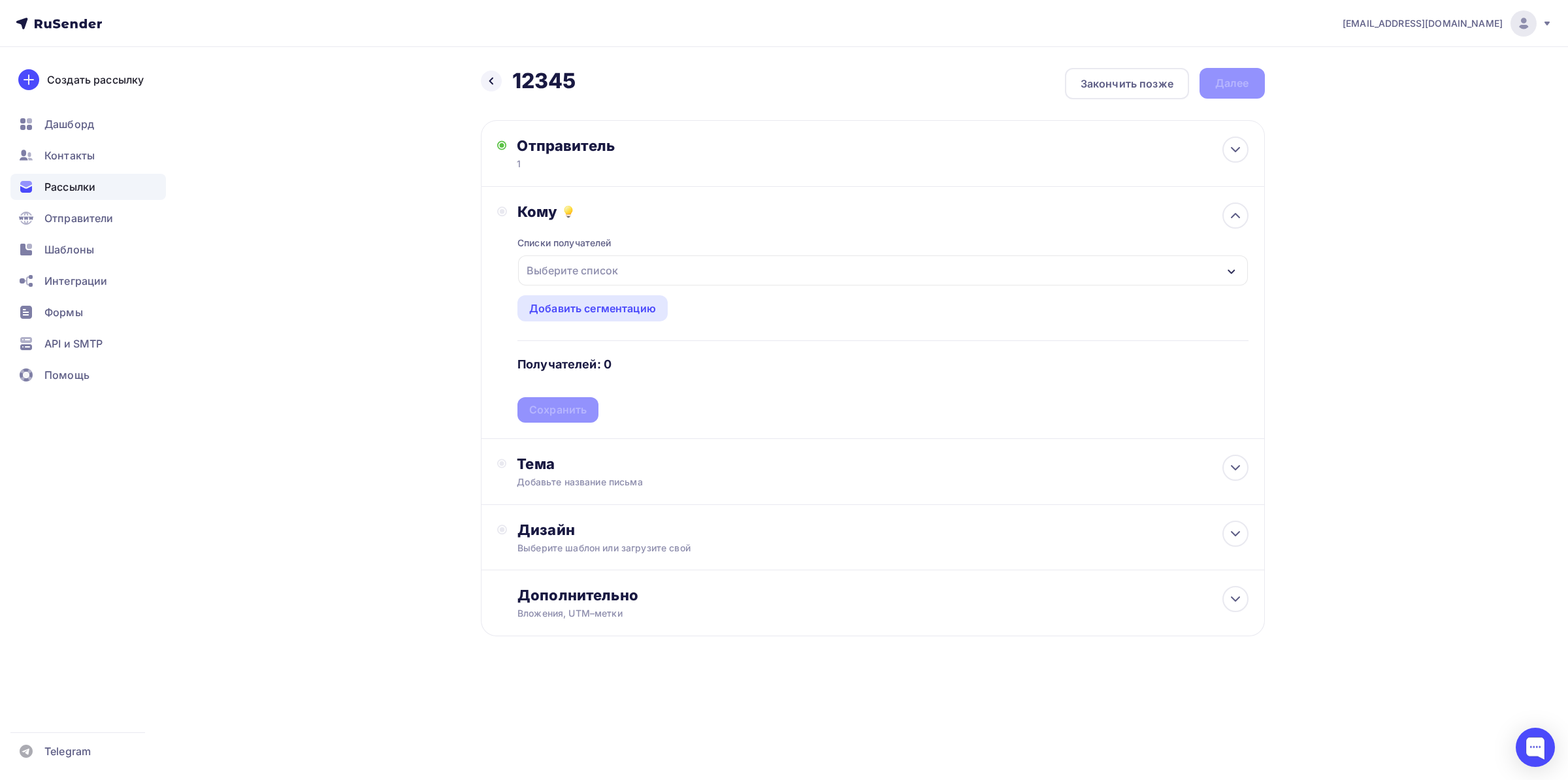
click at [617, 277] on div "Выберите список" at bounding box center [572, 270] width 102 height 23
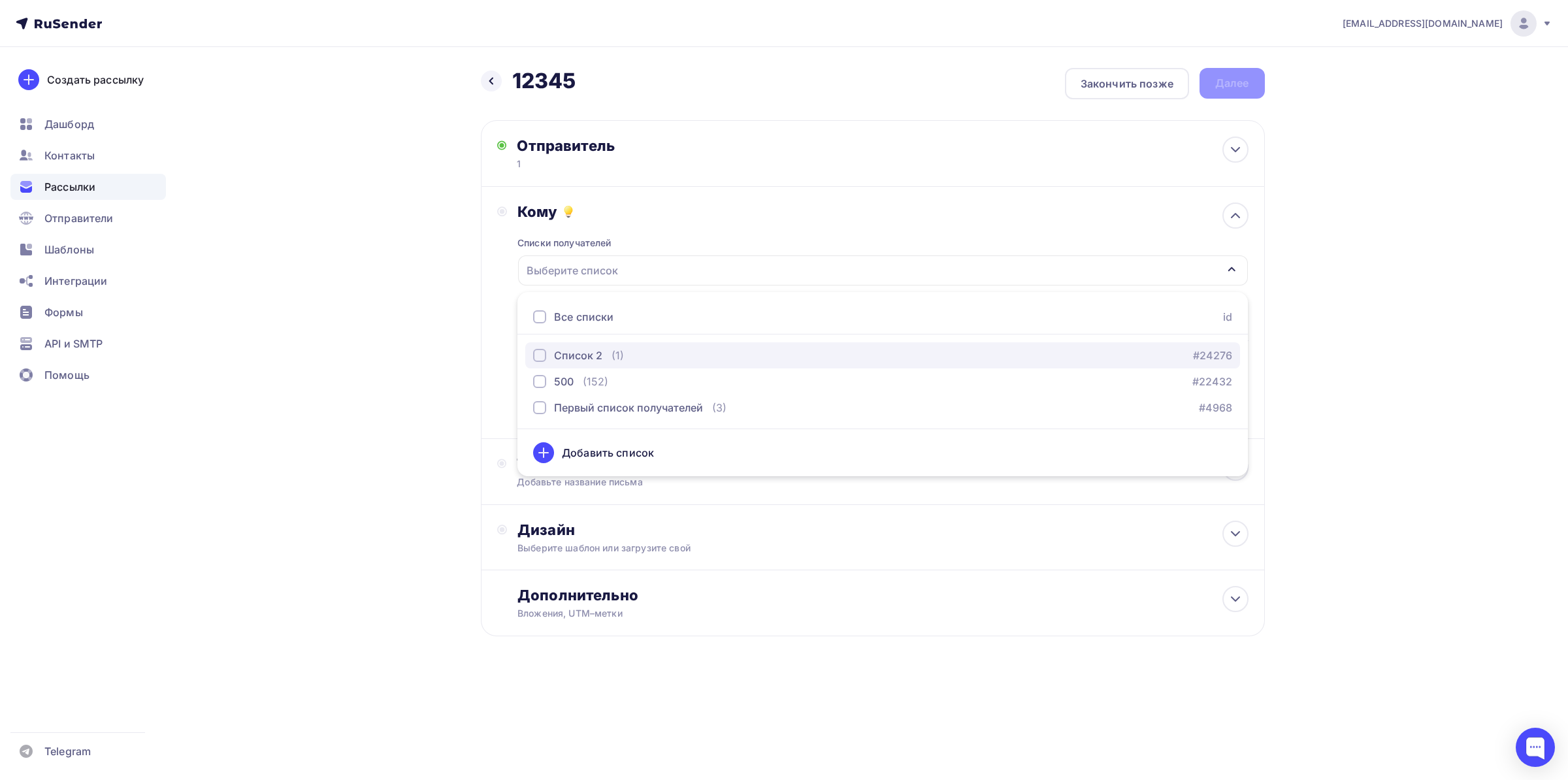
click at [537, 357] on div "button" at bounding box center [539, 355] width 13 height 13
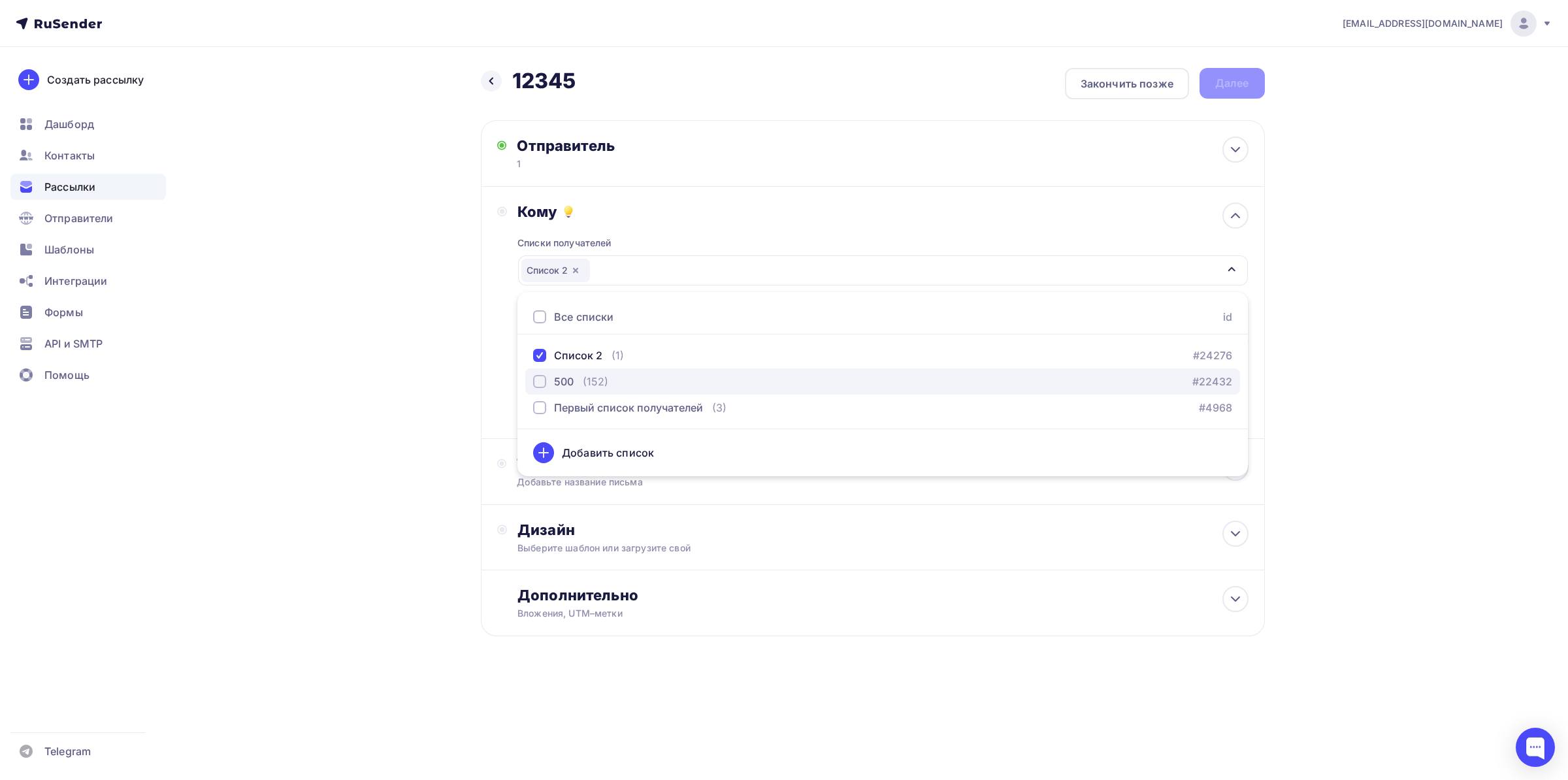
click at [539, 382] on div "button" at bounding box center [539, 382] width 13 height 13
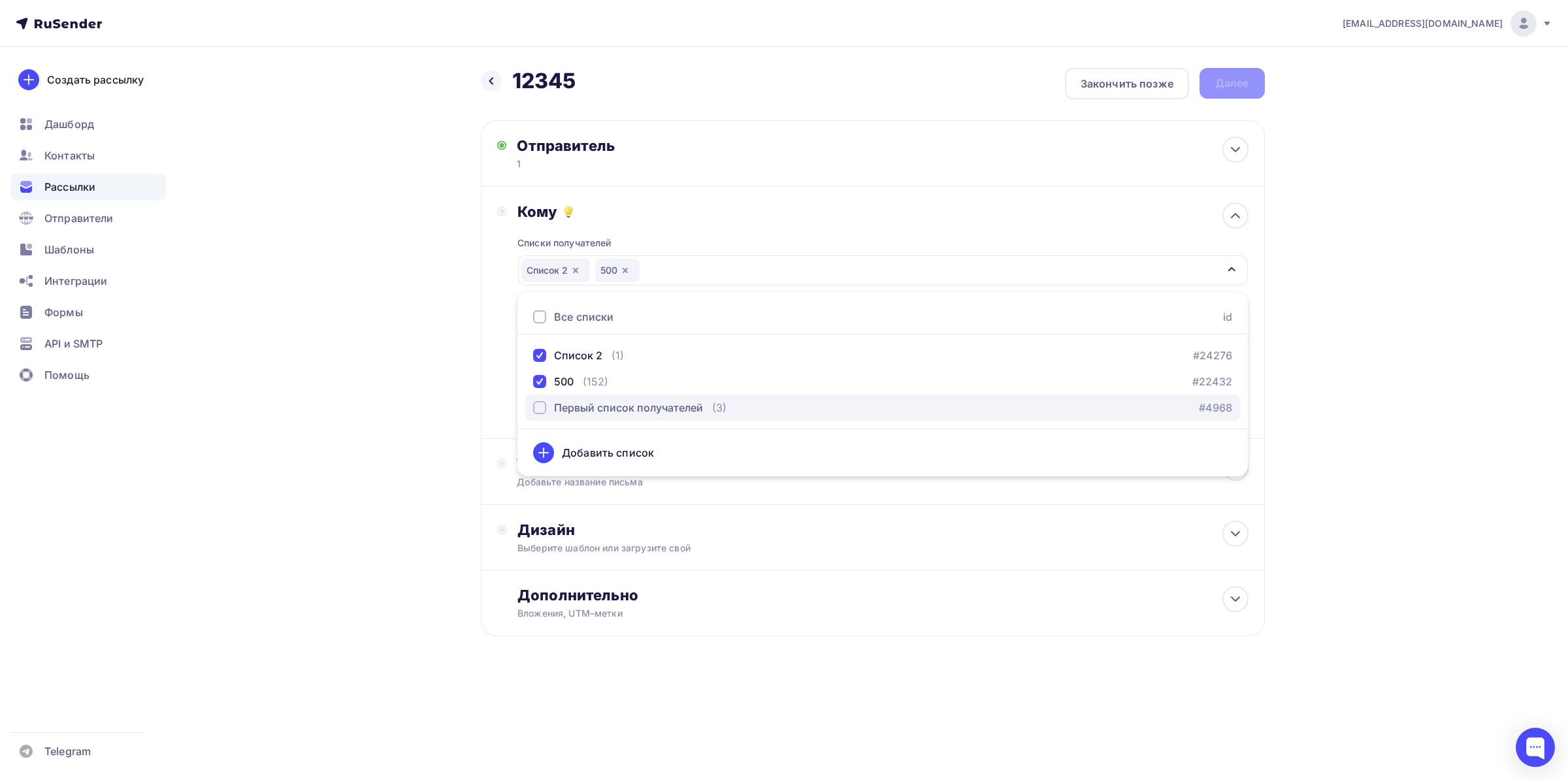
click at [543, 414] on div "Первый список получателей" at bounding box center [617, 408] width 170 height 15
click at [369, 386] on div "Назад 12345 12345 Закончить позже Далее Отправитель 1 Email * [EMAIL_ADDRESS][D…" at bounding box center [784, 384] width 1071 height 673
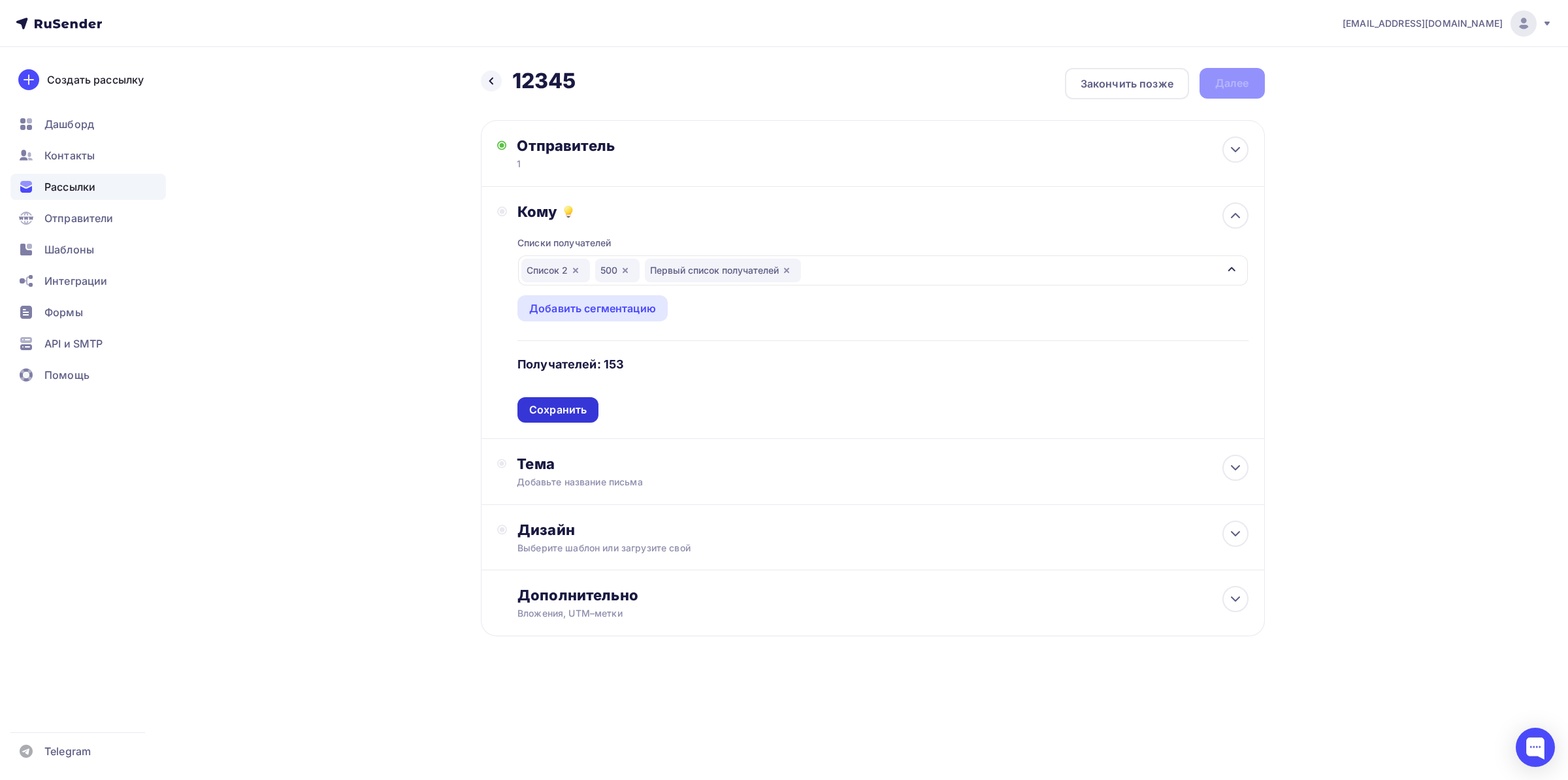
click at [548, 414] on div "Сохранить" at bounding box center [558, 409] width 58 height 15
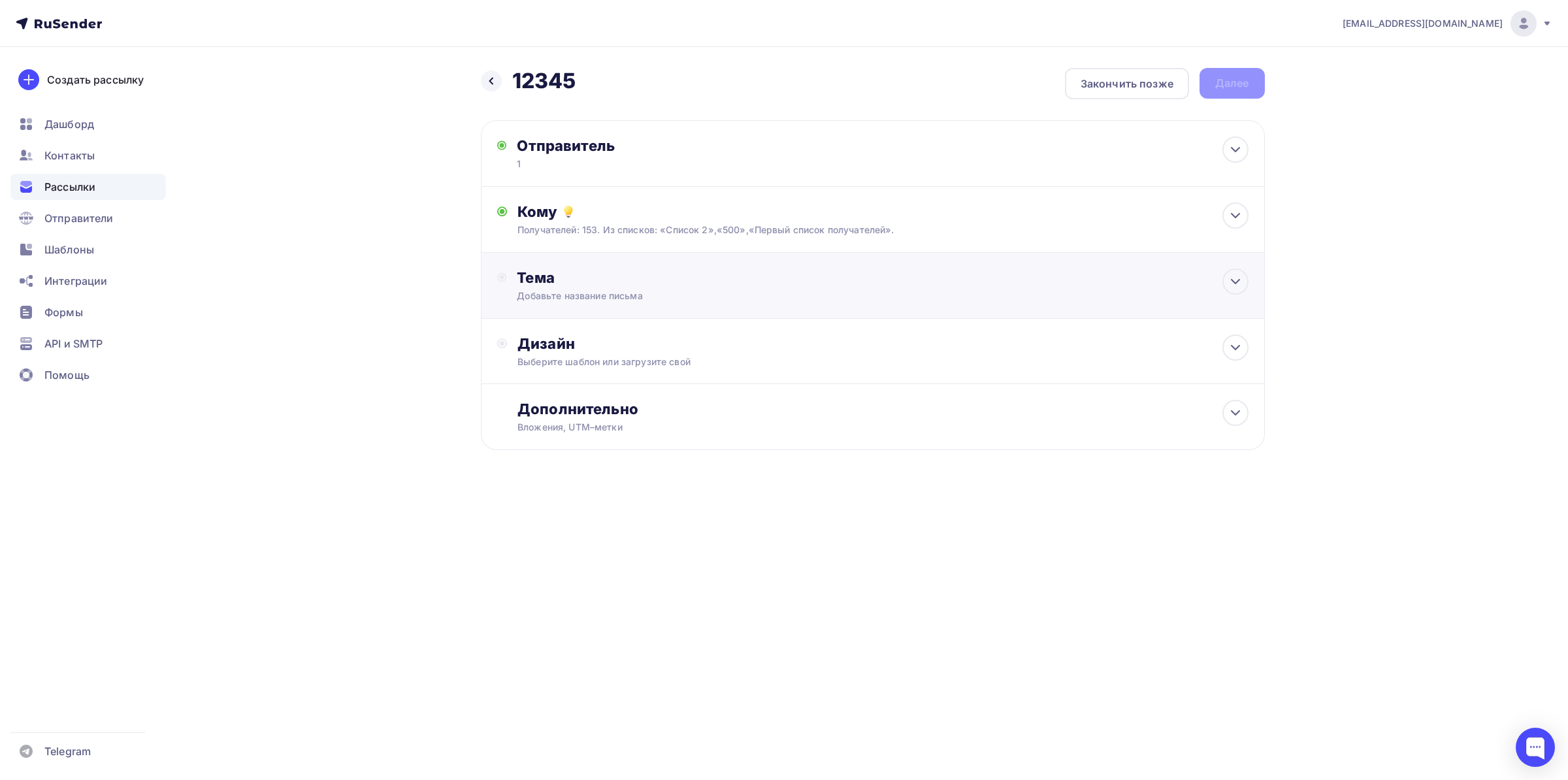
click at [565, 301] on div "Тема Добавьте название письма Тема * Рекомендуем использовать не более 150 симв…" at bounding box center [872, 286] width 784 height 66
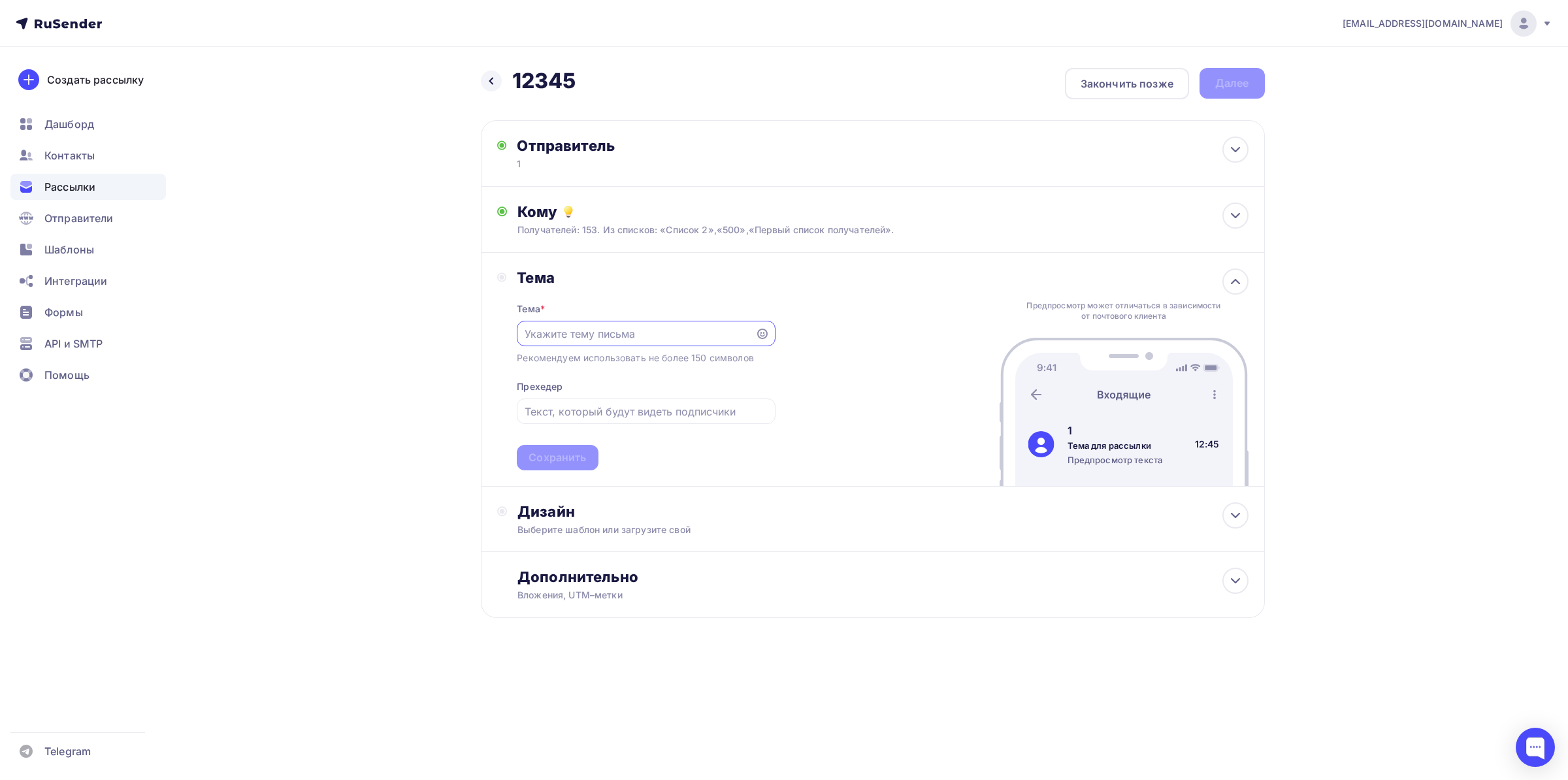
click at [568, 336] on input "text" at bounding box center [636, 334] width 223 height 15
type input "1"
click at [570, 421] on div at bounding box center [646, 411] width 258 height 25
click at [567, 415] on input "text" at bounding box center [646, 411] width 243 height 15
type input "1"
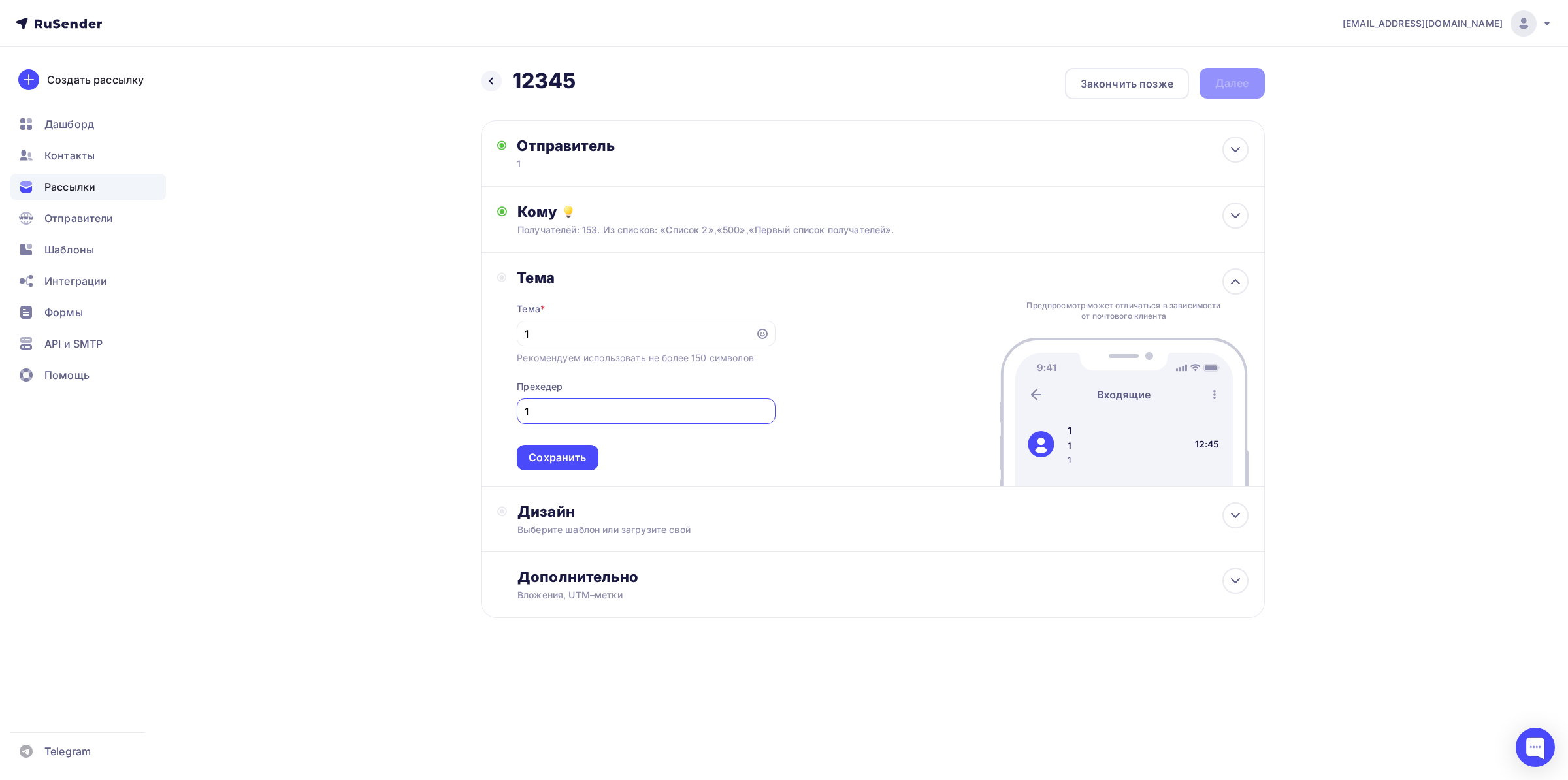
click at [554, 448] on div "Сохранить" at bounding box center [557, 458] width 81 height 25
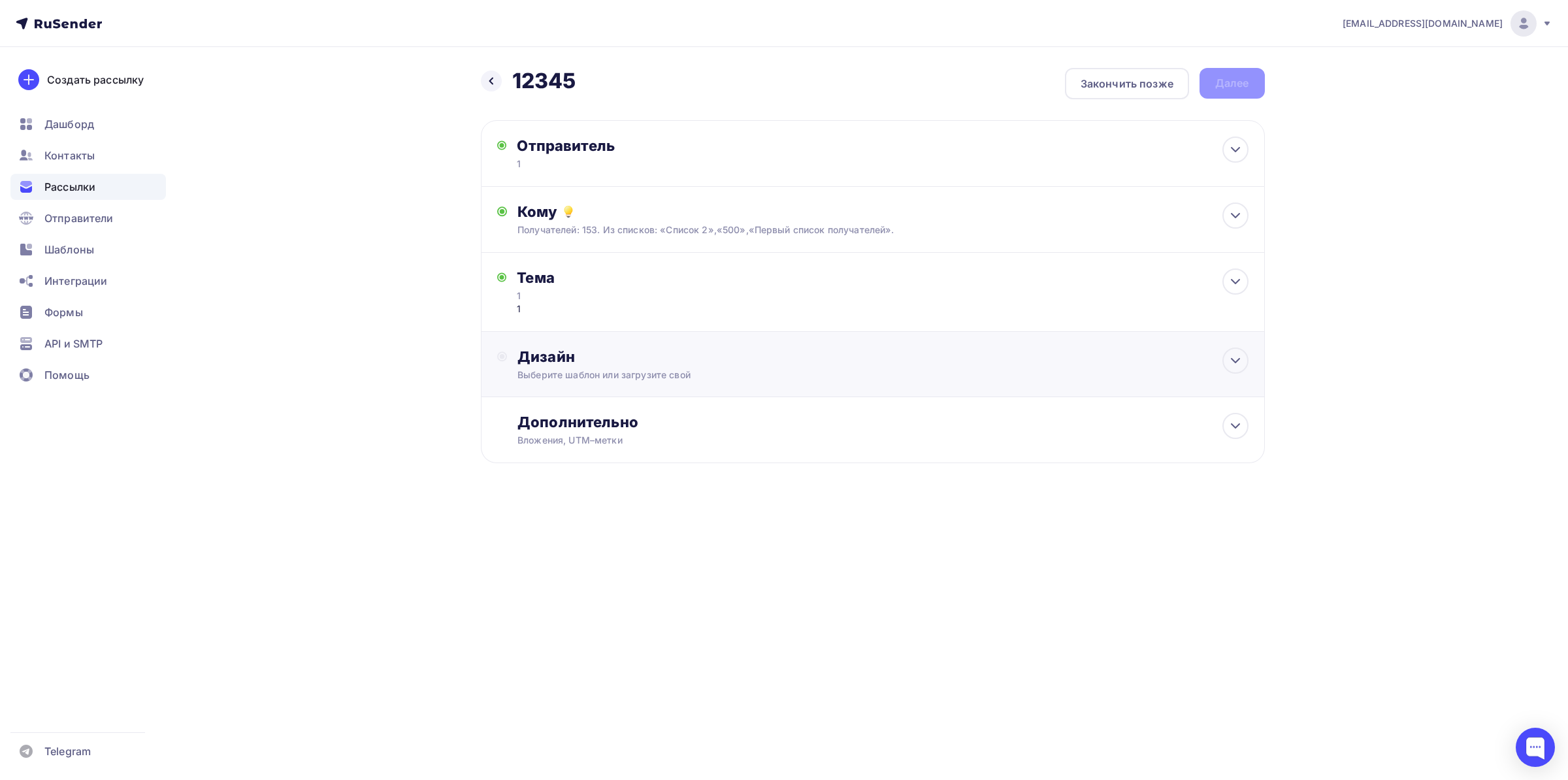
click at [558, 363] on div "Дизайн" at bounding box center [882, 357] width 730 height 18
click at [415, 336] on div "Назад 12345 12345 Закончить позже Далее Отправитель 1 Email * [EMAIL_ADDRESS][D…" at bounding box center [784, 320] width 1071 height 547
click at [620, 220] on div "Кому" at bounding box center [882, 212] width 730 height 18
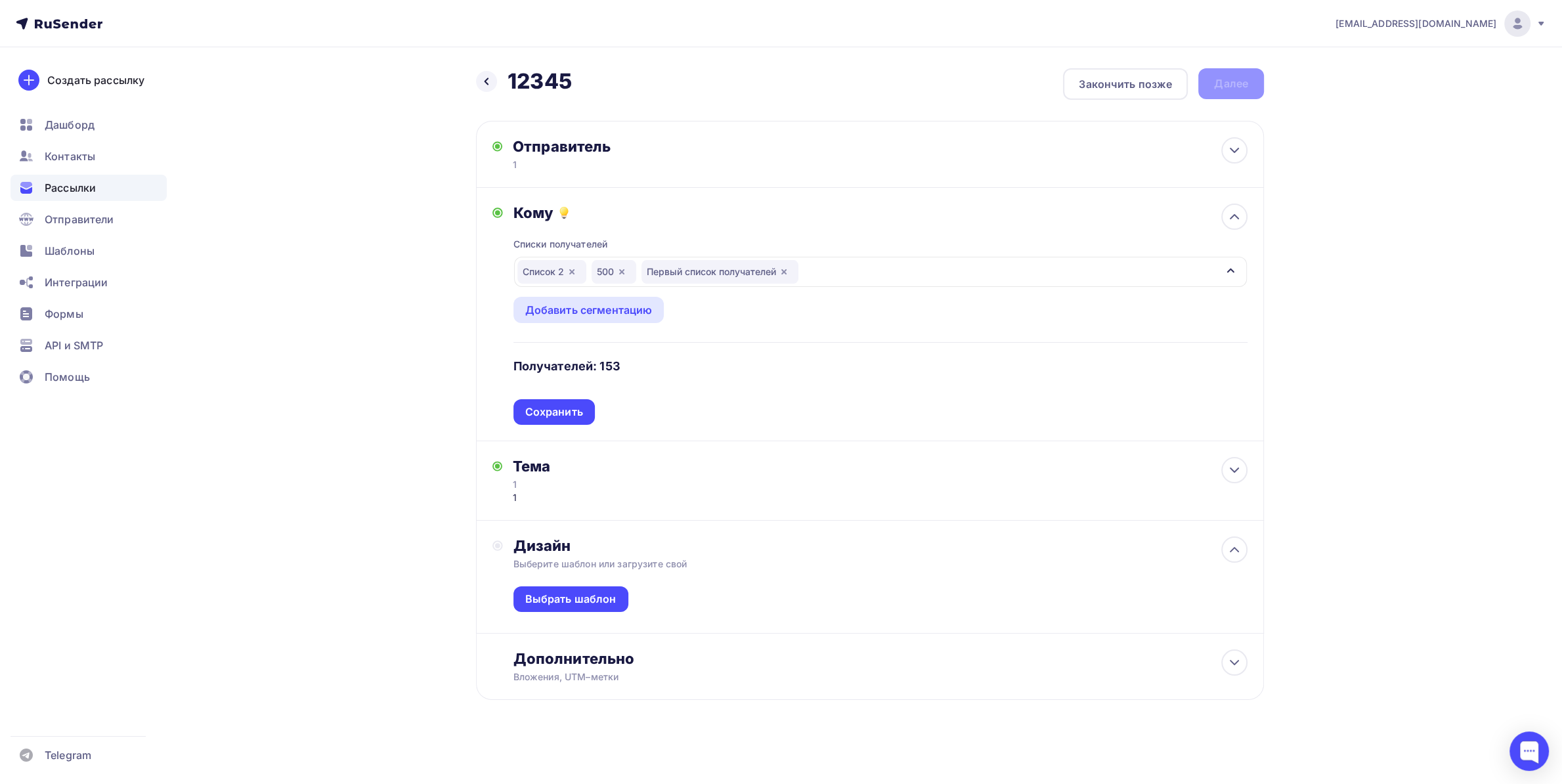
click at [788, 275] on icon "button" at bounding box center [783, 272] width 11 height 11
click at [623, 272] on icon "button" at bounding box center [621, 271] width 5 height 5
click at [578, 269] on div "Список 2" at bounding box center [551, 271] width 69 height 23
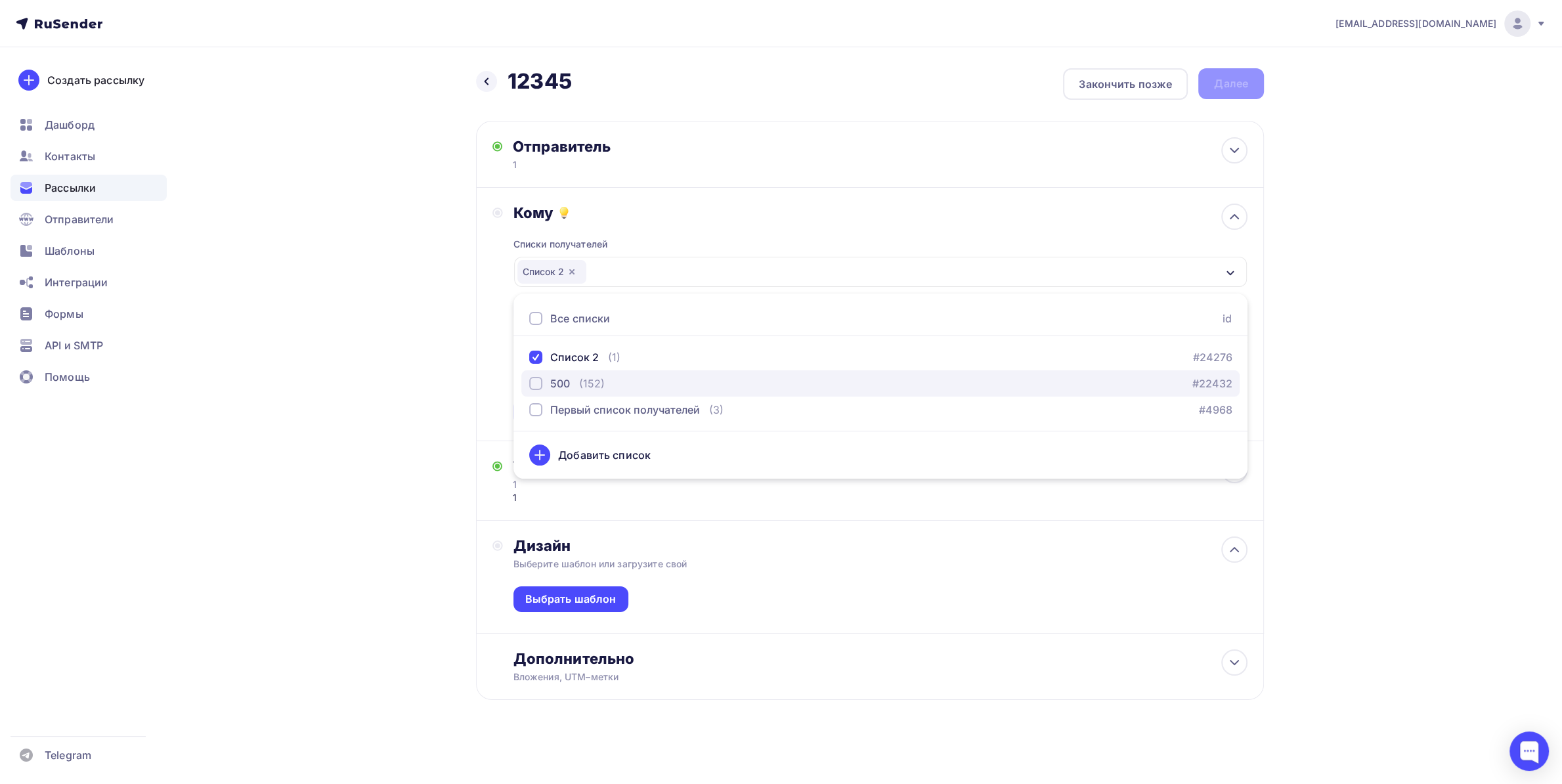
click at [547, 384] on div "500" at bounding box center [550, 384] width 41 height 16
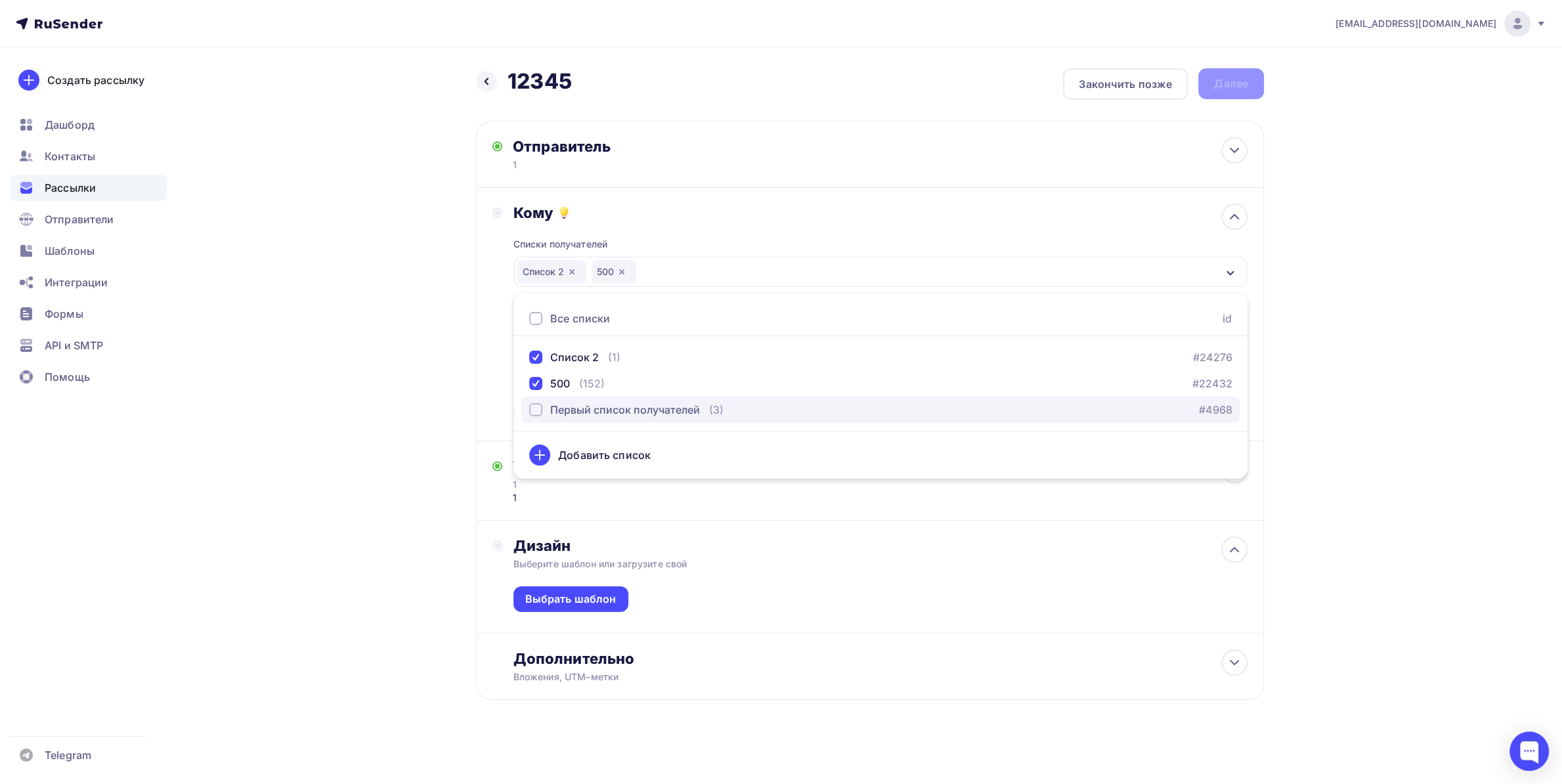
click at [529, 403] on div "Первый список получателей" at bounding box center [614, 410] width 171 height 16
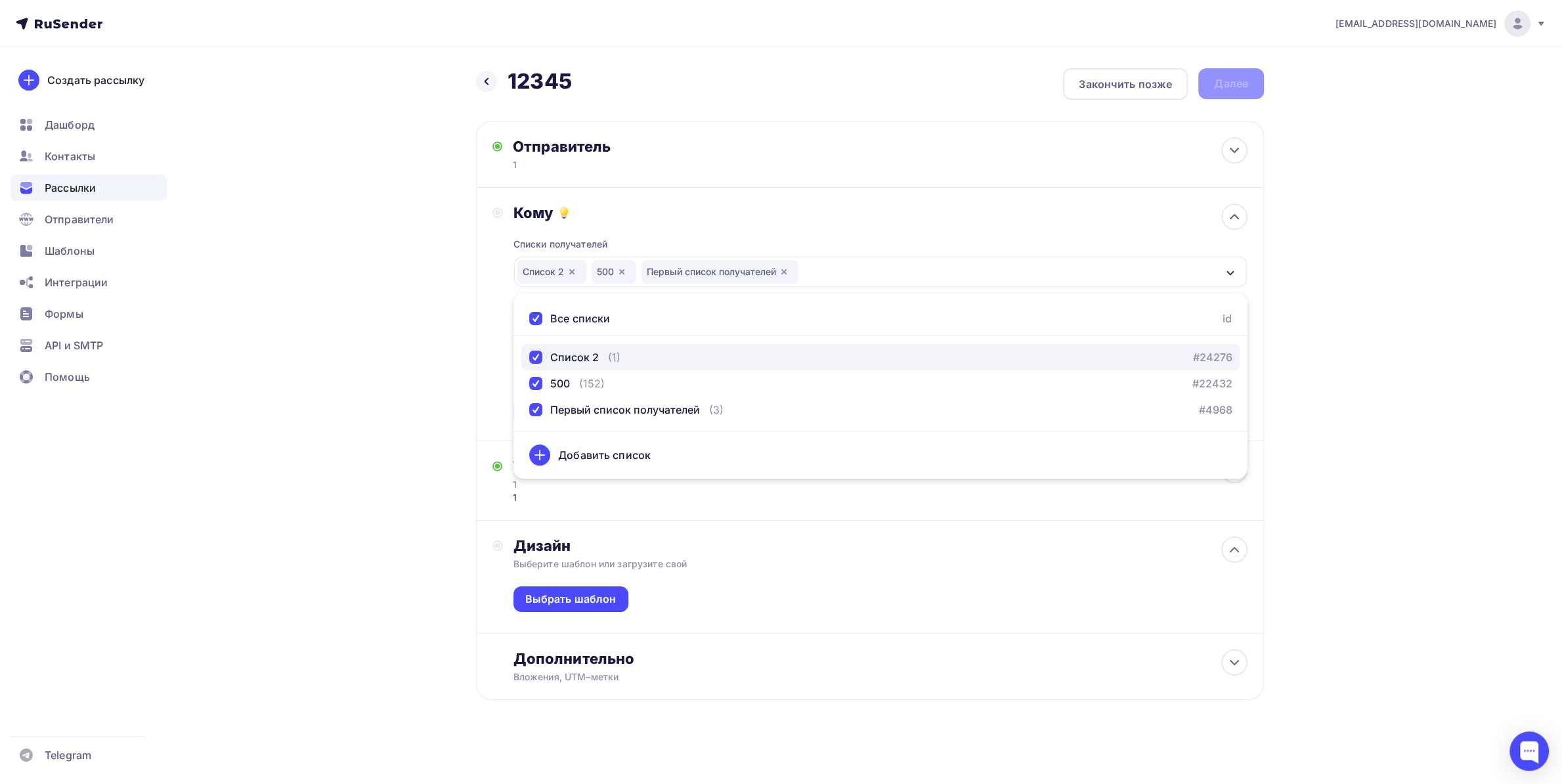
click at [531, 357] on div "button" at bounding box center [536, 357] width 13 height 13
